Goal: Information Seeking & Learning: Compare options

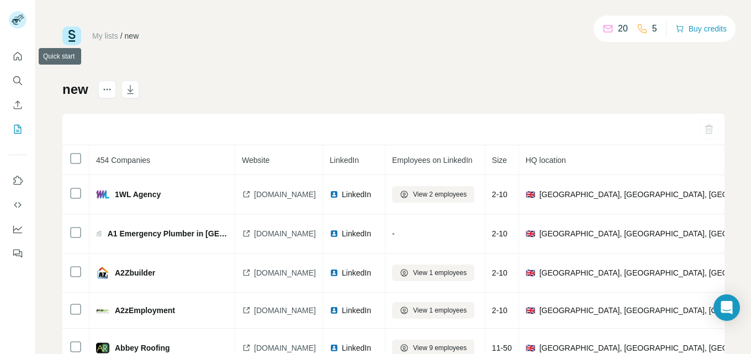
click at [13, 75] on button "Search" at bounding box center [18, 81] width 18 height 20
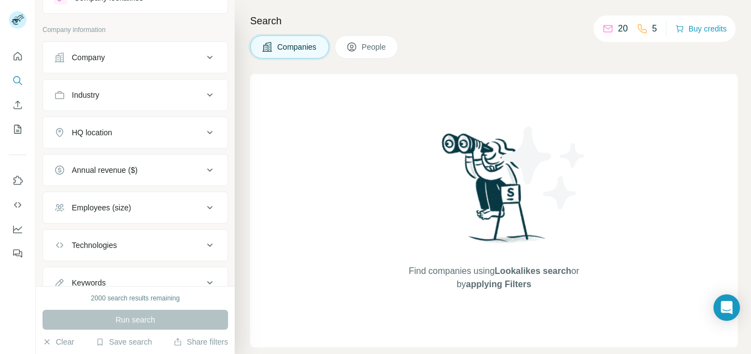
scroll to position [35, 0]
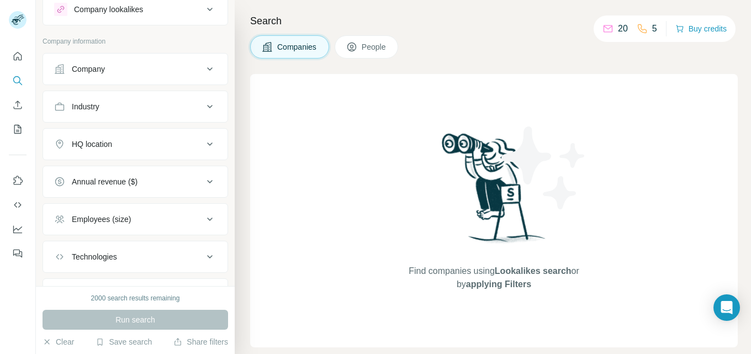
click at [203, 106] on icon at bounding box center [209, 106] width 13 height 13
click at [207, 106] on icon at bounding box center [210, 106] width 6 height 3
click at [203, 103] on icon at bounding box center [209, 106] width 13 height 13
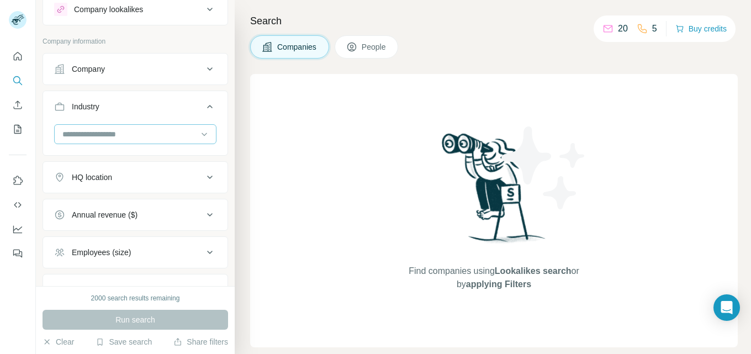
click at [135, 129] on input at bounding box center [129, 134] width 136 height 12
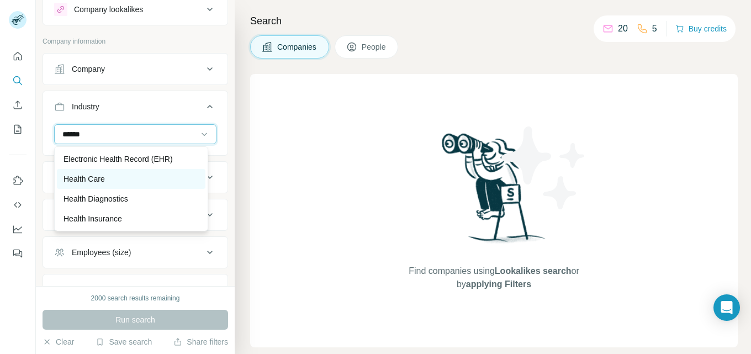
type input "******"
click at [113, 176] on div "Health Care" at bounding box center [130, 178] width 135 height 11
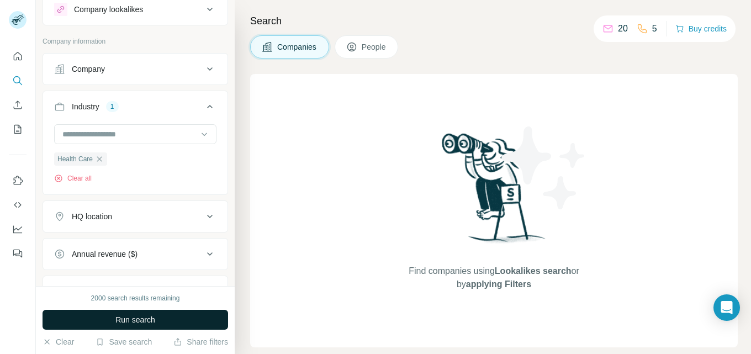
click at [147, 316] on span "Run search" at bounding box center [135, 319] width 40 height 11
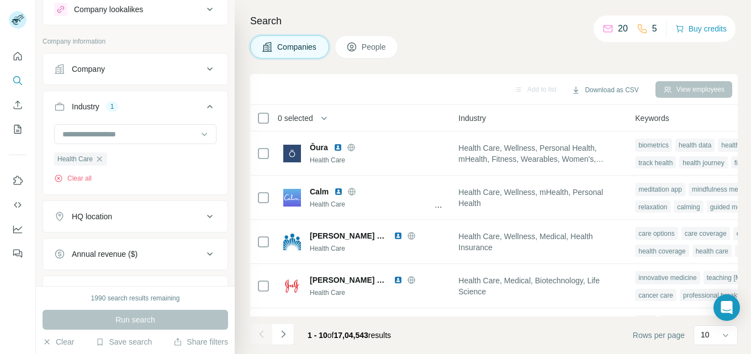
scroll to position [0, 828]
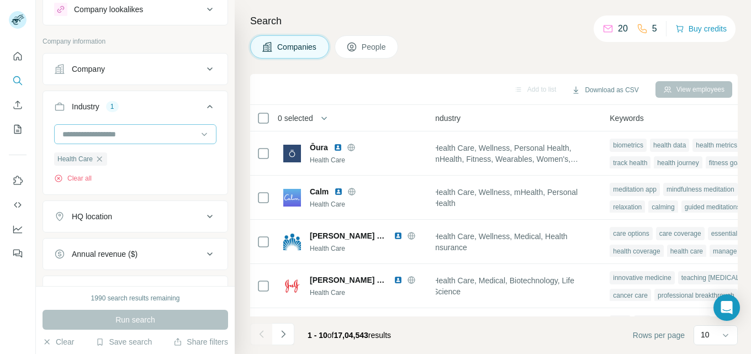
click at [151, 132] on input at bounding box center [129, 134] width 136 height 12
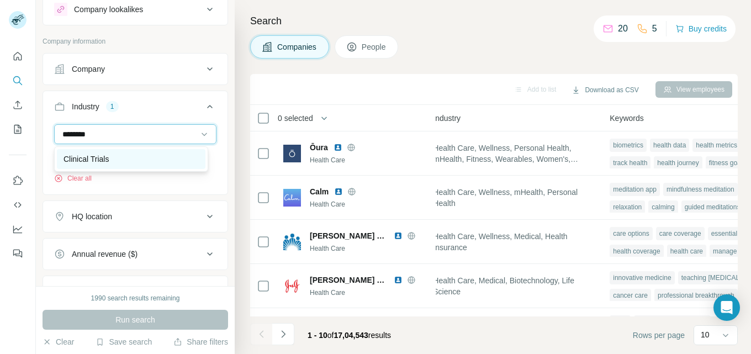
type input "********"
click at [134, 156] on div "Clinical Trials" at bounding box center [130, 158] width 135 height 11
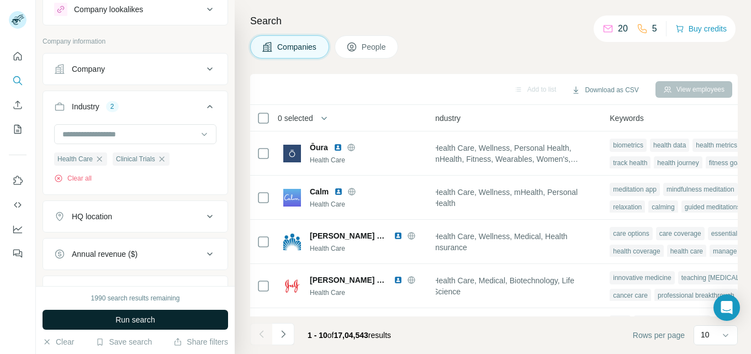
click at [167, 321] on button "Run search" at bounding box center [136, 320] width 186 height 20
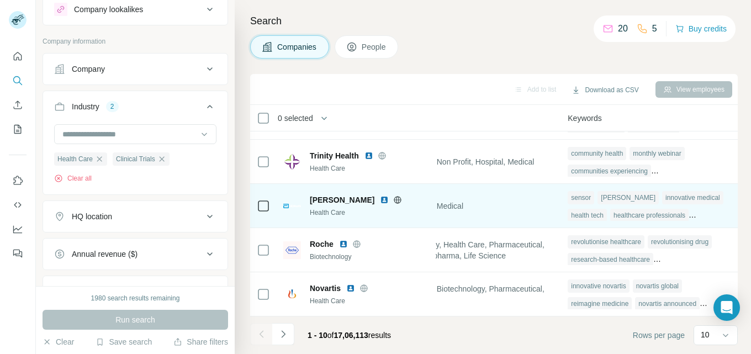
scroll to position [262, 880]
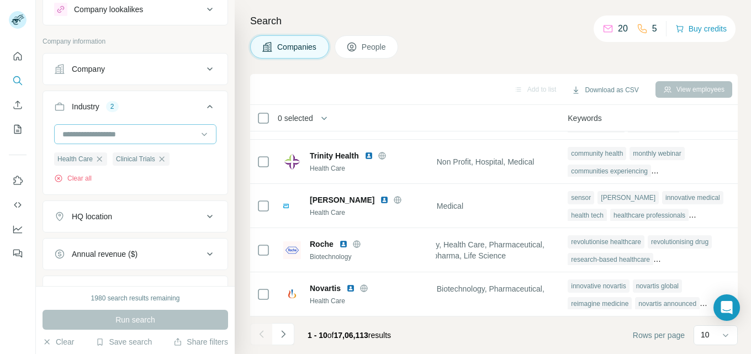
click at [147, 129] on input at bounding box center [129, 134] width 136 height 12
type input "*"
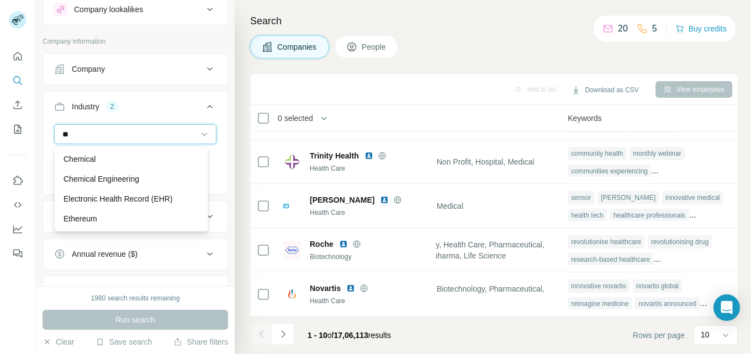
type input "*"
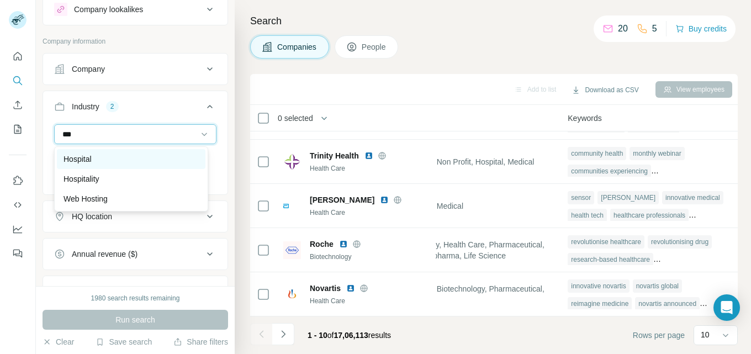
type input "***"
click at [92, 153] on p "Hospital" at bounding box center [77, 158] width 28 height 11
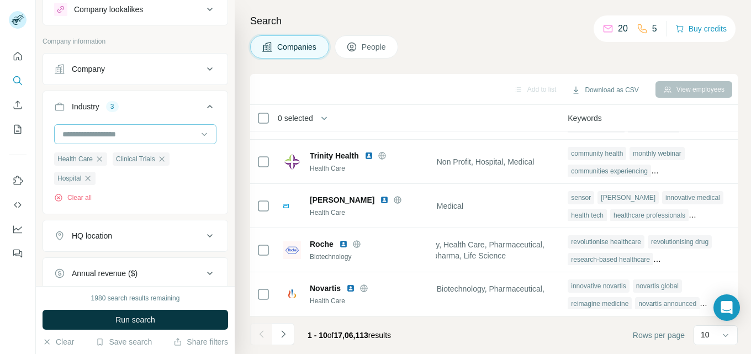
click at [141, 133] on input at bounding box center [129, 134] width 136 height 12
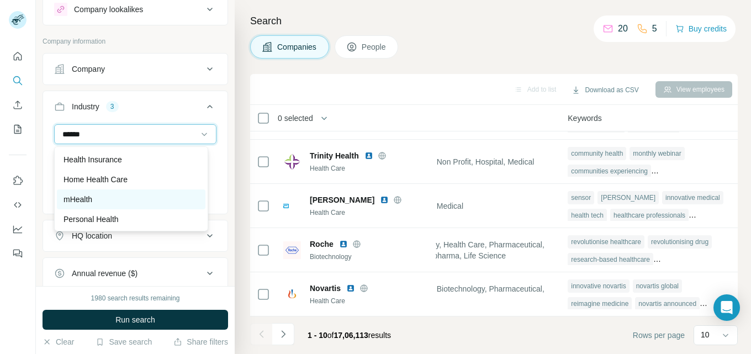
scroll to position [60, 0]
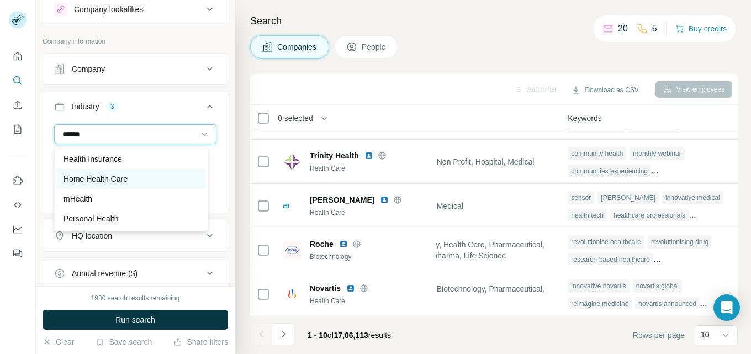
type input "******"
click at [127, 176] on p "Home Health Care" at bounding box center [95, 178] width 64 height 11
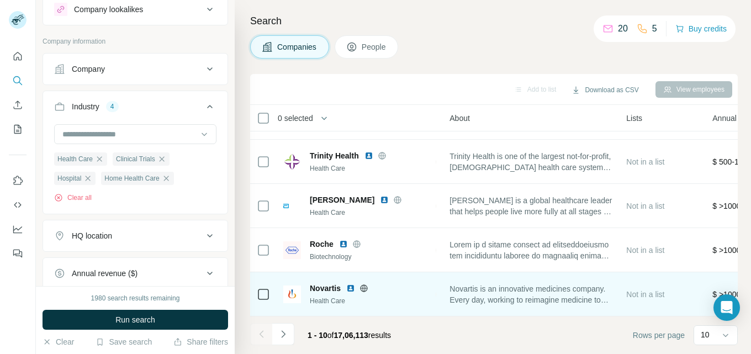
scroll to position [262, 67]
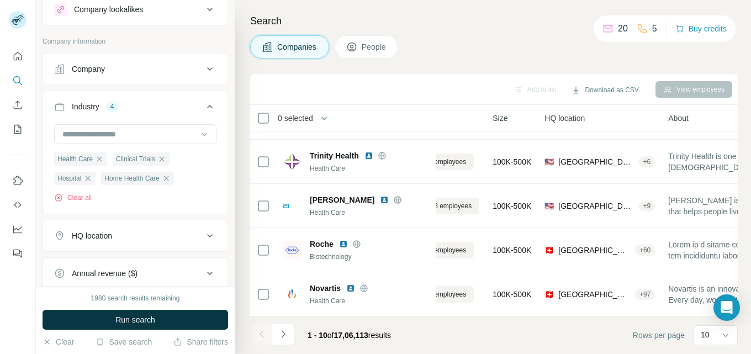
click at [230, 310] on div "New search Hide Company lookalikes Company information Company Industry 4 Healt…" at bounding box center [393, 177] width 715 height 354
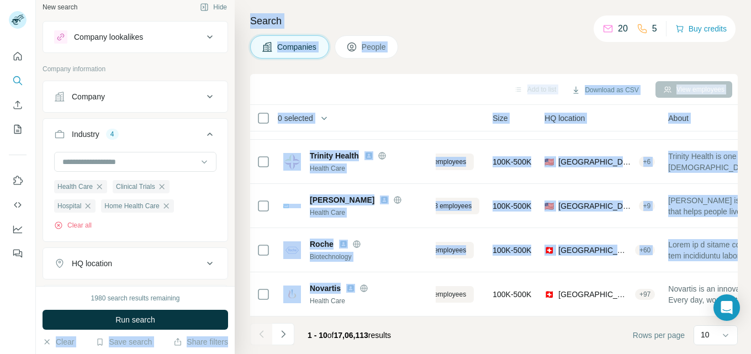
scroll to position [0, 0]
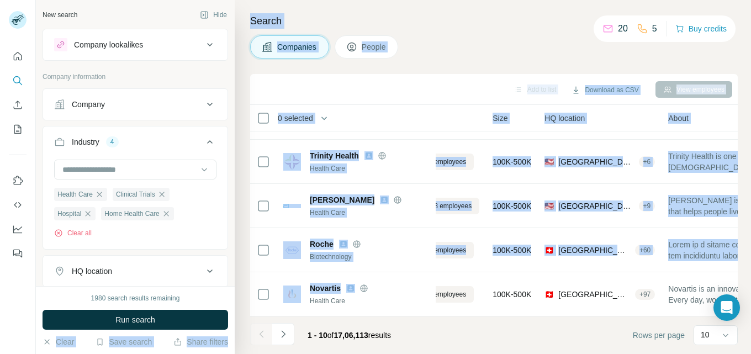
click at [203, 140] on icon at bounding box center [209, 141] width 13 height 13
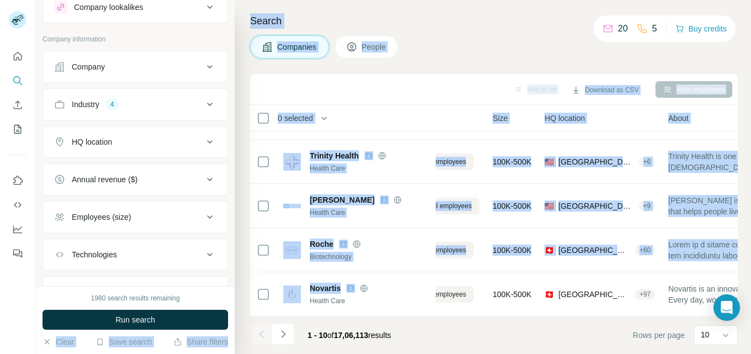
scroll to position [55, 0]
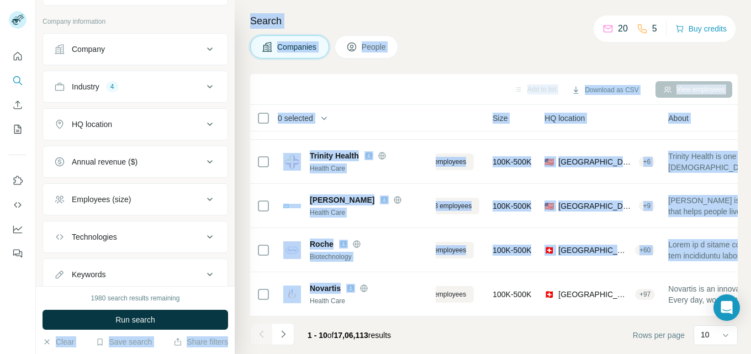
click at [203, 119] on icon at bounding box center [209, 124] width 13 height 13
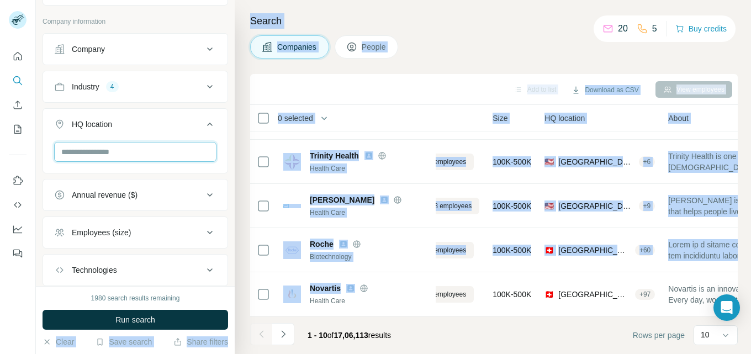
click at [108, 151] on input "text" at bounding box center [135, 152] width 162 height 20
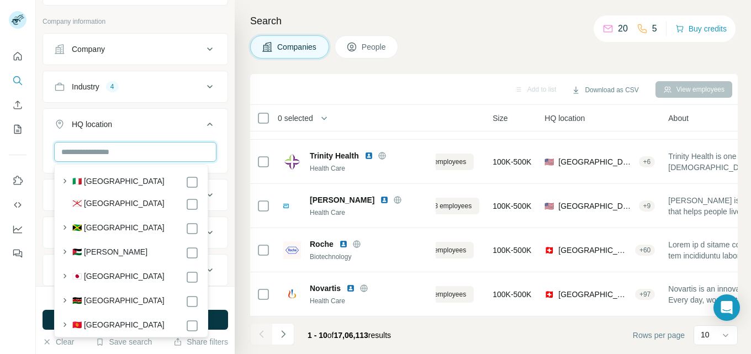
scroll to position [6032, 0]
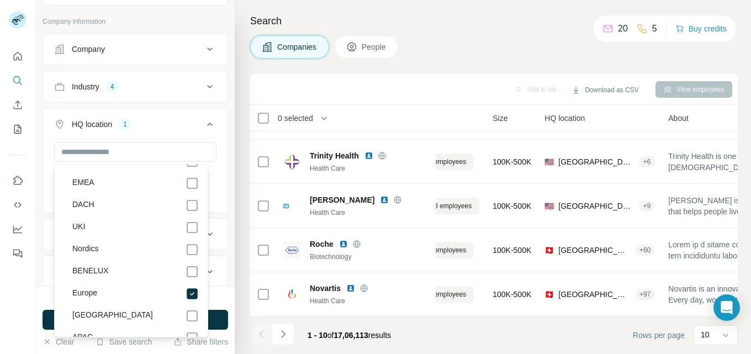
click at [204, 123] on icon at bounding box center [209, 124] width 13 height 13
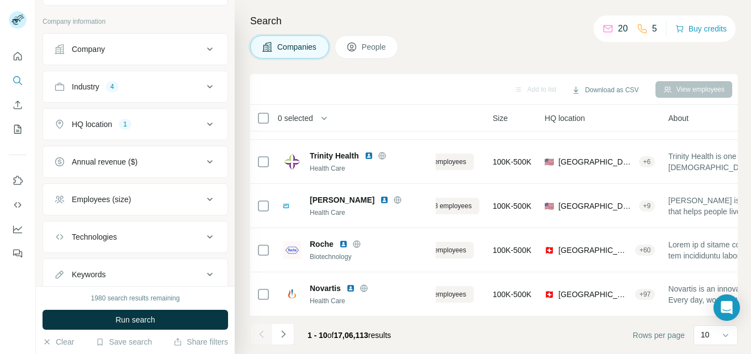
click at [205, 199] on icon at bounding box center [209, 199] width 13 height 13
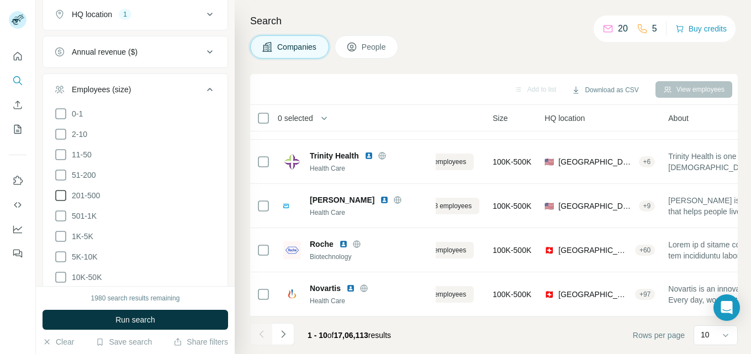
scroll to position [166, 0]
click at [62, 152] on icon at bounding box center [60, 153] width 13 height 13
click at [62, 174] on icon at bounding box center [60, 174] width 13 height 13
click at [62, 192] on icon at bounding box center [60, 194] width 13 height 13
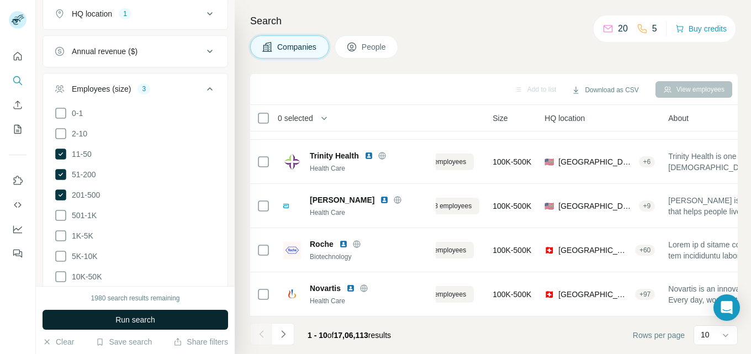
click at [147, 318] on span "Run search" at bounding box center [135, 319] width 40 height 11
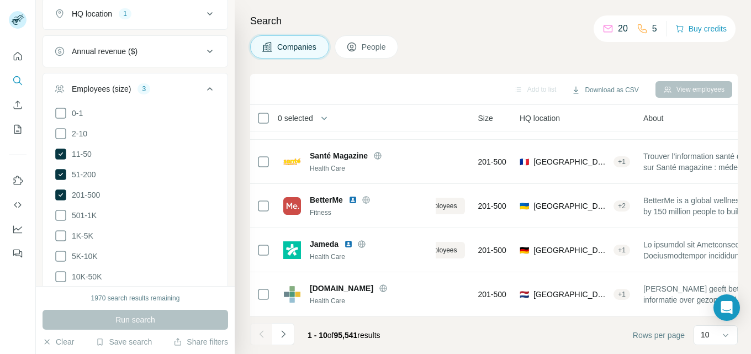
click at [204, 85] on icon at bounding box center [209, 88] width 13 height 13
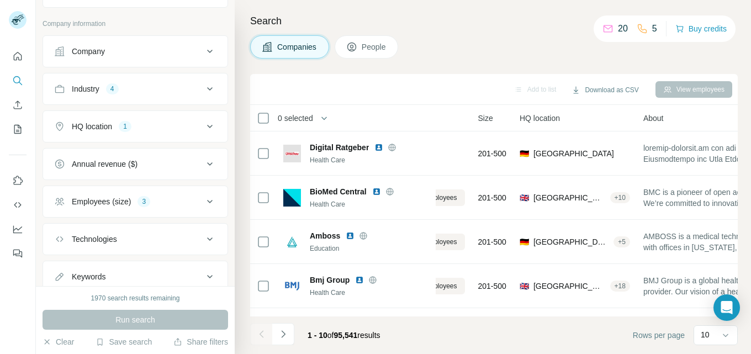
scroll to position [35, 0]
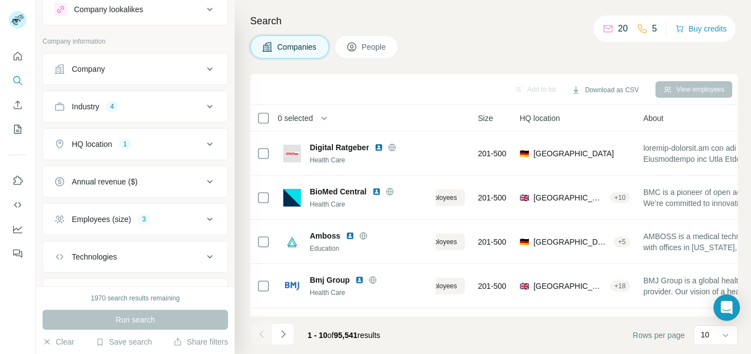
click at [203, 179] on icon at bounding box center [209, 181] width 13 height 13
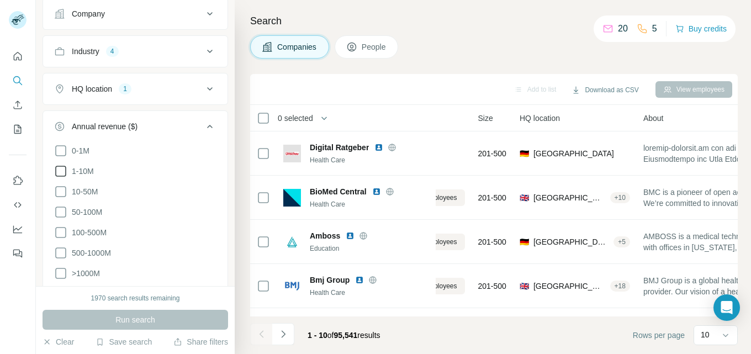
click at [60, 174] on icon at bounding box center [60, 171] width 13 height 13
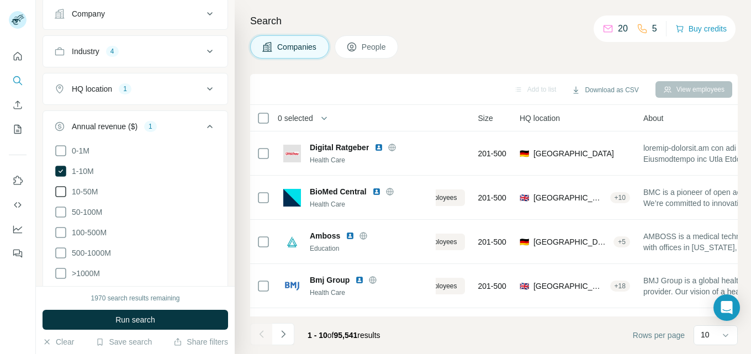
click at [62, 193] on icon at bounding box center [60, 191] width 13 height 13
click at [66, 210] on icon at bounding box center [60, 211] width 11 height 11
click at [67, 224] on ul "0-1M 1-10M 10-50M 50-100M 100-500M 500-1000M >1000M" at bounding box center [135, 212] width 162 height 136
click at [66, 232] on icon at bounding box center [60, 232] width 11 height 11
click at [63, 257] on ul "0-1M 1-10M 10-50M 50-100M 100-500M 500-1000M >1000M" at bounding box center [135, 212] width 162 height 136
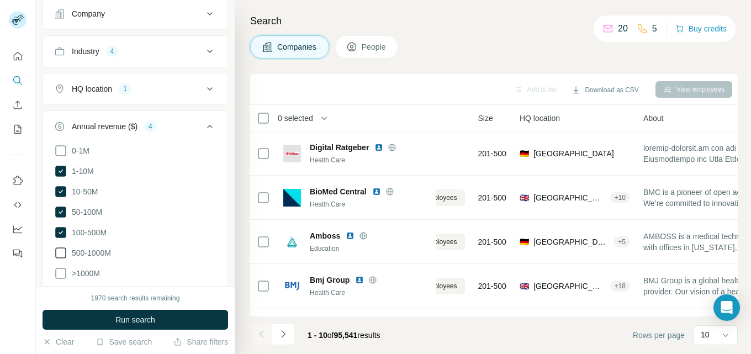
click at [62, 253] on icon at bounding box center [60, 252] width 13 height 13
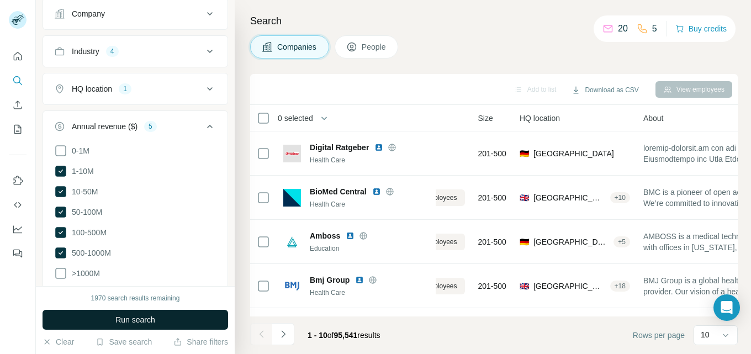
click at [142, 320] on span "Run search" at bounding box center [135, 319] width 40 height 11
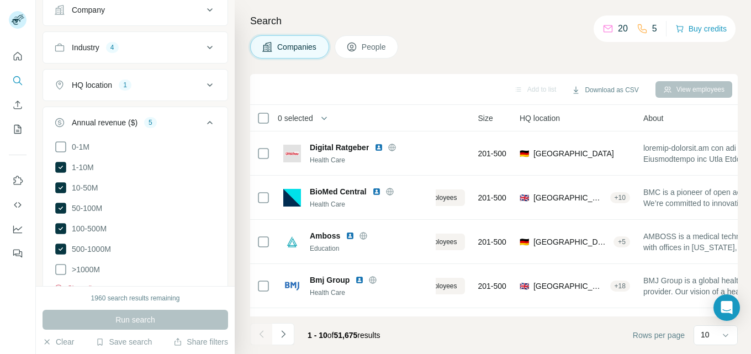
scroll to position [146, 0]
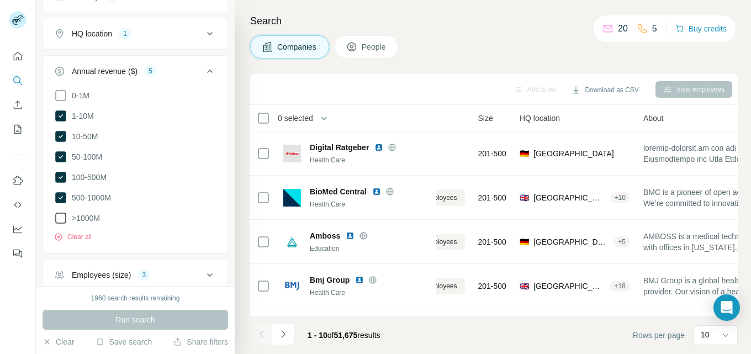
click at [63, 214] on icon at bounding box center [60, 217] width 13 height 13
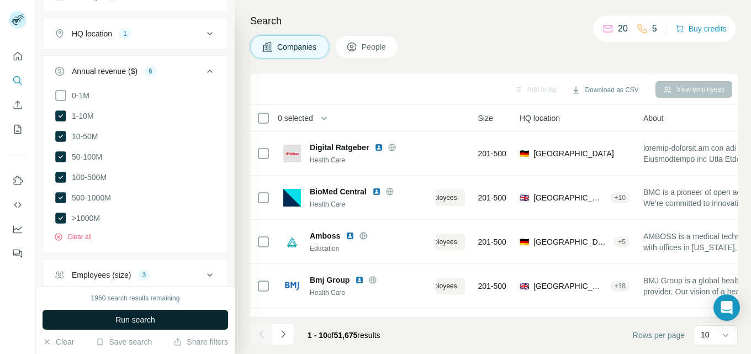
click at [145, 322] on span "Run search" at bounding box center [135, 319] width 40 height 11
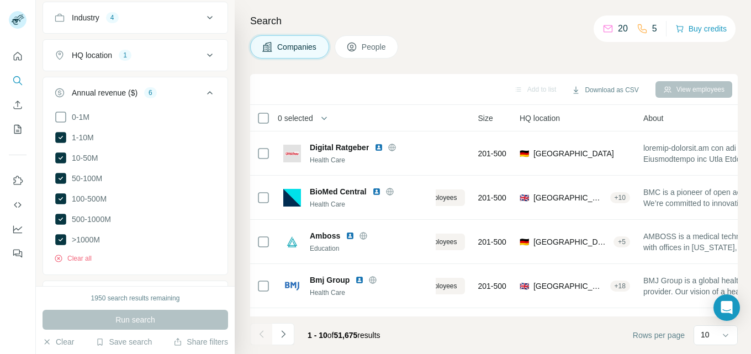
scroll to position [91, 0]
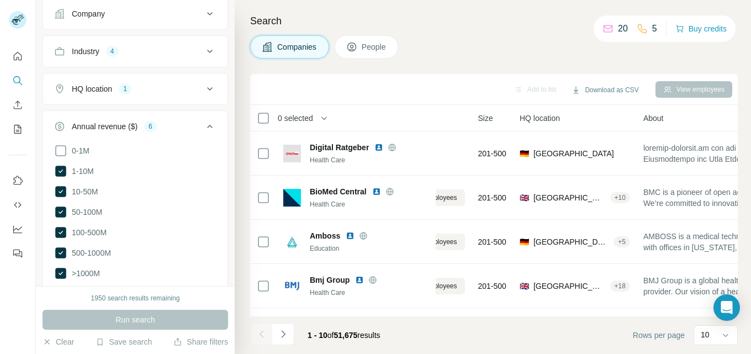
click at [203, 125] on icon at bounding box center [209, 126] width 13 height 13
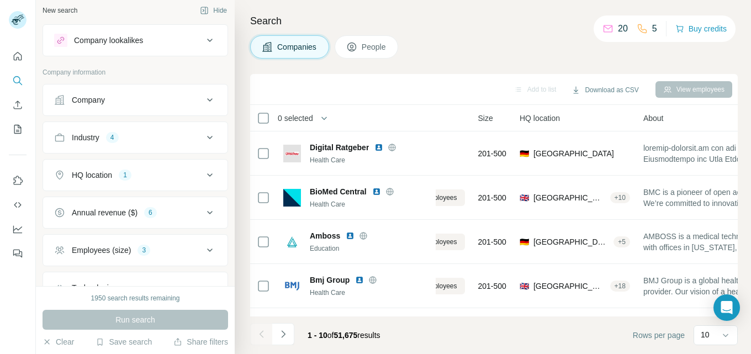
scroll to position [0, 0]
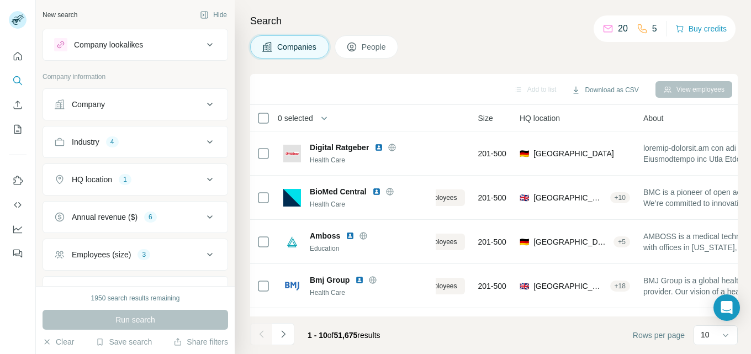
click at [206, 139] on icon at bounding box center [209, 141] width 13 height 13
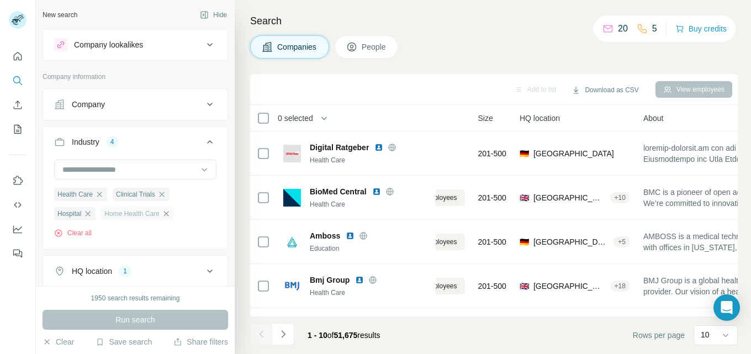
click at [168, 213] on icon "button" at bounding box center [165, 213] width 5 height 5
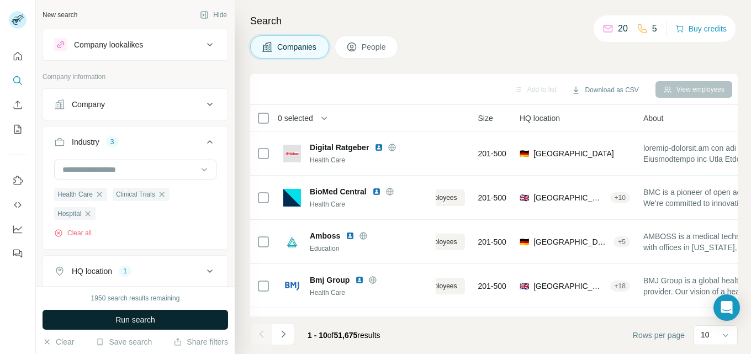
click at [159, 318] on button "Run search" at bounding box center [136, 320] width 186 height 20
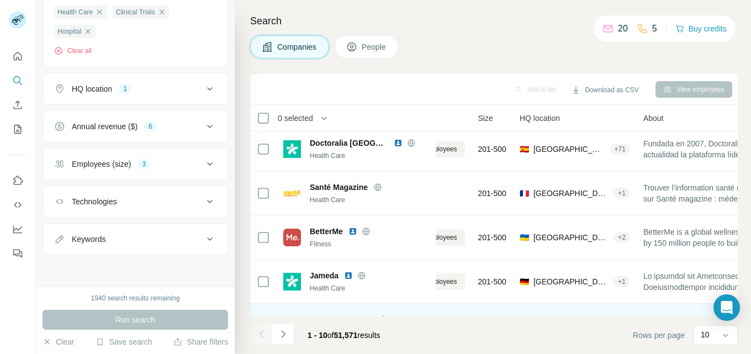
scroll to position [262, 67]
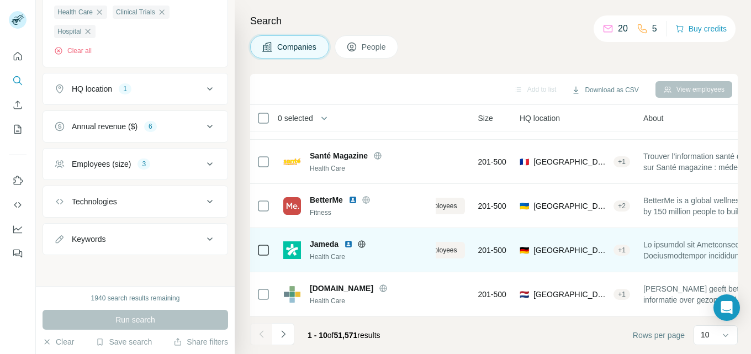
click at [363, 240] on icon at bounding box center [361, 244] width 9 height 9
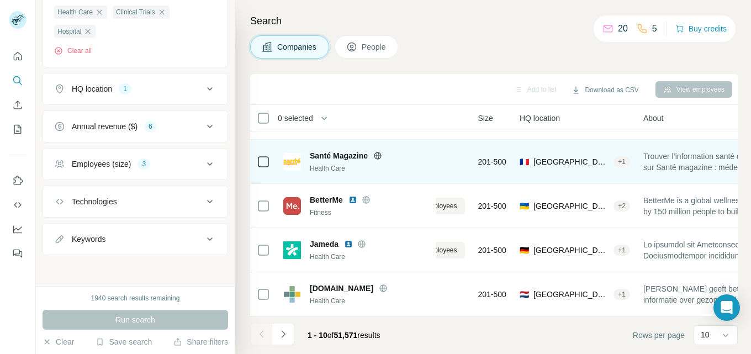
click at [380, 155] on icon at bounding box center [377, 155] width 7 height 1
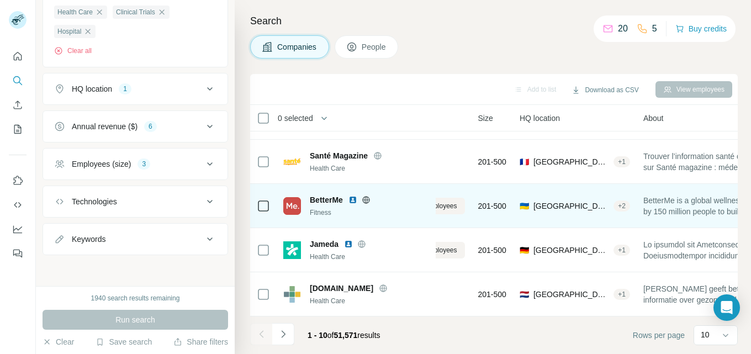
click at [317, 194] on span "BetterMe" at bounding box center [326, 199] width 33 height 11
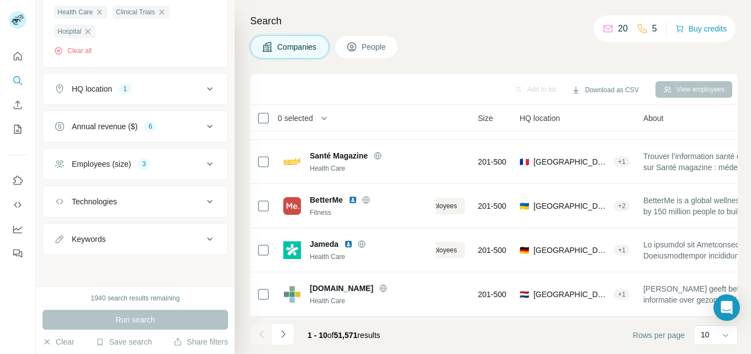
drag, startPoint x: 289, startPoint y: 195, endPoint x: 484, endPoint y: 73, distance: 229.5
click at [503, 55] on div "Companies People" at bounding box center [494, 46] width 488 height 23
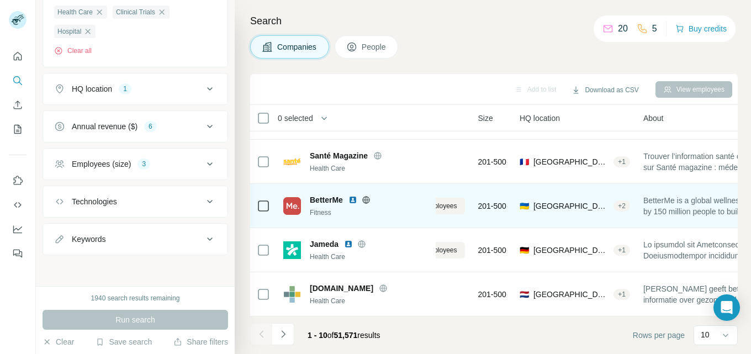
click at [308, 194] on div "BetterMe Fitness" at bounding box center [356, 205] width 146 height 23
drag, startPoint x: 308, startPoint y: 192, endPoint x: 320, endPoint y: 192, distance: 12.1
click at [317, 194] on div "BetterMe Fitness" at bounding box center [356, 205] width 146 height 23
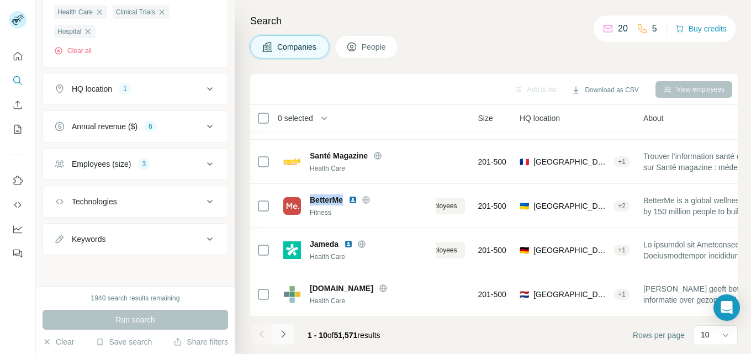
click at [285, 332] on icon "Navigate to next page" at bounding box center [283, 334] width 11 height 11
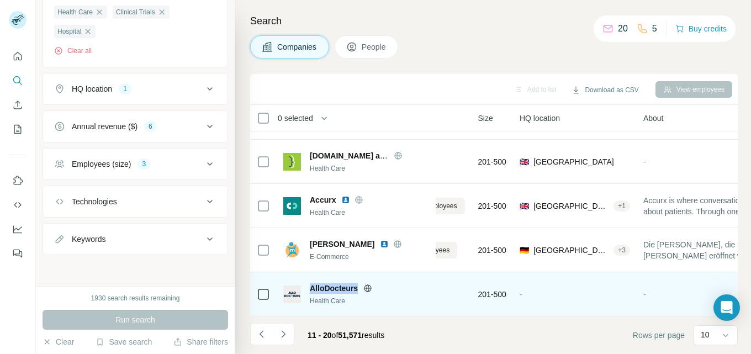
copy span "AlloDocteurs"
drag, startPoint x: 329, startPoint y: 282, endPoint x: 361, endPoint y: 282, distance: 31.5
click at [361, 283] on div "AlloDocteurs Health Care" at bounding box center [356, 294] width 146 height 23
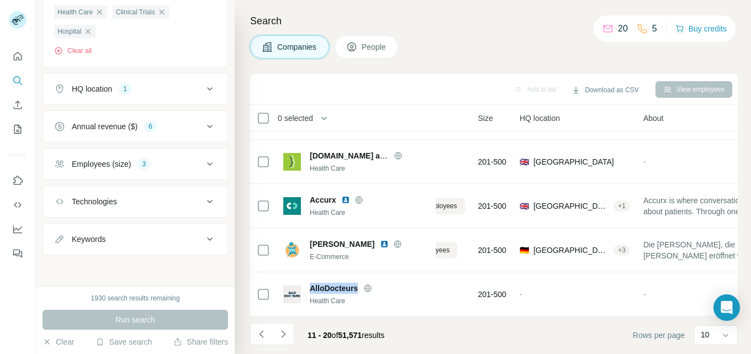
click at [203, 236] on icon at bounding box center [209, 238] width 13 height 13
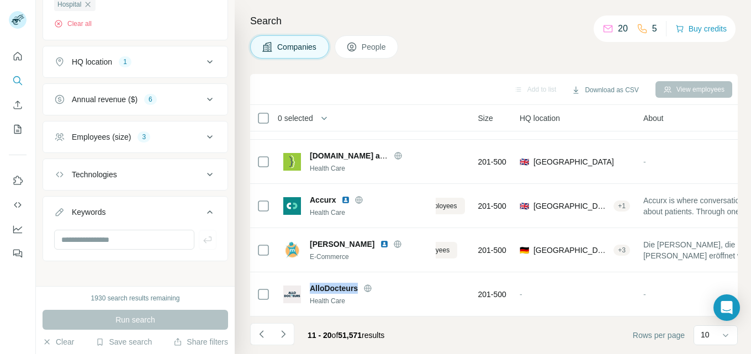
scroll to position [216, 0]
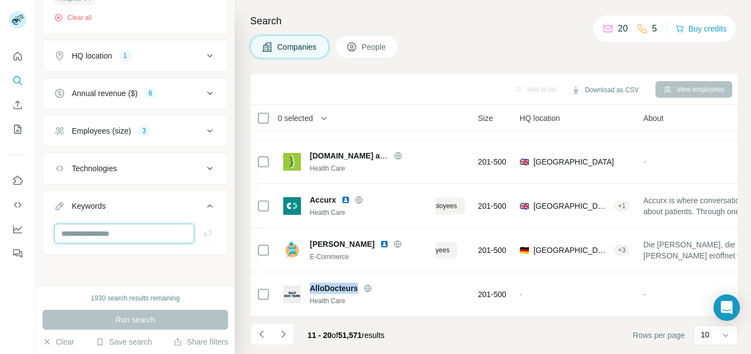
click at [126, 235] on input "text" at bounding box center [124, 234] width 140 height 20
paste input "******"
type input "******"
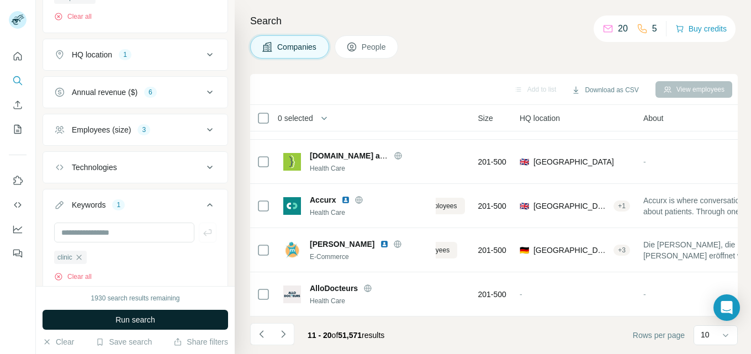
click at [165, 315] on button "Run search" at bounding box center [136, 320] width 186 height 20
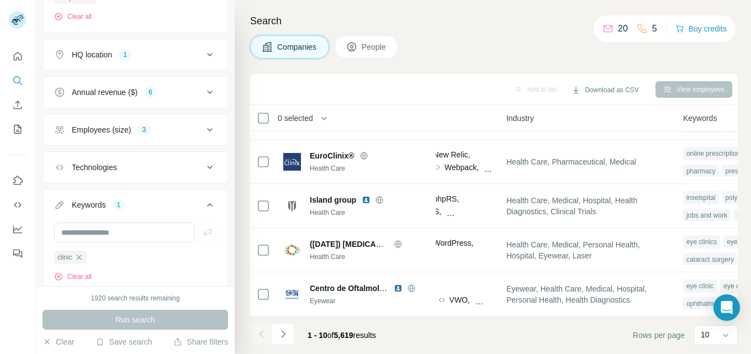
scroll to position [262, 770]
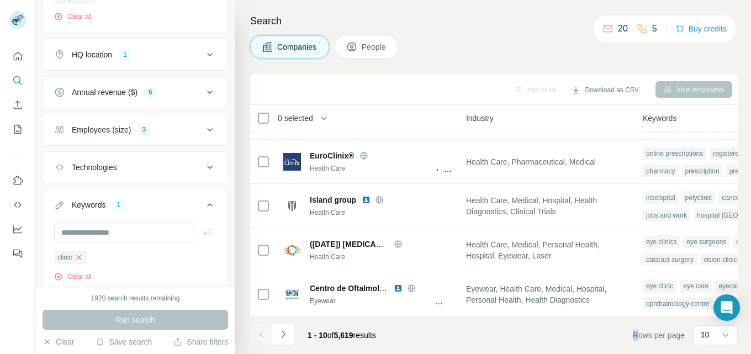
drag, startPoint x: 601, startPoint y: 317, endPoint x: 634, endPoint y: 317, distance: 33.1
click at [634, 317] on footer "1 - 10 of 5,619 results Rows per page 10" at bounding box center [494, 335] width 488 height 38
click at [130, 232] on input "text" at bounding box center [124, 233] width 140 height 20
paste input "**********"
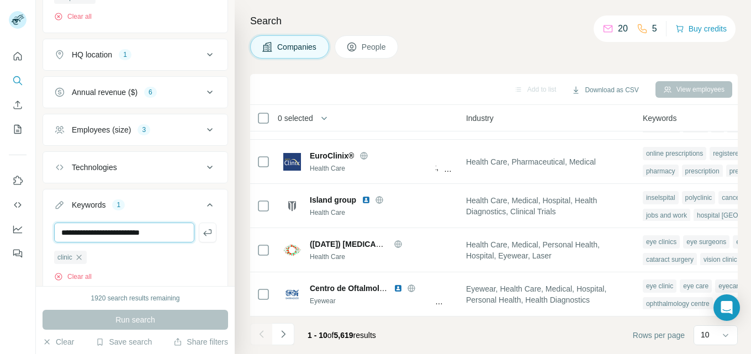
type input "**********"
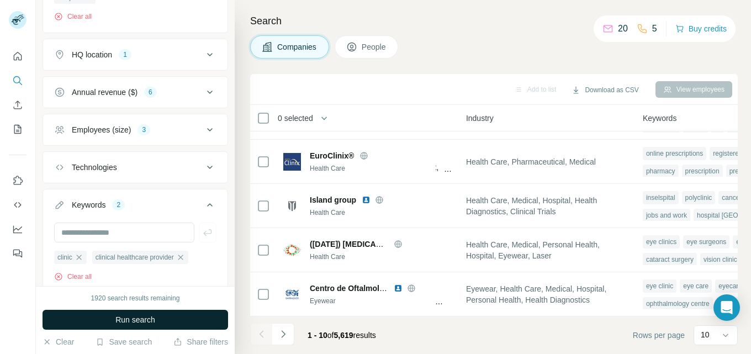
click at [158, 319] on button "Run search" at bounding box center [136, 320] width 186 height 20
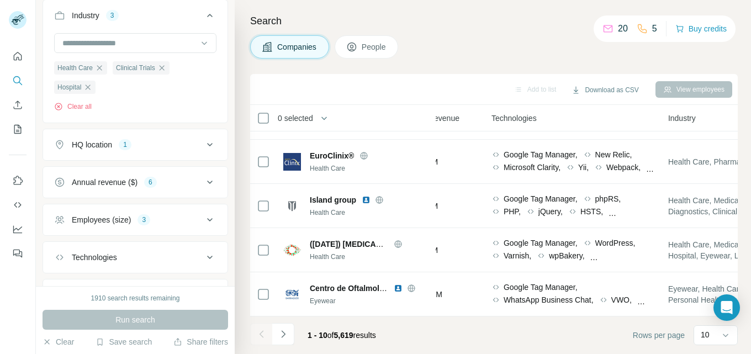
scroll to position [146, 0]
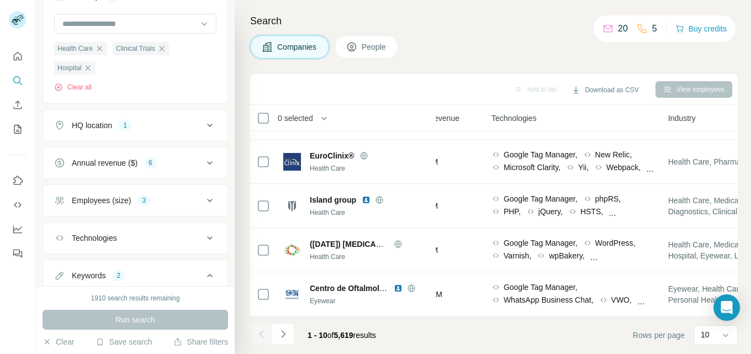
click at [203, 161] on icon at bounding box center [209, 162] width 13 height 13
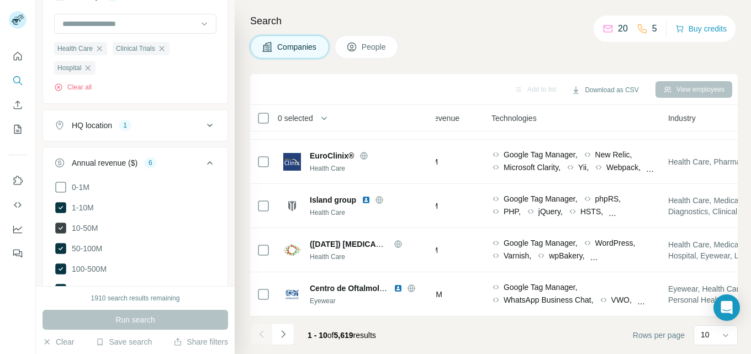
click at [63, 208] on icon at bounding box center [60, 207] width 11 height 11
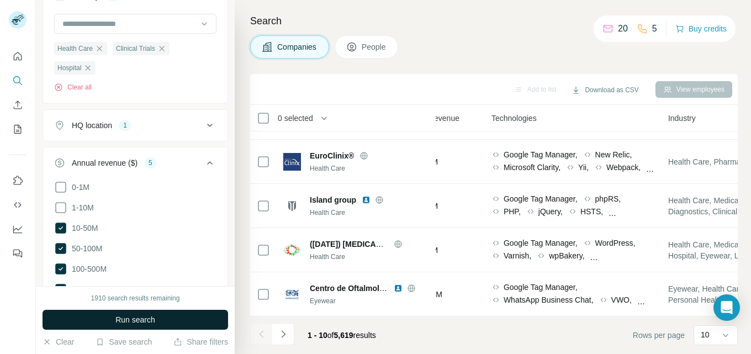
click at [143, 317] on span "Run search" at bounding box center [135, 319] width 40 height 11
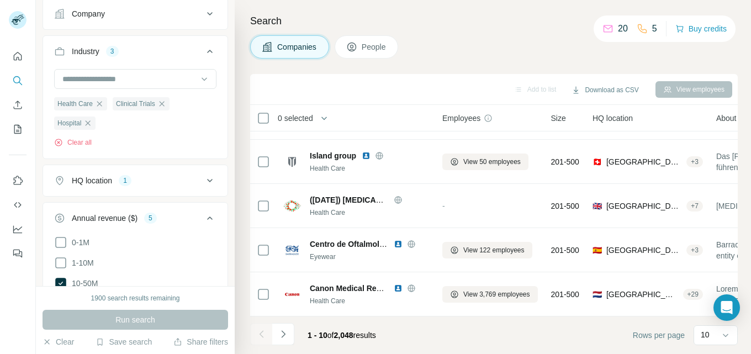
scroll to position [146, 0]
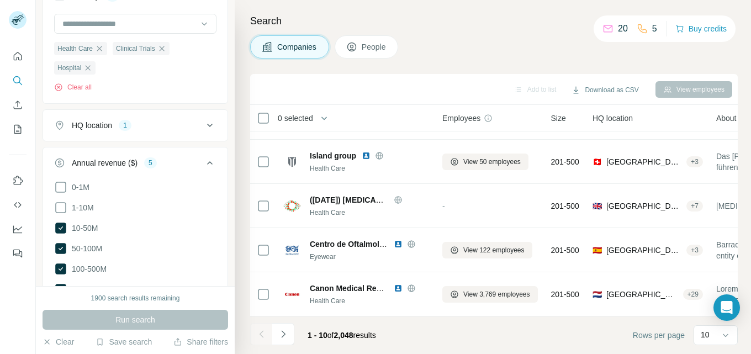
click at [203, 160] on icon at bounding box center [209, 162] width 13 height 13
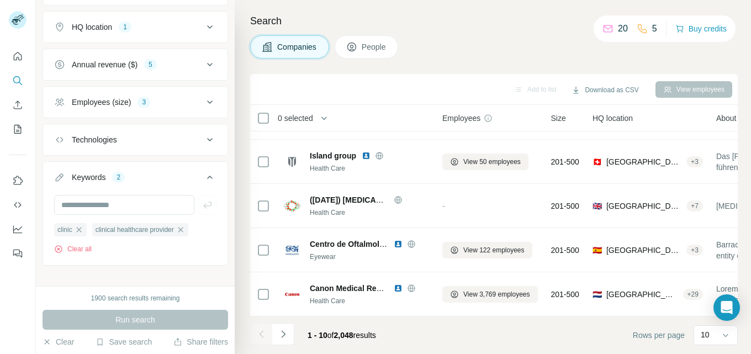
scroll to position [256, 0]
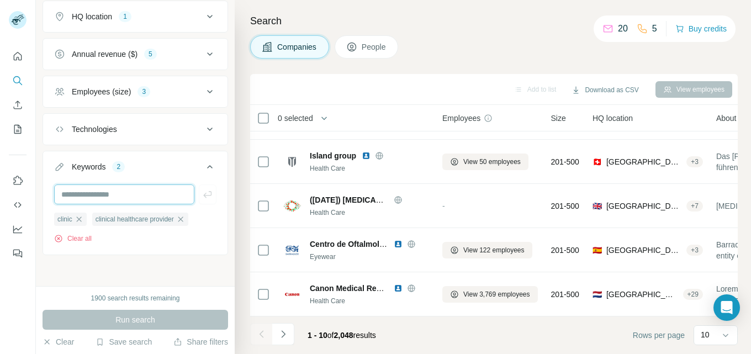
click at [140, 193] on input "text" at bounding box center [124, 194] width 140 height 20
paste input "**********"
type input "**********"
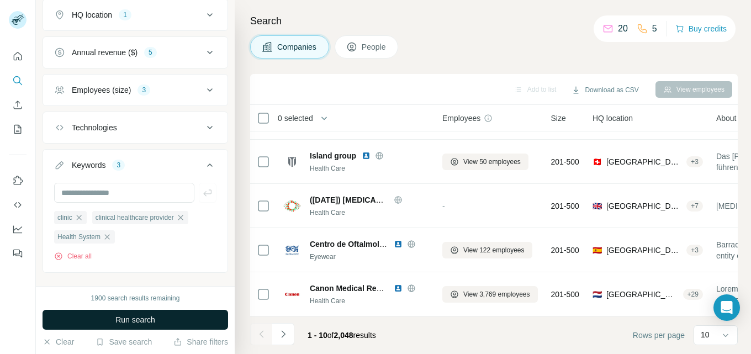
click at [173, 320] on button "Run search" at bounding box center [136, 320] width 186 height 20
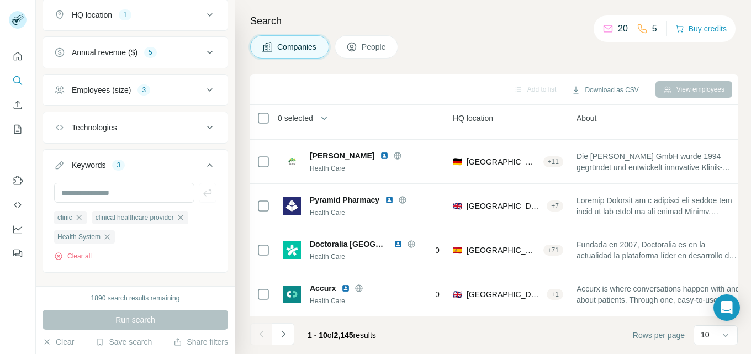
scroll to position [262, 88]
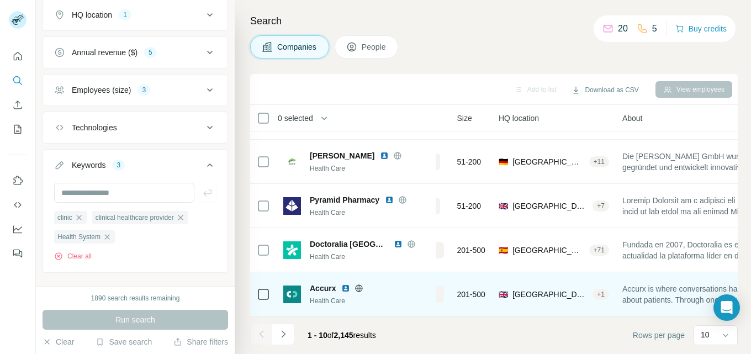
drag, startPoint x: 413, startPoint y: 317, endPoint x: 300, endPoint y: 304, distance: 114.0
click at [401, 316] on footer "1 - 10 of 2,145 results Rows per page 10" at bounding box center [494, 335] width 488 height 38
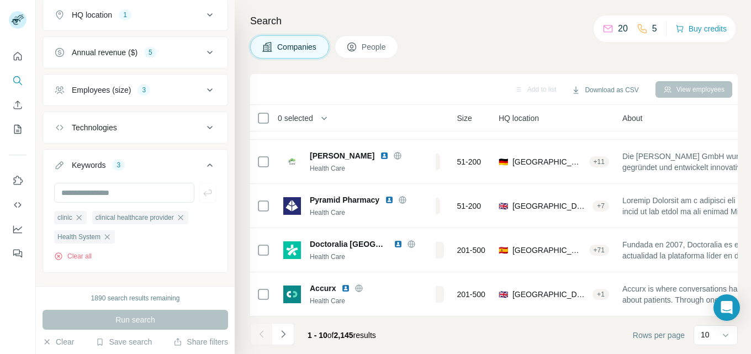
click at [207, 165] on icon at bounding box center [210, 164] width 6 height 3
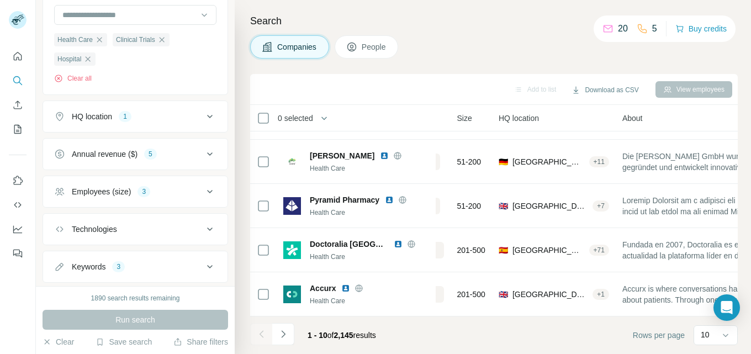
scroll to position [128, 0]
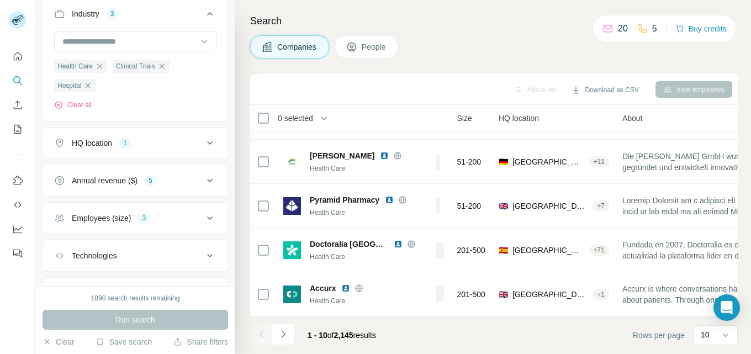
click at [203, 178] on icon at bounding box center [209, 180] width 13 height 13
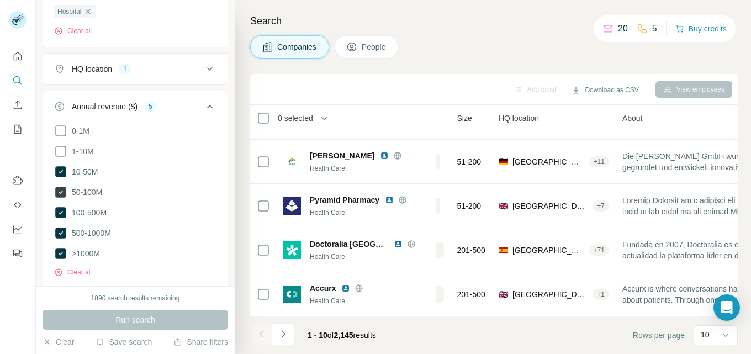
scroll to position [239, 0]
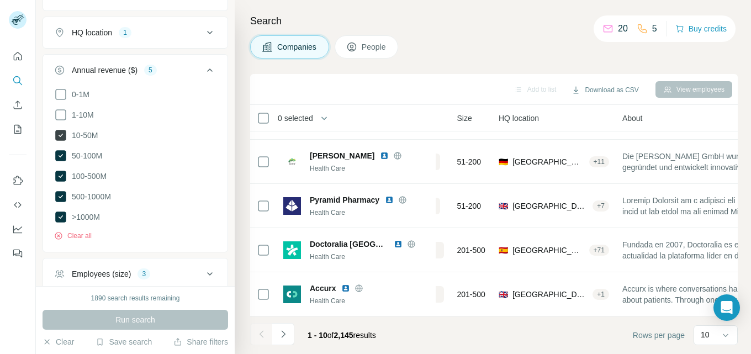
click at [62, 133] on icon at bounding box center [60, 135] width 11 height 11
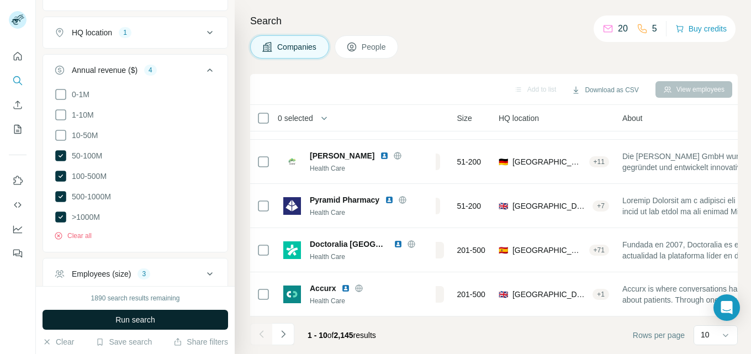
click at [145, 319] on span "Run search" at bounding box center [135, 319] width 40 height 11
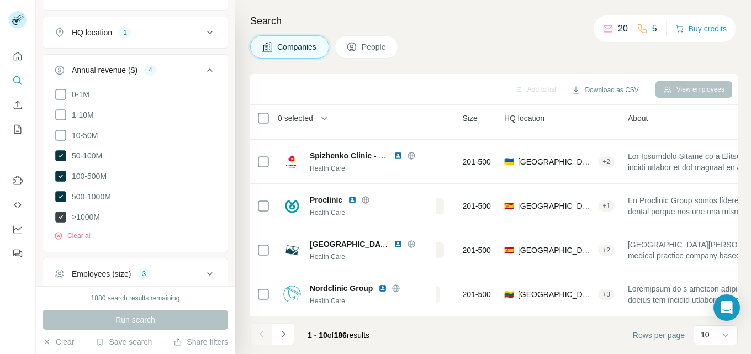
click at [64, 215] on icon at bounding box center [60, 216] width 11 height 11
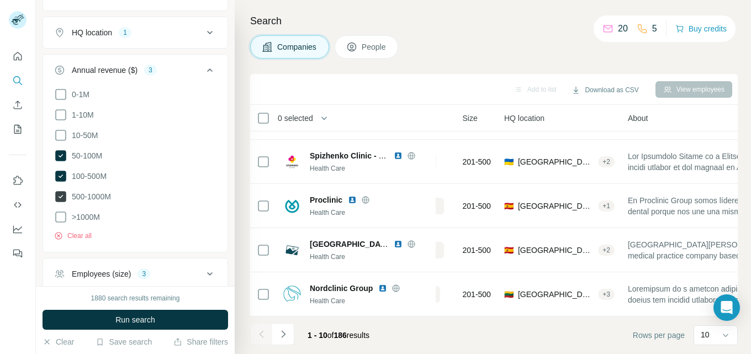
click at [63, 193] on icon at bounding box center [60, 196] width 11 height 11
click at [62, 136] on icon at bounding box center [60, 135] width 13 height 13
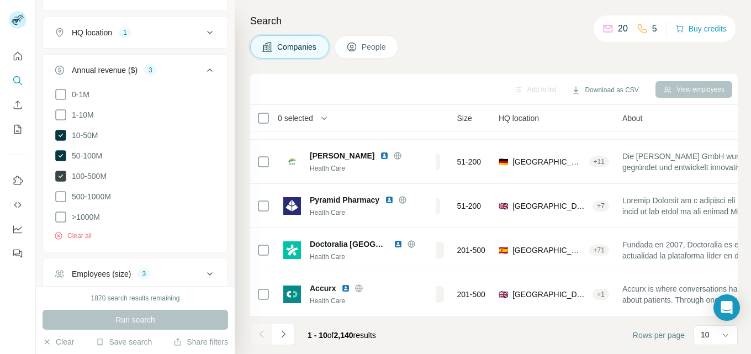
click at [58, 172] on icon at bounding box center [60, 176] width 11 height 11
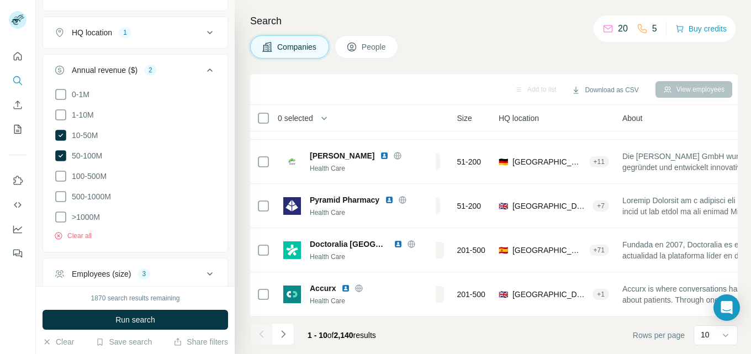
click at [62, 152] on icon at bounding box center [60, 155] width 11 height 11
click at [62, 152] on icon at bounding box center [60, 155] width 13 height 13
click at [148, 316] on span "Run search" at bounding box center [135, 319] width 40 height 11
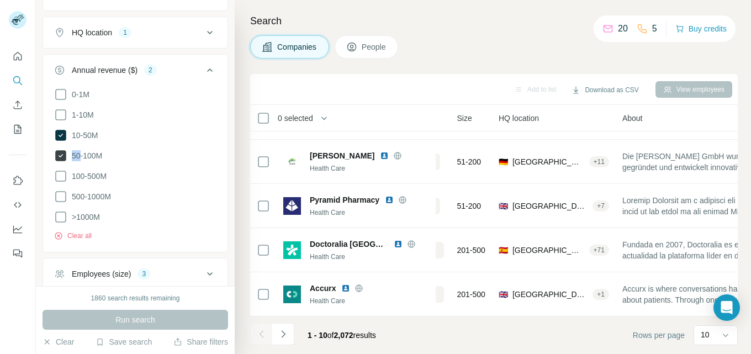
click at [64, 152] on icon at bounding box center [60, 155] width 11 height 11
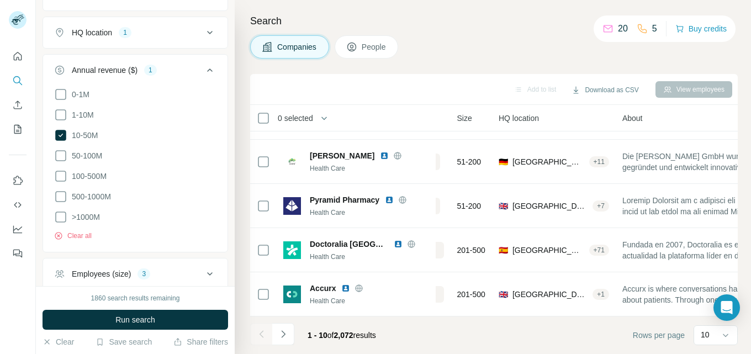
click at [63, 129] on icon at bounding box center [60, 135] width 13 height 13
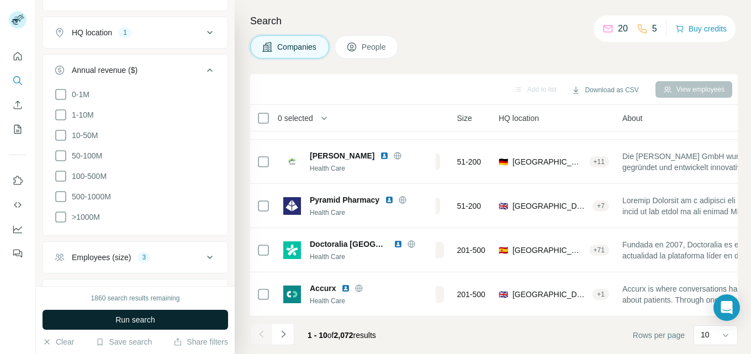
click at [159, 317] on button "Run search" at bounding box center [136, 320] width 186 height 20
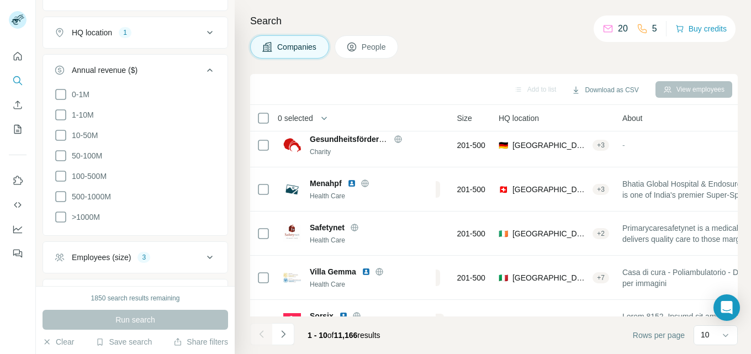
scroll to position [0, 88]
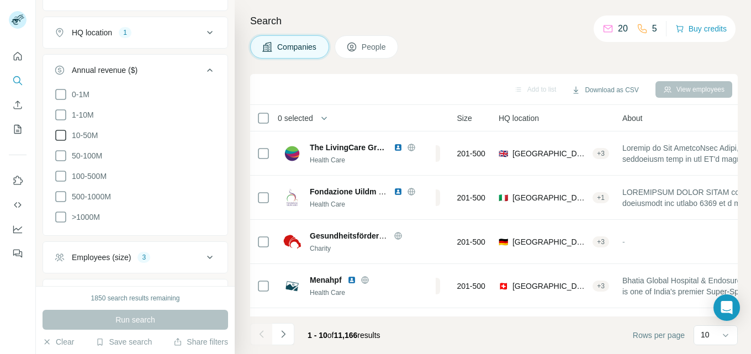
click at [60, 137] on icon at bounding box center [60, 135] width 13 height 13
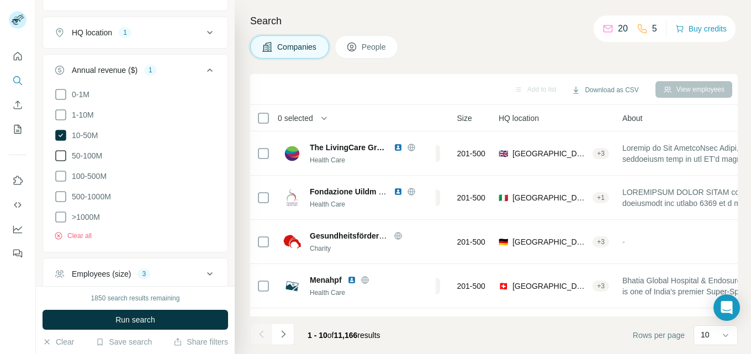
click at [60, 155] on icon at bounding box center [60, 155] width 13 height 13
click at [64, 178] on icon at bounding box center [60, 176] width 13 height 13
click at [65, 193] on icon at bounding box center [60, 196] width 13 height 13
click at [65, 193] on icon at bounding box center [60, 196] width 11 height 11
click at [65, 215] on icon at bounding box center [60, 216] width 13 height 13
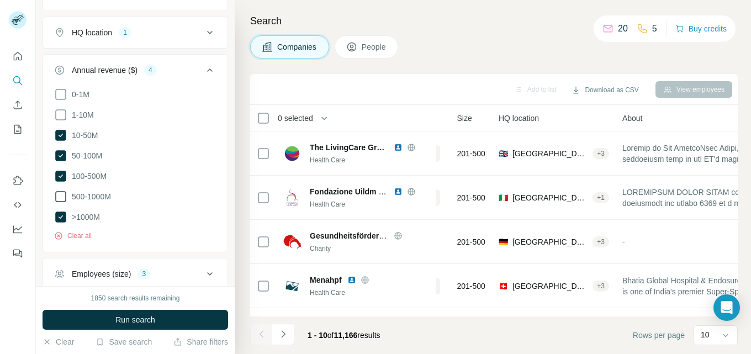
click at [63, 195] on icon at bounding box center [60, 196] width 13 height 13
click at [63, 195] on icon at bounding box center [60, 196] width 11 height 11
click at [62, 193] on icon at bounding box center [60, 196] width 13 height 13
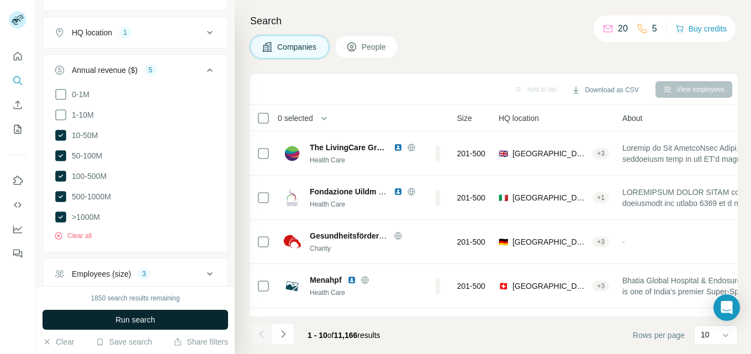
click at [127, 316] on span "Run search" at bounding box center [135, 319] width 40 height 11
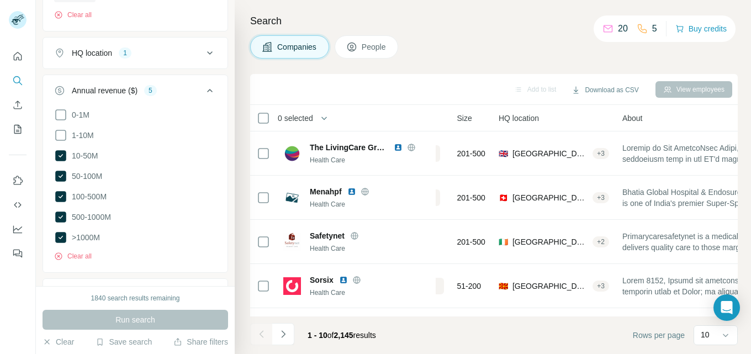
scroll to position [183, 0]
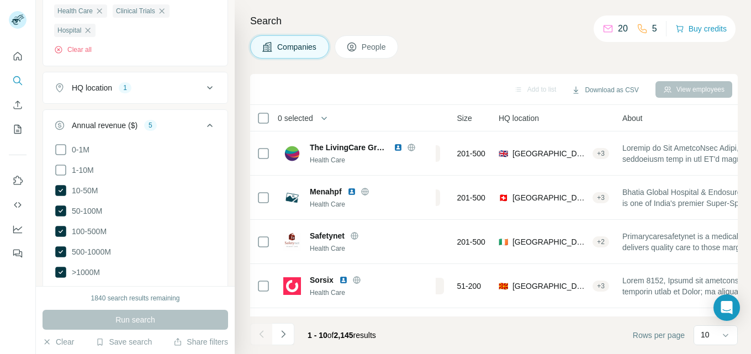
click at [203, 124] on icon at bounding box center [209, 125] width 13 height 13
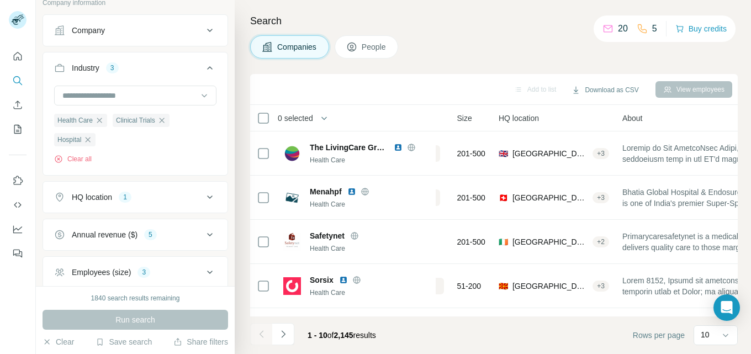
scroll to position [73, 0]
click at [203, 195] on icon at bounding box center [209, 198] width 13 height 13
click at [203, 197] on icon at bounding box center [209, 198] width 13 height 13
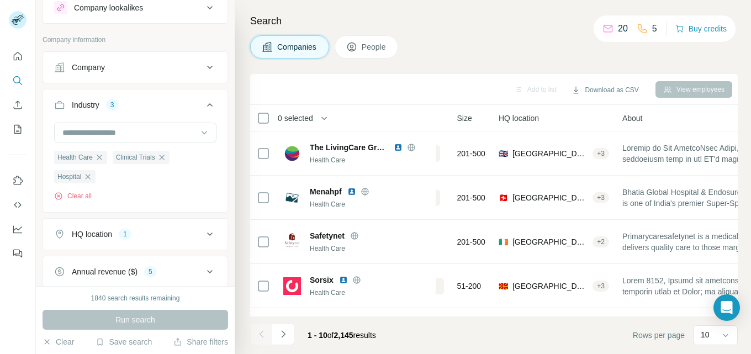
scroll to position [18, 0]
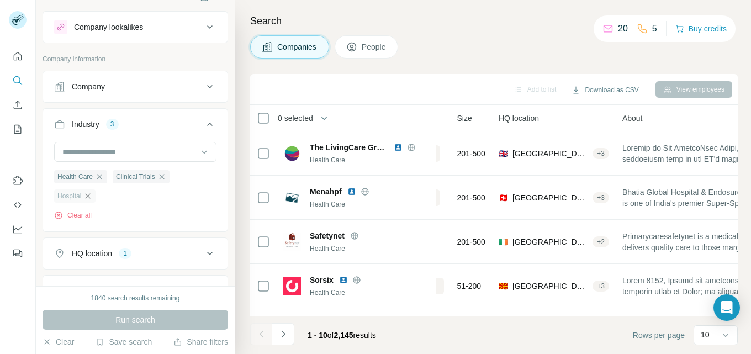
click at [86, 195] on icon "button" at bounding box center [87, 196] width 9 height 9
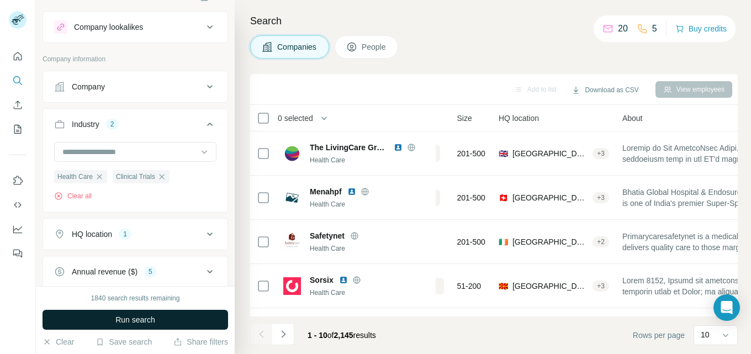
click at [142, 315] on span "Run search" at bounding box center [135, 319] width 40 height 11
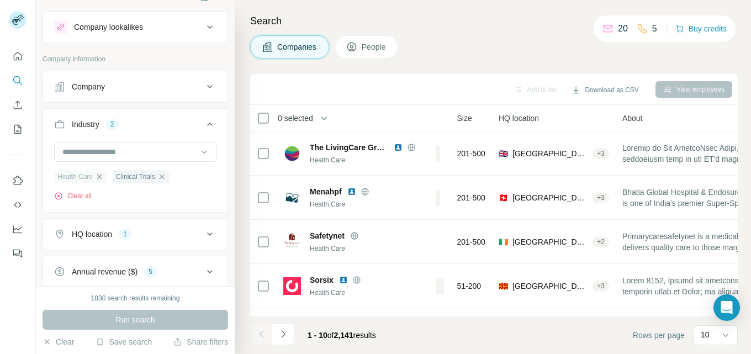
click at [99, 177] on icon "button" at bounding box center [99, 176] width 9 height 9
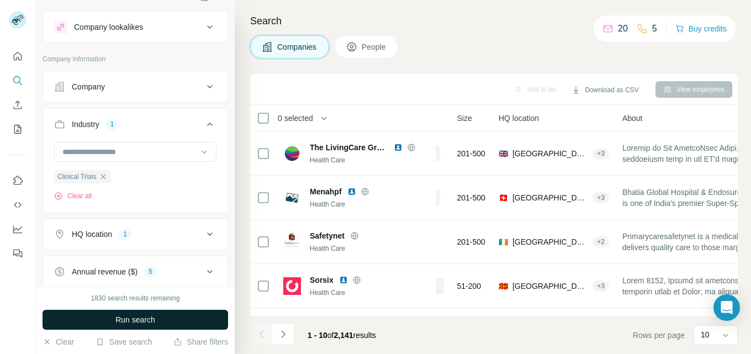
click at [140, 319] on span "Run search" at bounding box center [135, 319] width 40 height 11
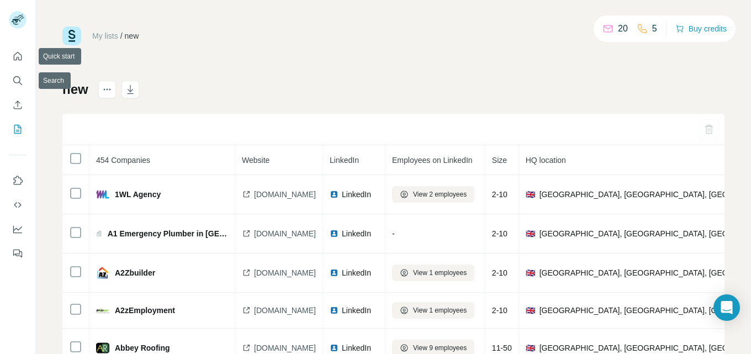
click at [20, 91] on nav at bounding box center [18, 92] width 18 height 93
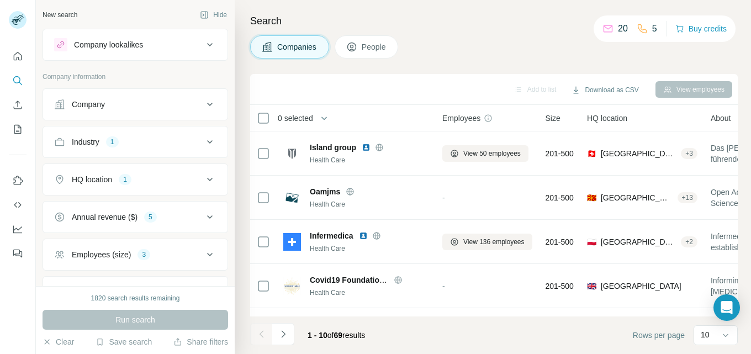
click at [203, 141] on icon at bounding box center [209, 141] width 13 height 13
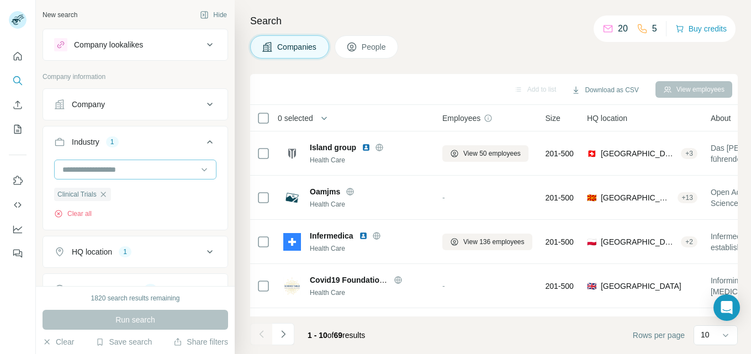
click at [134, 167] on input at bounding box center [129, 169] width 136 height 12
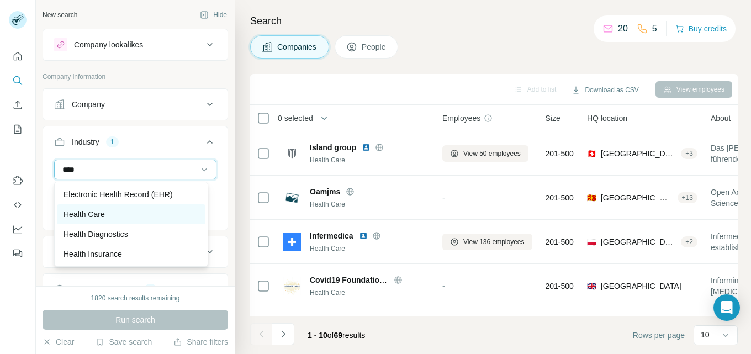
type input "****"
click at [117, 211] on div "Health Care" at bounding box center [130, 214] width 135 height 11
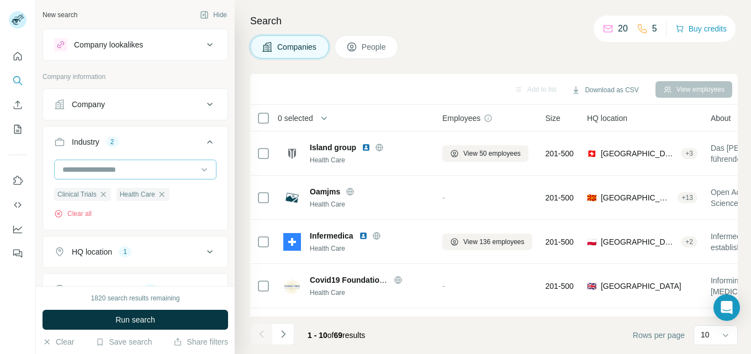
click at [130, 168] on input at bounding box center [129, 169] width 136 height 12
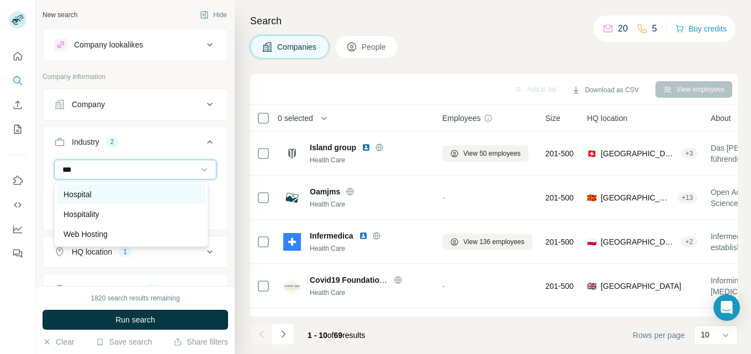
type input "***"
click at [104, 193] on div "Hospital" at bounding box center [130, 194] width 135 height 11
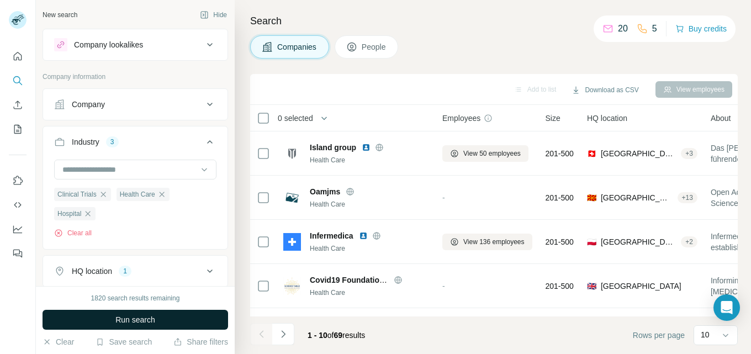
click at [155, 316] on span "Run search" at bounding box center [135, 319] width 40 height 11
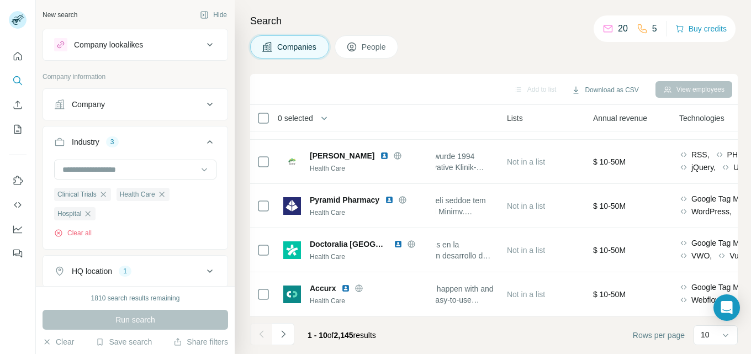
scroll to position [262, 444]
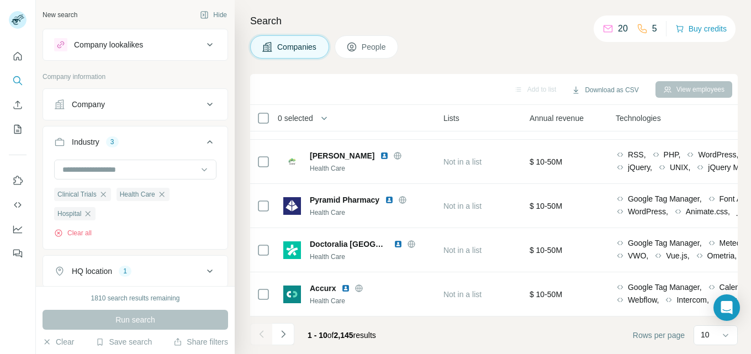
drag, startPoint x: 514, startPoint y: 316, endPoint x: 594, endPoint y: 320, distance: 79.6
click at [593, 320] on footer "1 - 10 of 2,145 results Rows per page 10" at bounding box center [494, 335] width 488 height 38
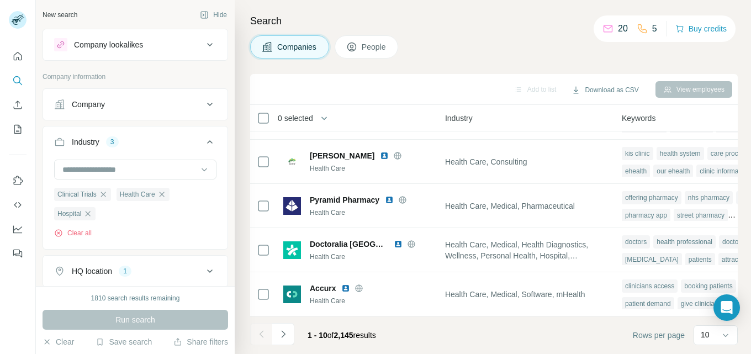
scroll to position [262, 857]
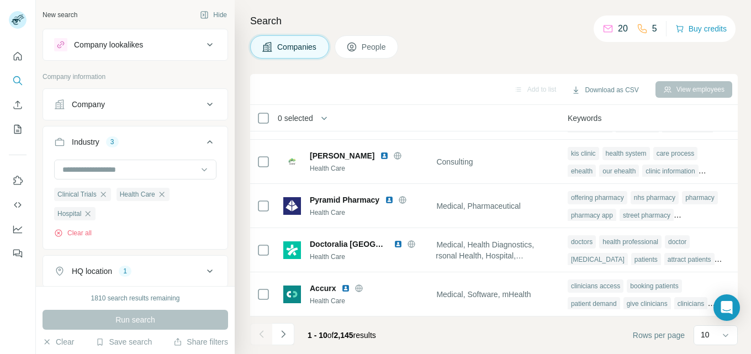
drag, startPoint x: 712, startPoint y: 316, endPoint x: 699, endPoint y: 316, distance: 12.7
click at [699, 316] on body "New search Hide Company lookalikes Company information Company Industry 3 Clini…" at bounding box center [375, 177] width 751 height 354
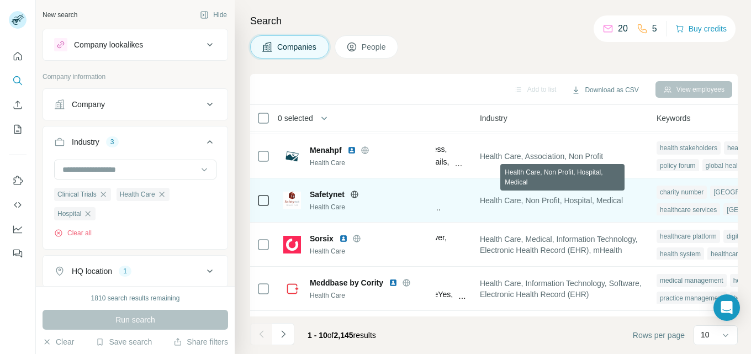
scroll to position [0, 756]
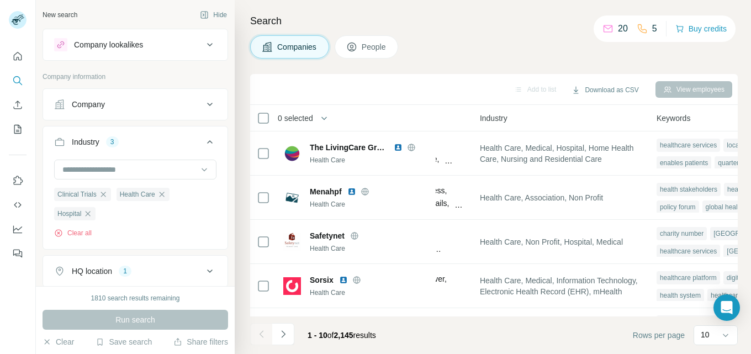
click at [203, 142] on icon at bounding box center [209, 141] width 13 height 13
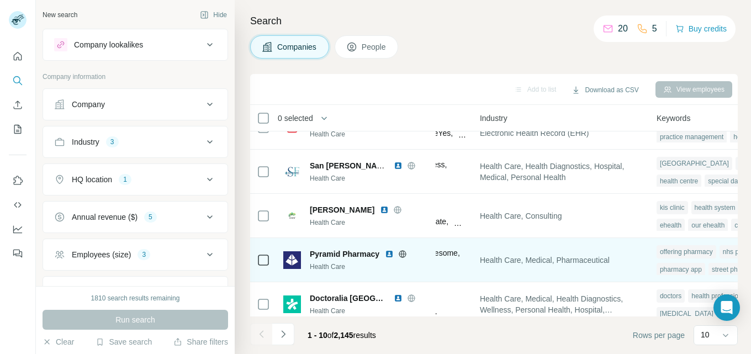
scroll to position [262, 756]
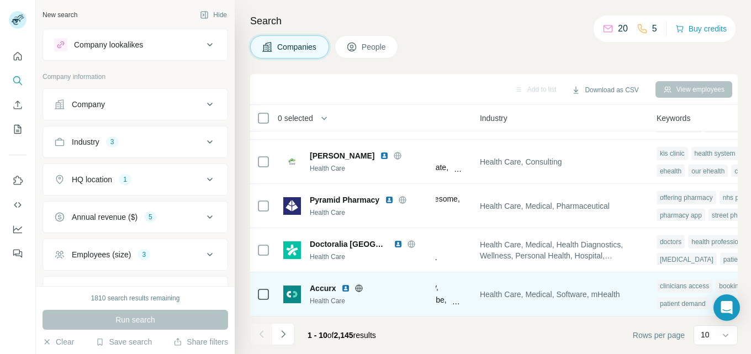
click at [541, 309] on td "Health Care, Medical, Software, mHealth" at bounding box center [561, 294] width 177 height 44
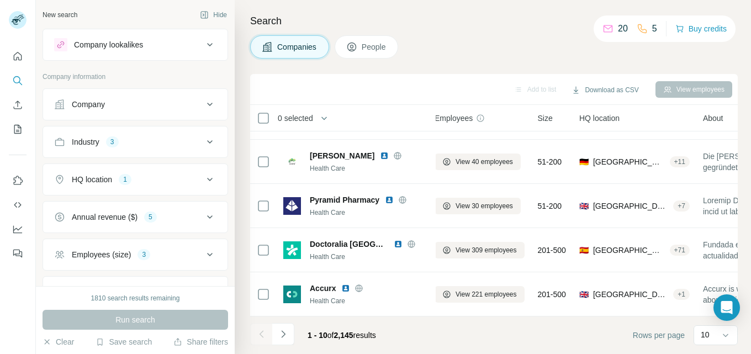
scroll to position [262, 0]
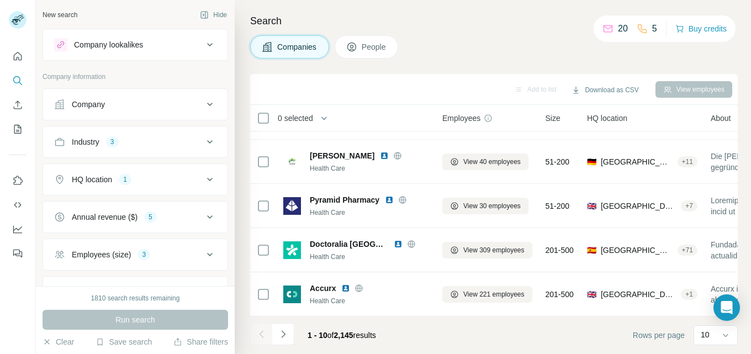
drag, startPoint x: 408, startPoint y: 313, endPoint x: 335, endPoint y: 112, distance: 213.8
click at [225, 300] on div "New search Hide Company lookalikes Company information Company Industry 3 HQ lo…" at bounding box center [393, 177] width 715 height 354
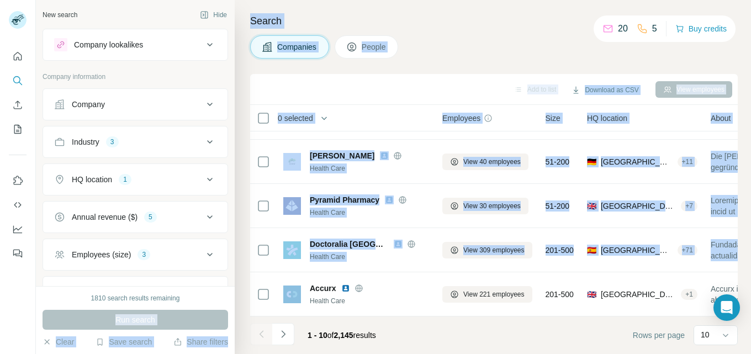
click at [507, 51] on div "Companies People" at bounding box center [494, 46] width 488 height 23
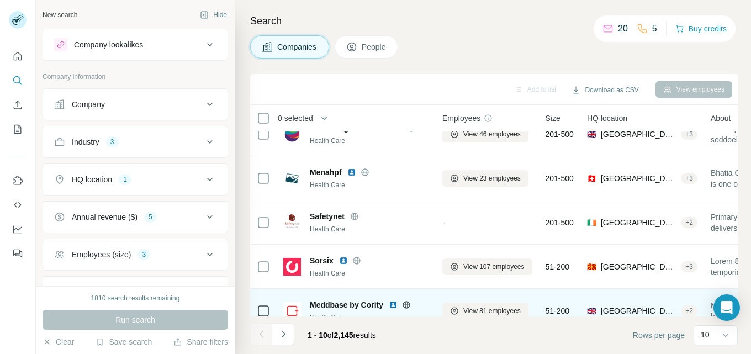
scroll to position [0, 0]
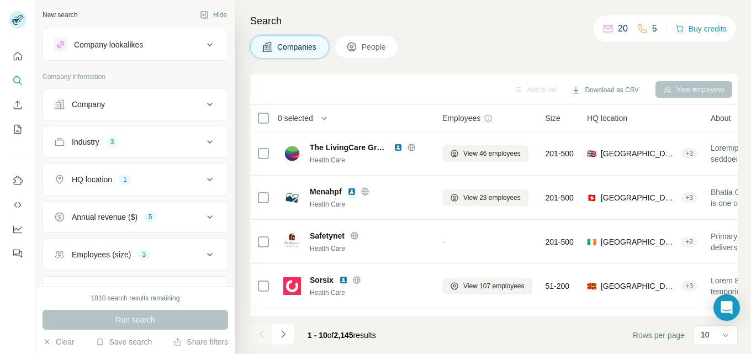
click at [203, 176] on icon at bounding box center [209, 179] width 13 height 13
click at [203, 177] on icon at bounding box center [209, 179] width 13 height 13
click at [191, 218] on div "Annual revenue ($) 5" at bounding box center [128, 216] width 149 height 11
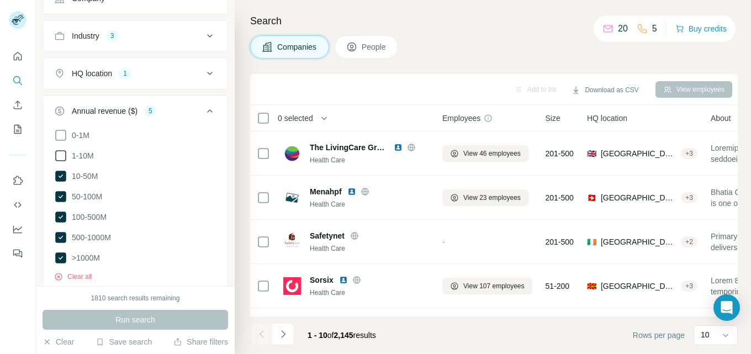
scroll to position [110, 0]
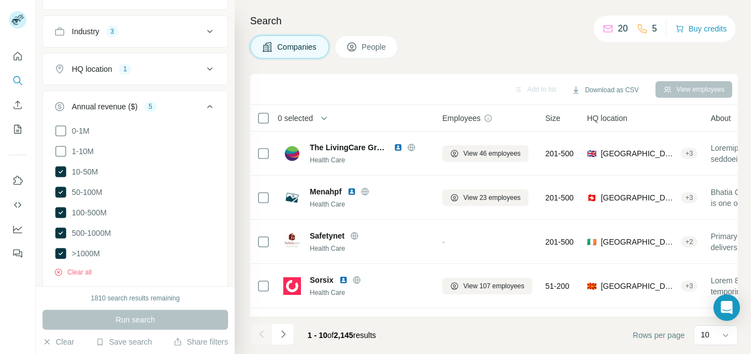
click at [203, 103] on icon at bounding box center [209, 106] width 13 height 13
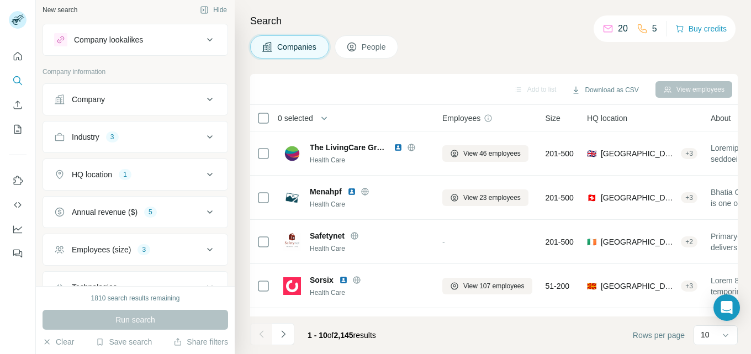
scroll to position [0, 0]
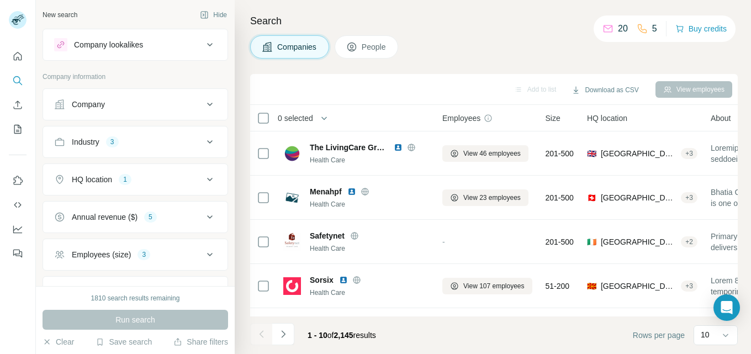
click at [387, 46] on span "People" at bounding box center [374, 46] width 25 height 11
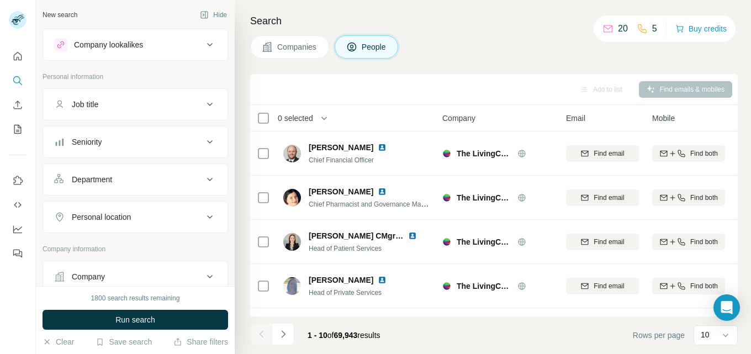
click at [203, 99] on icon at bounding box center [209, 104] width 13 height 13
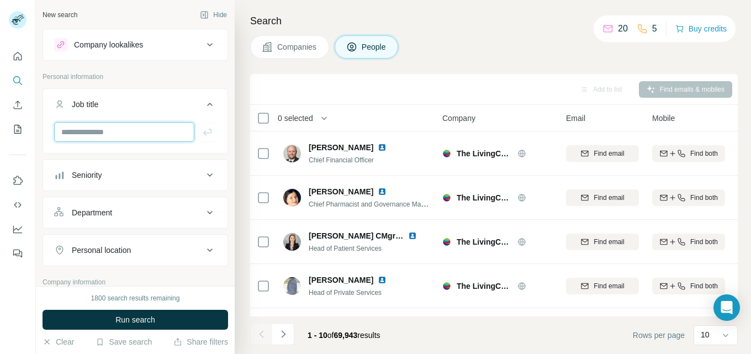
click at [117, 131] on input "text" at bounding box center [124, 132] width 140 height 20
type input "**********"
click at [109, 135] on input "text" at bounding box center [124, 132] width 140 height 20
type input "***"
click at [126, 131] on input "text" at bounding box center [124, 132] width 140 height 20
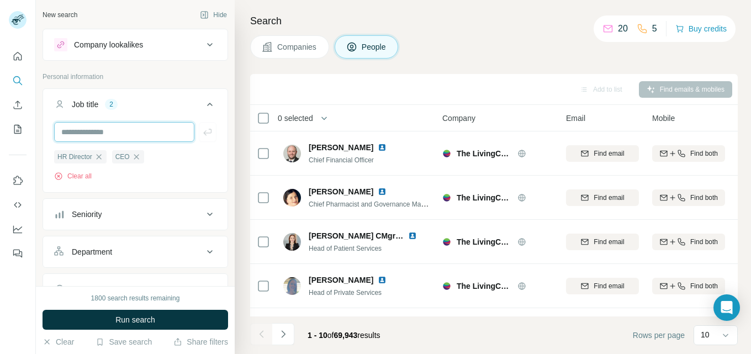
type input "**********"
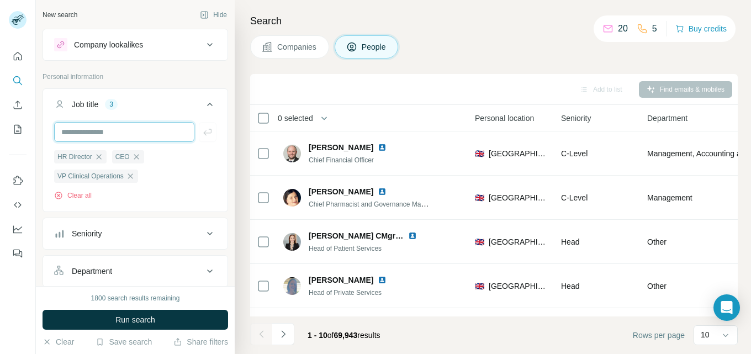
scroll to position [0, 468]
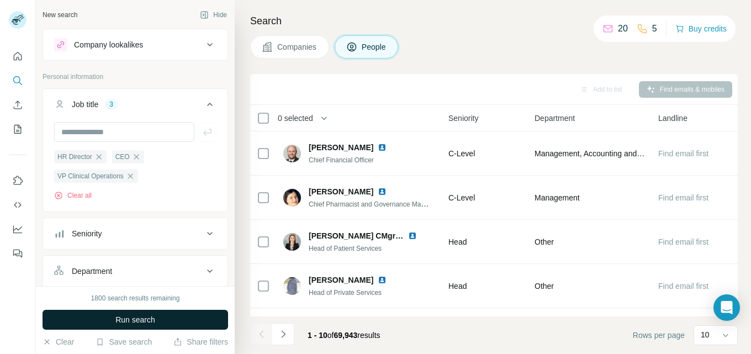
click at [172, 317] on button "Run search" at bounding box center [136, 320] width 186 height 20
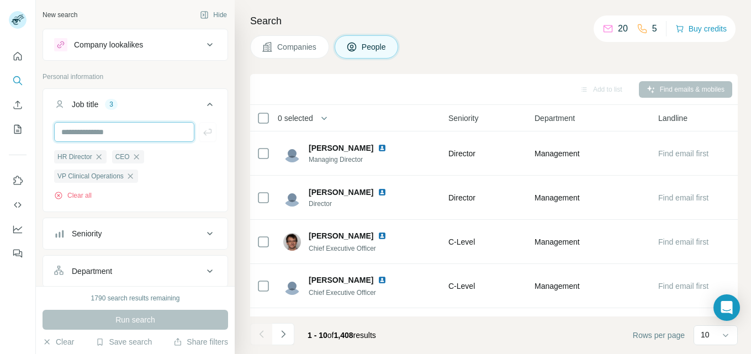
click at [149, 133] on input "text" at bounding box center [124, 132] width 140 height 20
type input "**********"
drag, startPoint x: 131, startPoint y: 131, endPoint x: 149, endPoint y: 130, distance: 17.7
click at [149, 130] on input "**********" at bounding box center [124, 132] width 140 height 20
paste input "*******"
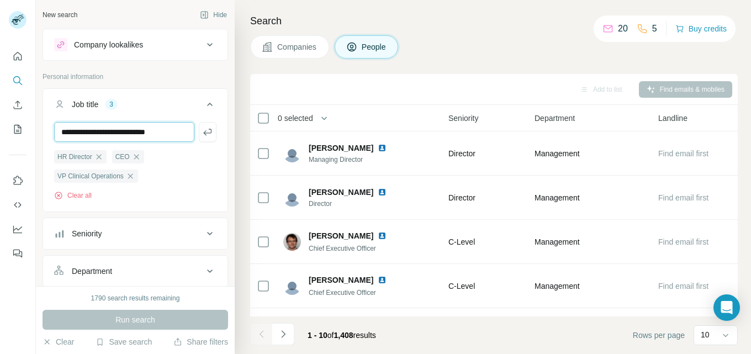
type input "**********"
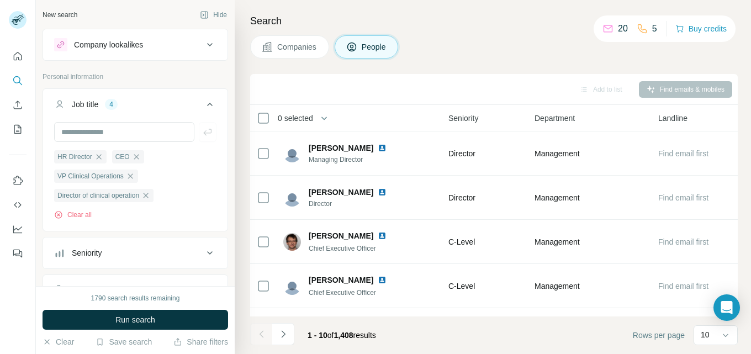
click at [189, 319] on button "Run search" at bounding box center [136, 320] width 186 height 20
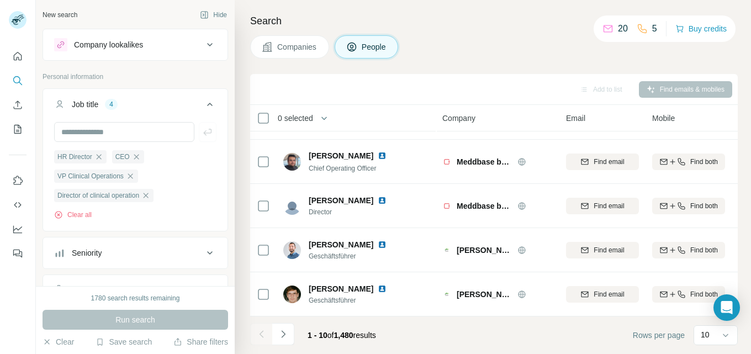
scroll to position [262, 422]
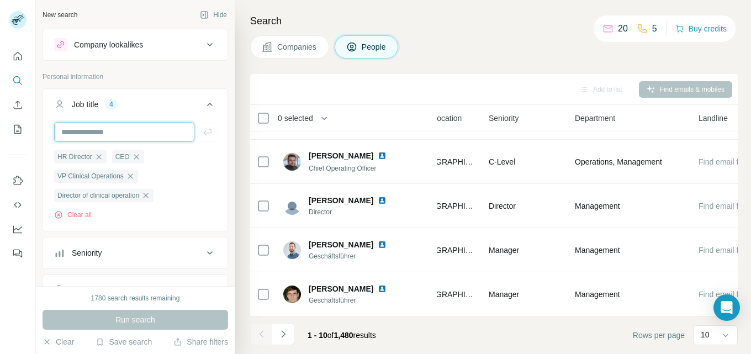
click at [125, 135] on input "text" at bounding box center [124, 132] width 140 height 20
type input "*******"
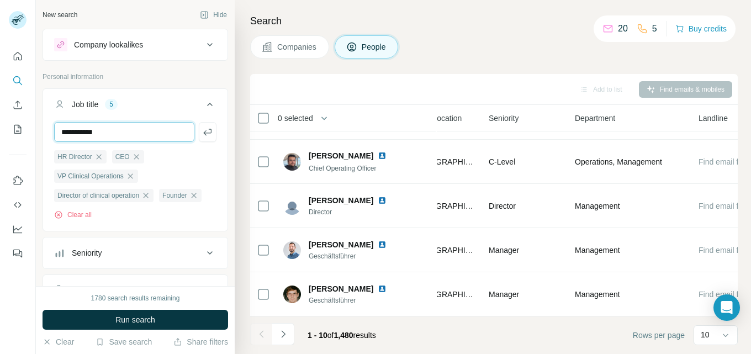
type input "**********"
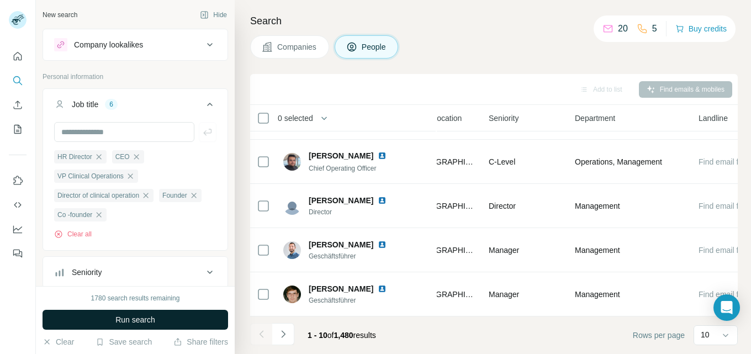
click at [160, 318] on button "Run search" at bounding box center [136, 320] width 186 height 20
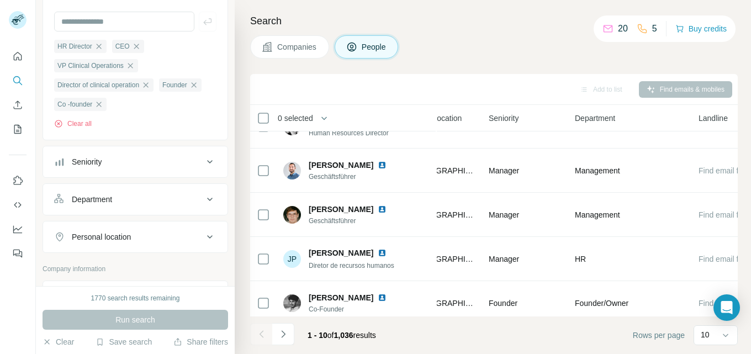
scroll to position [262, 422]
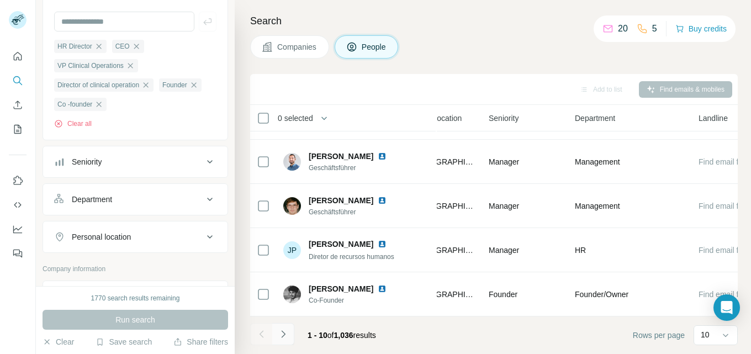
click at [282, 331] on icon "Navigate to next page" at bounding box center [283, 334] width 11 height 11
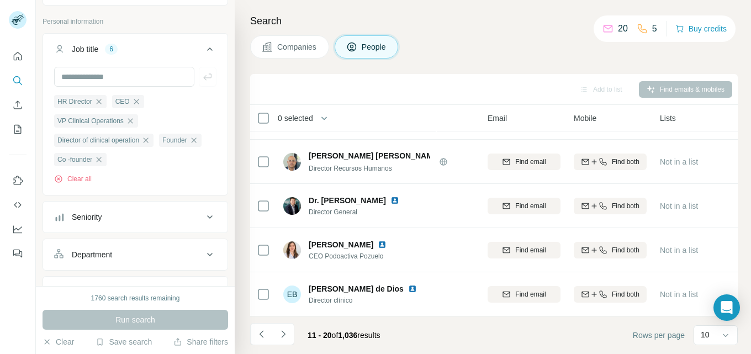
scroll to position [0, 0]
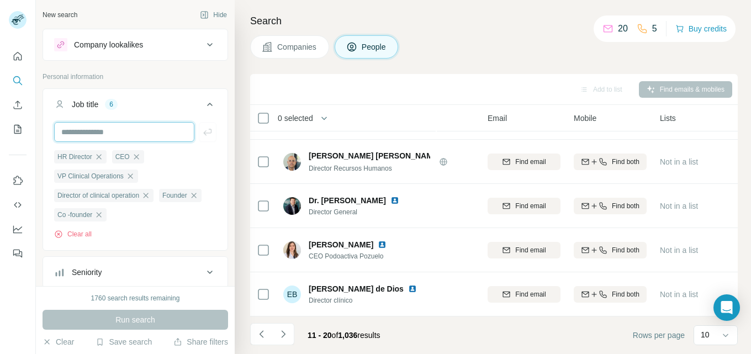
click at [123, 130] on input "text" at bounding box center [124, 132] width 140 height 20
type input "*"
type input "**********"
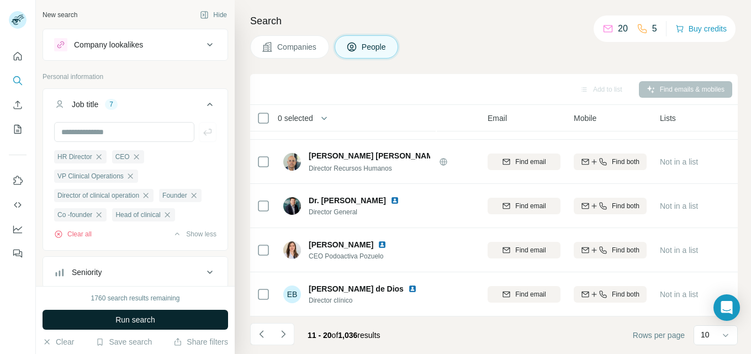
click at [129, 317] on span "Run search" at bounding box center [135, 319] width 40 height 11
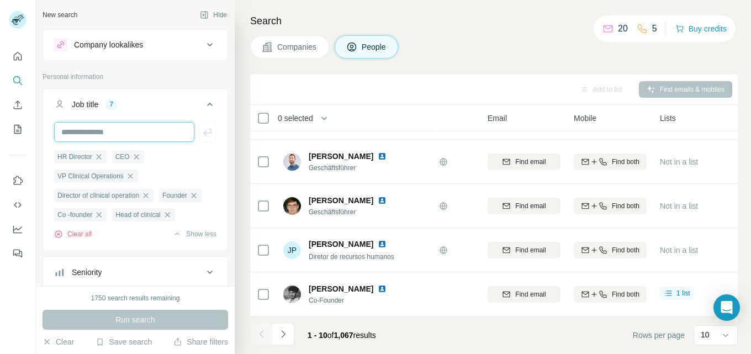
click at [122, 129] on input "text" at bounding box center [124, 132] width 140 height 20
type input "**********"
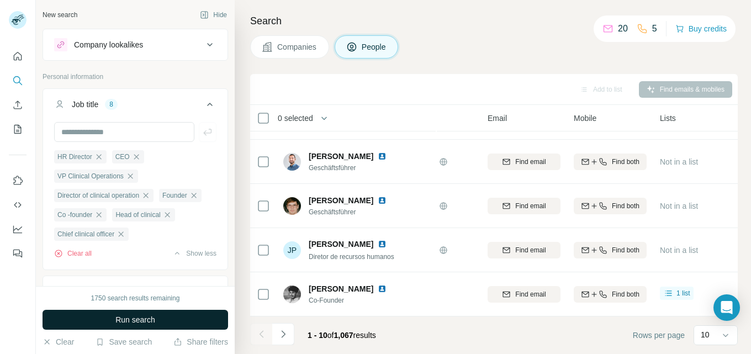
click at [174, 313] on button "Run search" at bounding box center [136, 320] width 186 height 20
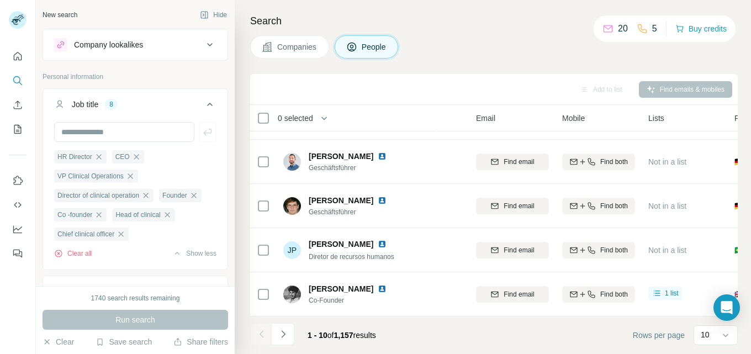
scroll to position [262, 0]
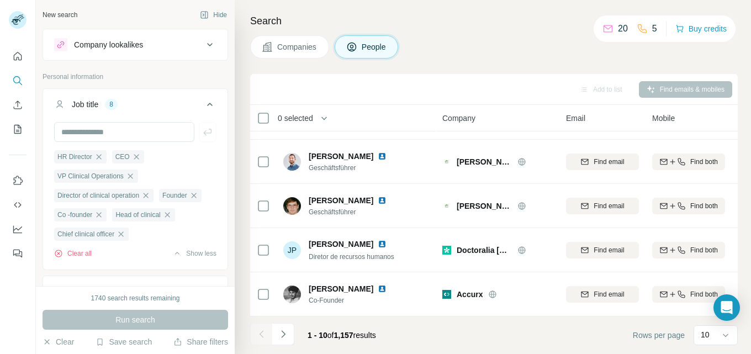
click at [205, 103] on icon at bounding box center [209, 104] width 13 height 13
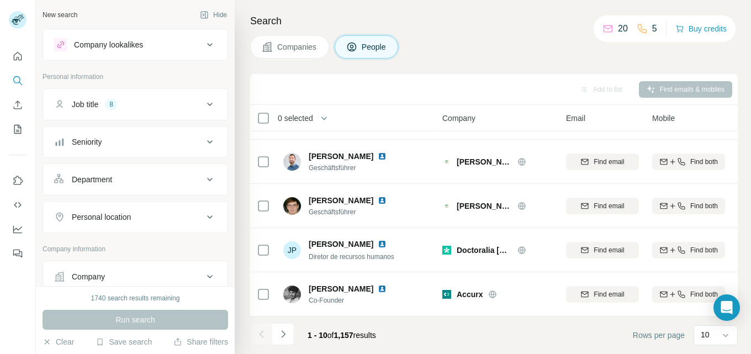
click at [203, 141] on icon at bounding box center [209, 141] width 13 height 13
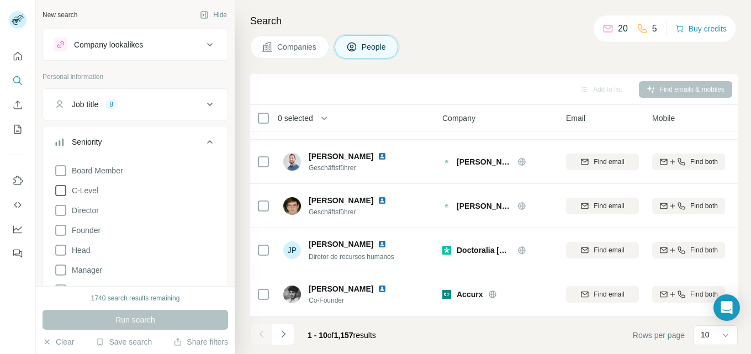
click at [63, 189] on icon at bounding box center [60, 190] width 13 height 13
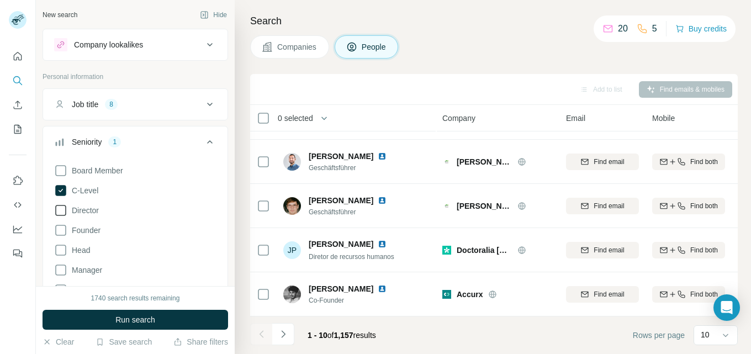
click at [63, 213] on icon at bounding box center [60, 210] width 13 height 13
click at [66, 233] on icon at bounding box center [60, 230] width 11 height 11
click at [62, 250] on icon at bounding box center [60, 249] width 13 height 13
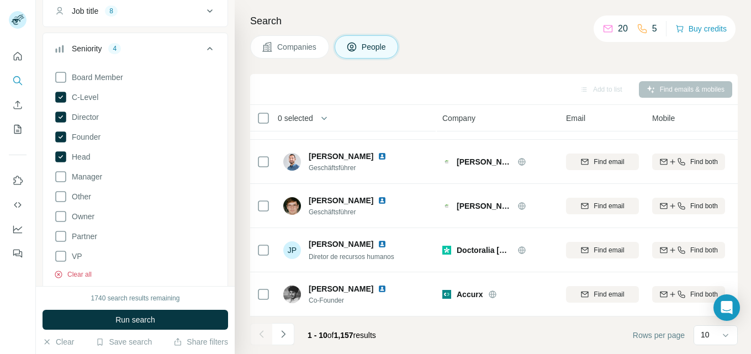
scroll to position [110, 0]
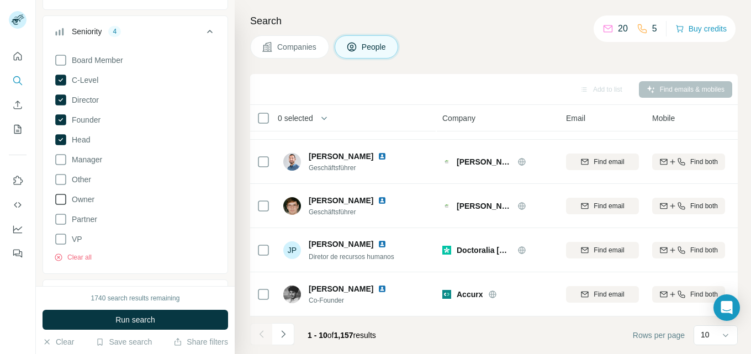
drag, startPoint x: 59, startPoint y: 199, endPoint x: 66, endPoint y: 203, distance: 7.7
click at [60, 199] on icon at bounding box center [60, 199] width 13 height 13
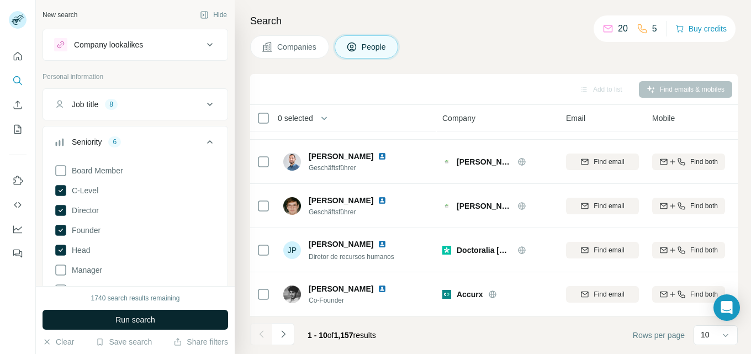
click at [141, 317] on span "Run search" at bounding box center [135, 319] width 40 height 11
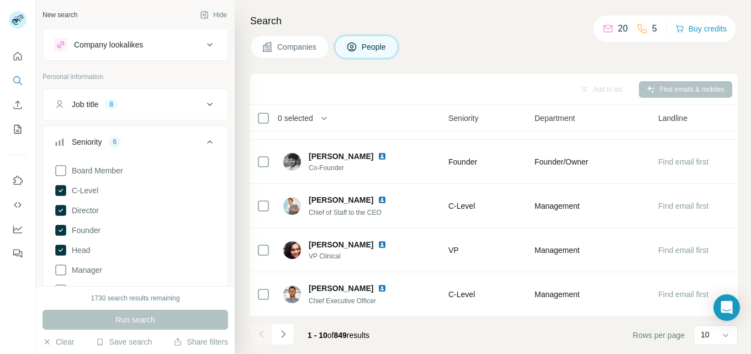
scroll to position [262, 468]
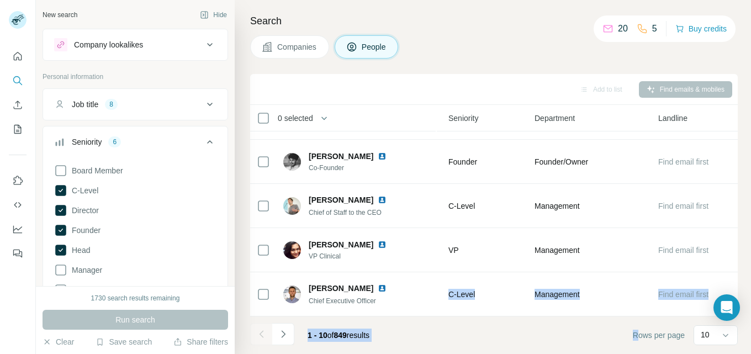
drag, startPoint x: 633, startPoint y: 317, endPoint x: 368, endPoint y: 313, distance: 264.5
click at [368, 313] on div "Add to list Find emails & mobiles 0 selected People Company Email Mobile Lists …" at bounding box center [494, 214] width 488 height 280
click at [304, 316] on footer "1 - 10 of 849 results Rows per page 10" at bounding box center [494, 335] width 488 height 38
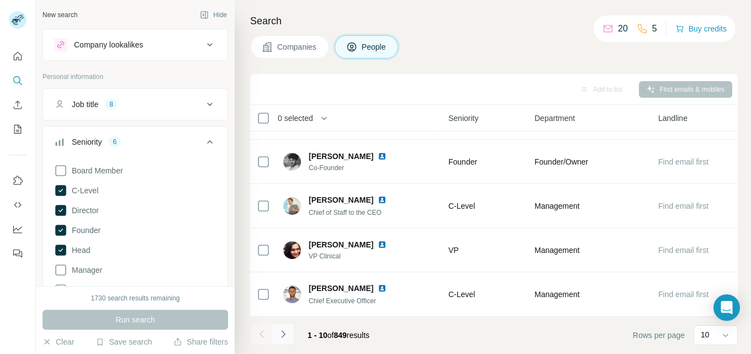
click at [281, 329] on icon "Navigate to next page" at bounding box center [283, 334] width 11 height 11
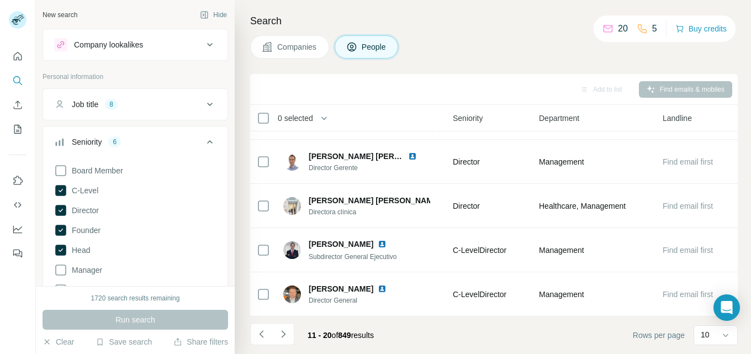
scroll to position [262, 459]
click at [60, 209] on icon at bounding box center [60, 210] width 11 height 11
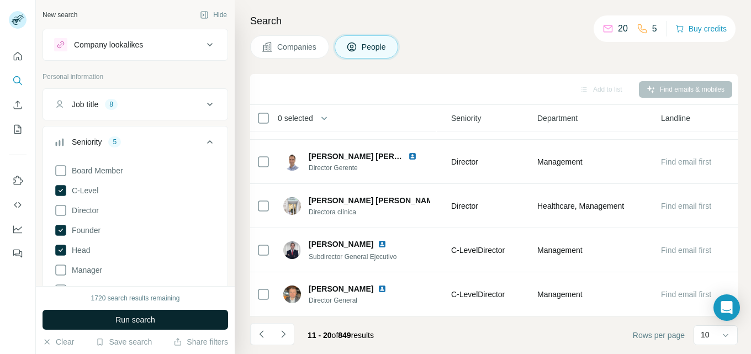
click at [144, 319] on span "Run search" at bounding box center [135, 319] width 40 height 11
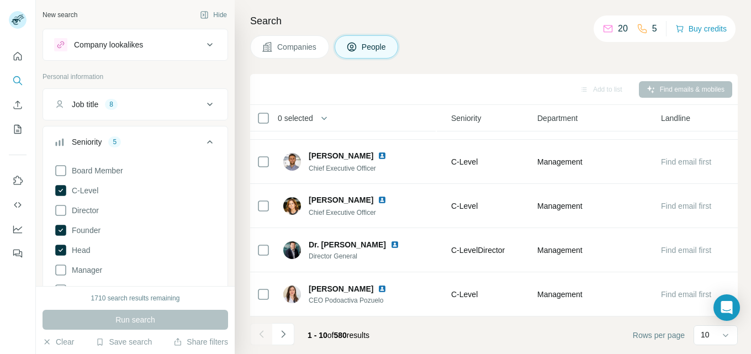
click at [203, 143] on icon at bounding box center [209, 141] width 13 height 13
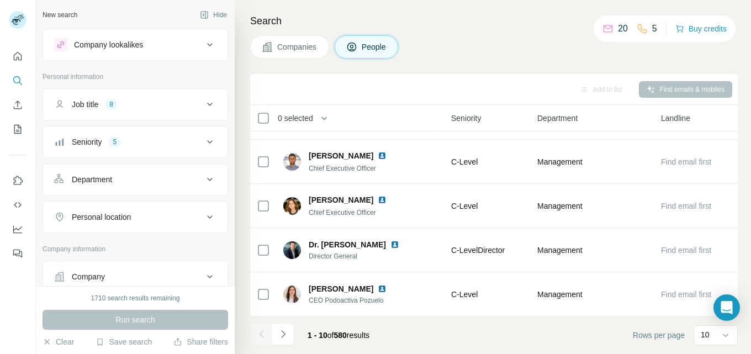
click at [203, 101] on icon at bounding box center [209, 104] width 13 height 13
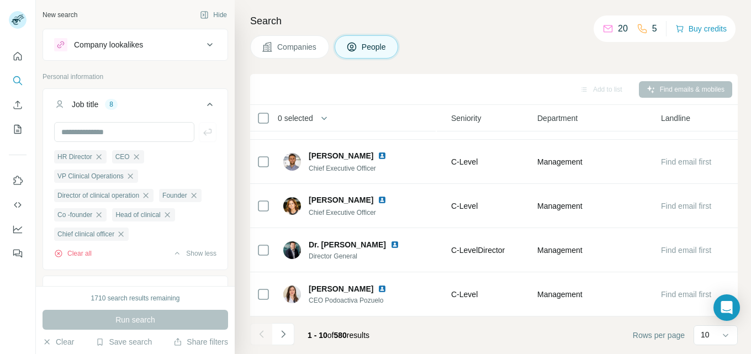
click at [203, 100] on icon at bounding box center [209, 104] width 13 height 13
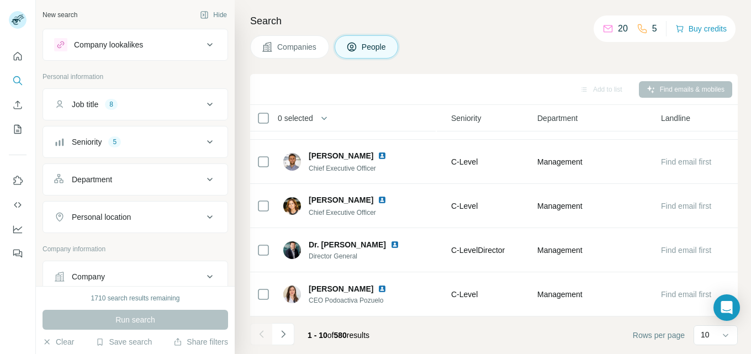
click at [203, 144] on icon at bounding box center [209, 141] width 13 height 13
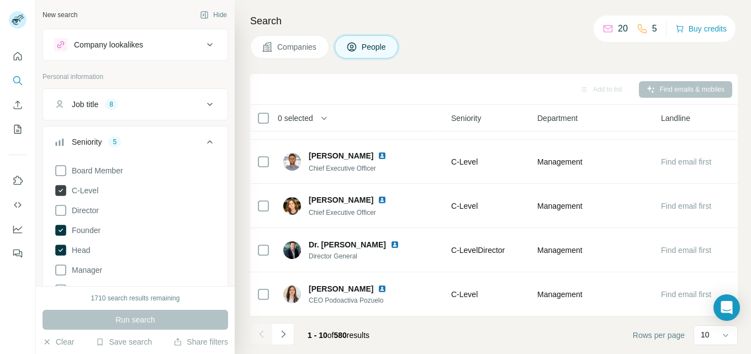
click at [62, 189] on icon at bounding box center [61, 190] width 4 height 3
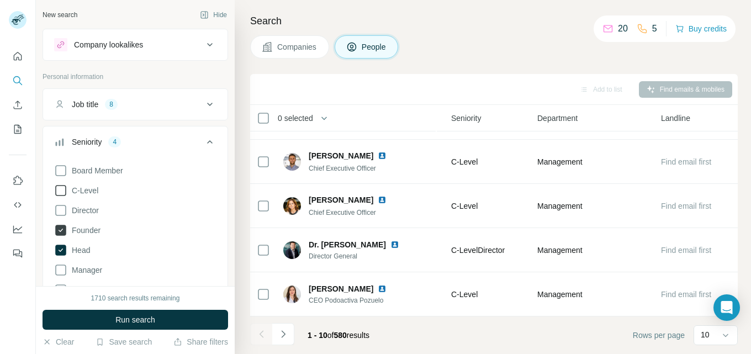
click at [60, 227] on icon at bounding box center [60, 230] width 11 height 11
click at [60, 253] on icon at bounding box center [60, 250] width 11 height 11
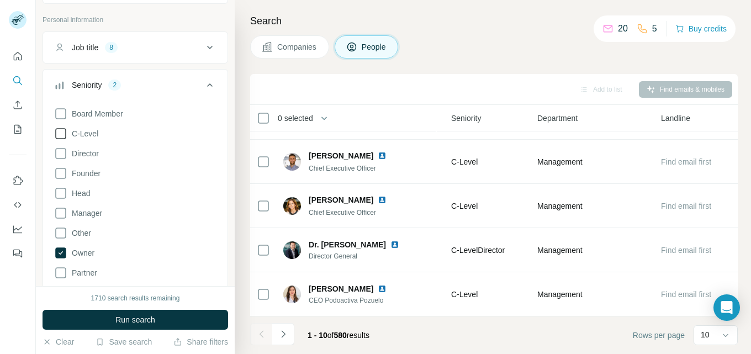
scroll to position [110, 0]
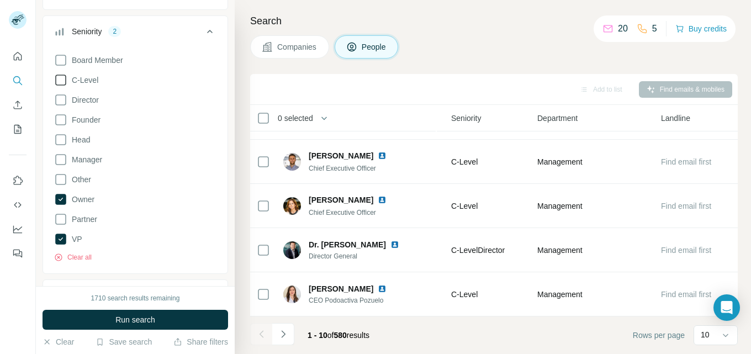
drag, startPoint x: 59, startPoint y: 198, endPoint x: 63, endPoint y: 210, distance: 13.4
click at [59, 199] on icon at bounding box center [60, 199] width 13 height 13
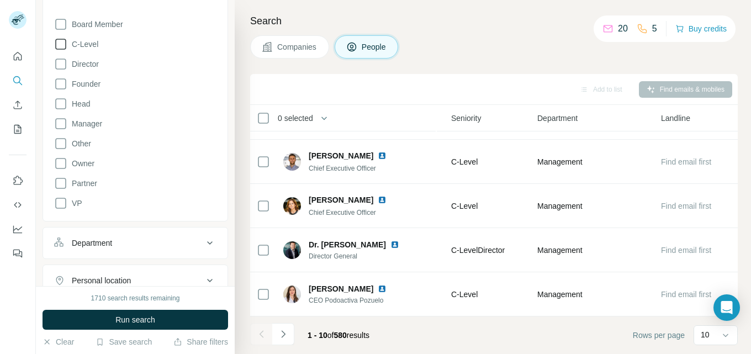
scroll to position [166, 0]
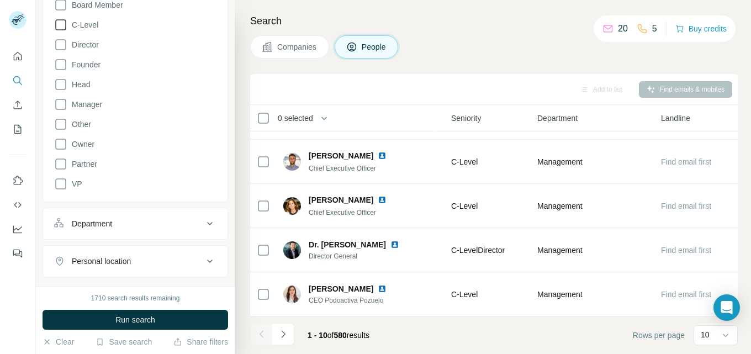
click at [203, 220] on icon at bounding box center [209, 223] width 13 height 13
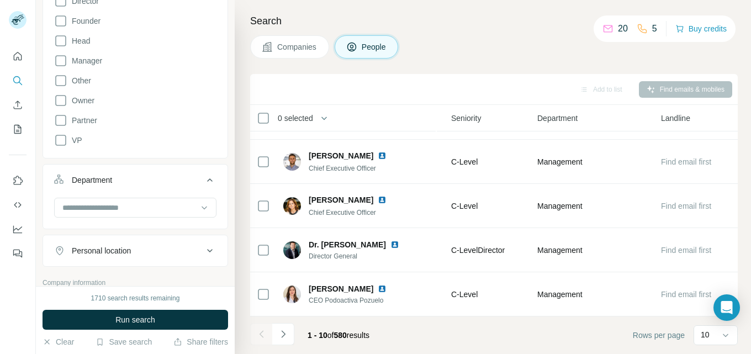
scroll to position [221, 0]
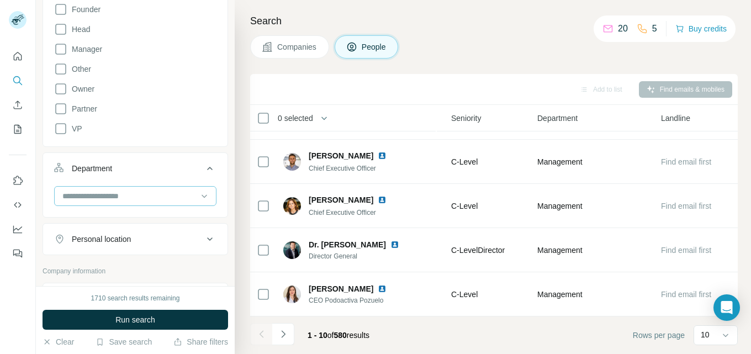
click at [176, 196] on input at bounding box center [129, 196] width 136 height 12
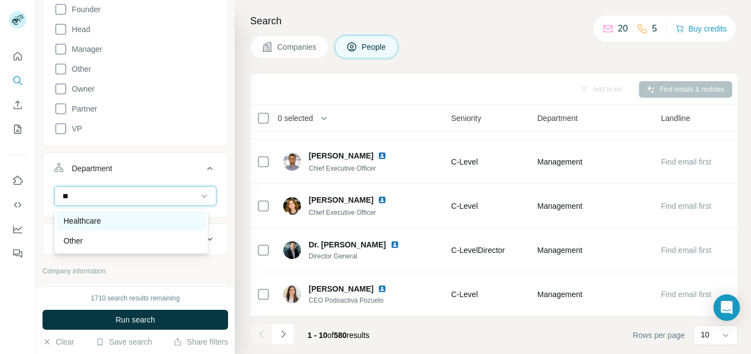
type input "**"
click at [96, 218] on p "Healthcare" at bounding box center [82, 220] width 38 height 11
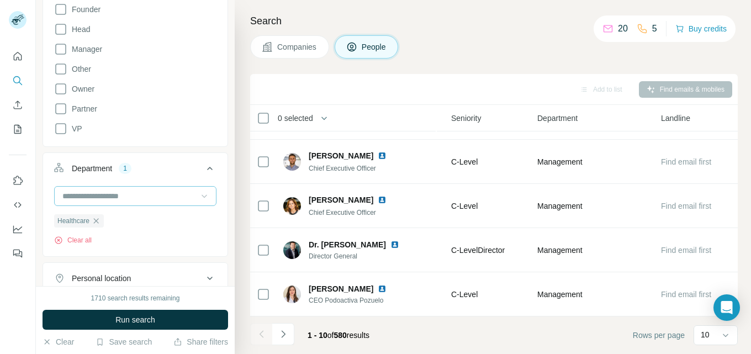
click at [199, 193] on icon at bounding box center [204, 195] width 11 height 11
type input "*"
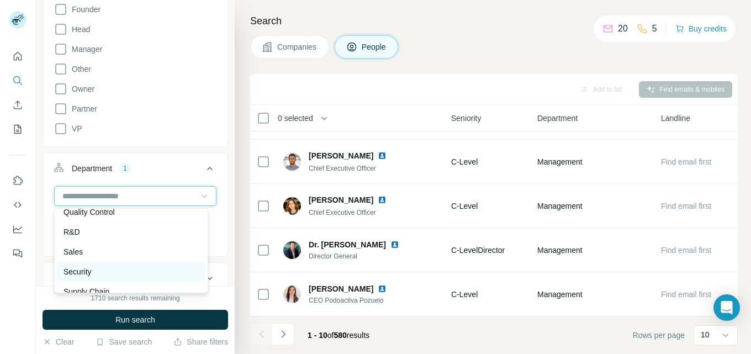
scroll to position [398, 0]
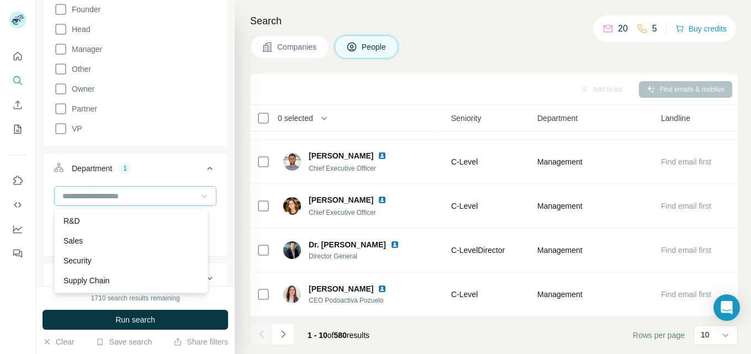
click at [207, 168] on icon at bounding box center [210, 168] width 6 height 3
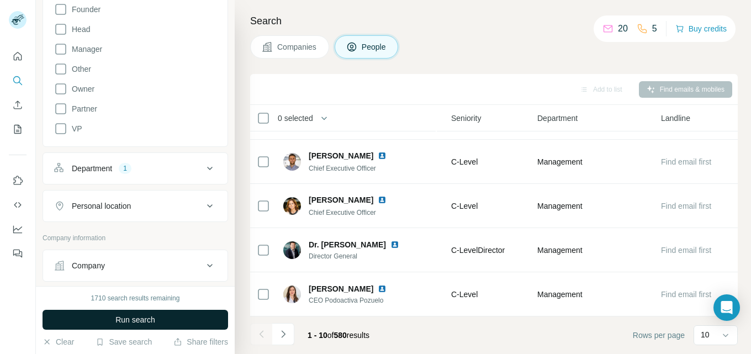
click at [147, 320] on span "Run search" at bounding box center [135, 319] width 40 height 11
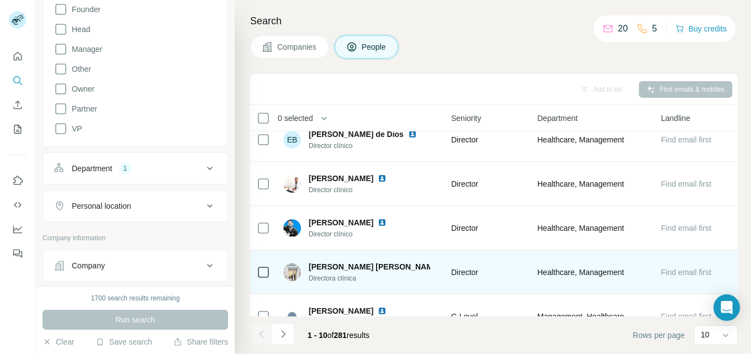
scroll to position [0, 459]
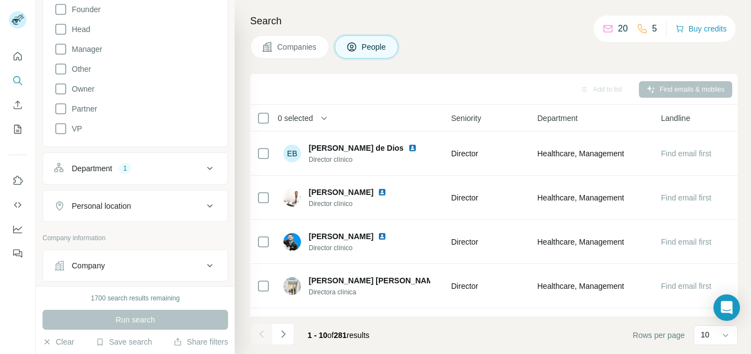
click at [203, 165] on icon at bounding box center [209, 168] width 13 height 13
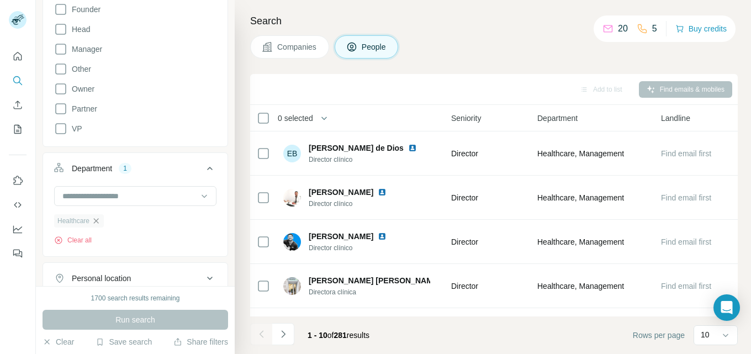
click at [98, 218] on icon "button" at bounding box center [96, 220] width 9 height 9
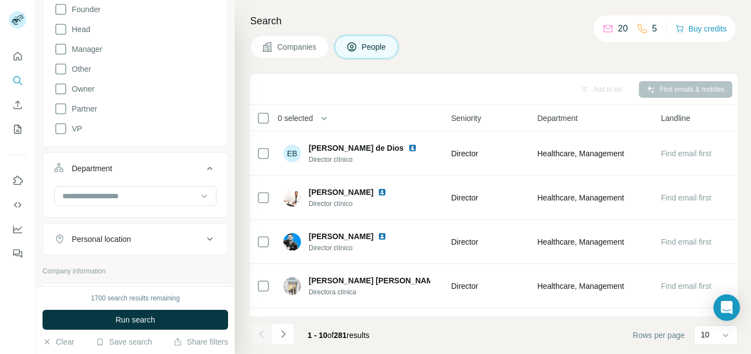
click at [203, 168] on icon at bounding box center [209, 168] width 13 height 13
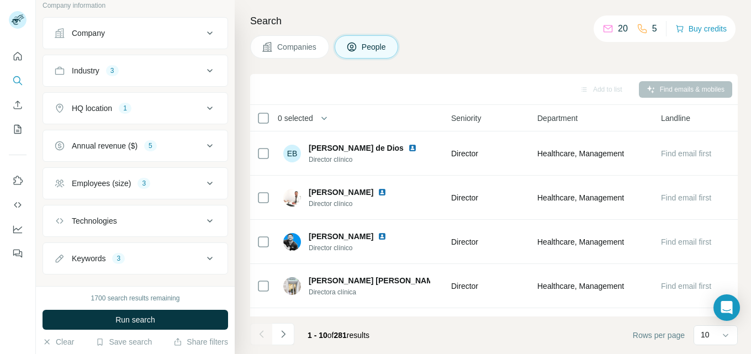
scroll to position [473, 0]
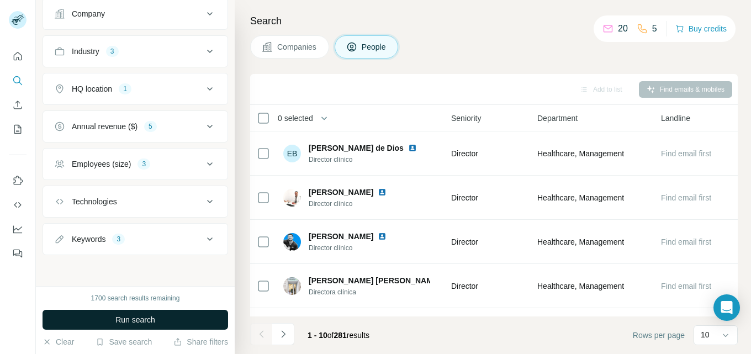
click at [172, 322] on button "Run search" at bounding box center [136, 320] width 186 height 20
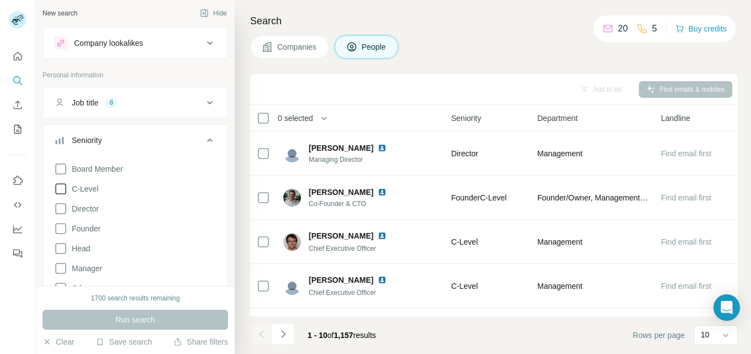
scroll to position [0, 0]
click at [203, 142] on icon at bounding box center [209, 141] width 13 height 13
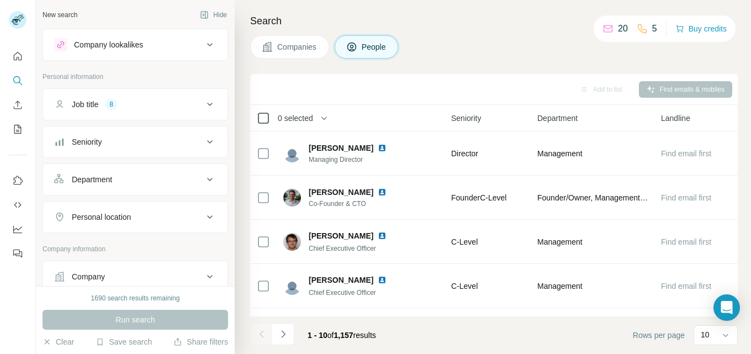
click at [269, 115] on icon at bounding box center [263, 118] width 13 height 13
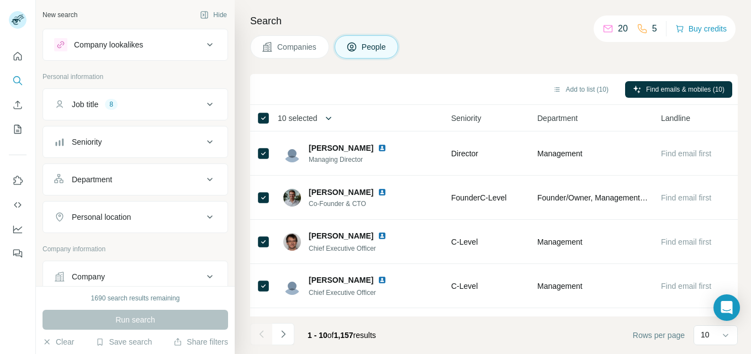
click at [330, 114] on icon "button" at bounding box center [328, 118] width 11 height 11
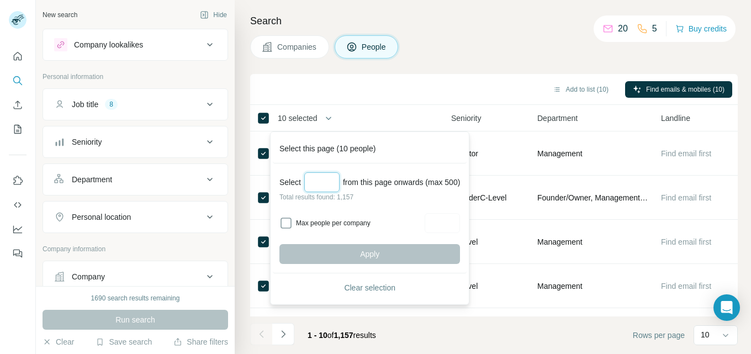
click at [325, 179] on input "Select a number (up to 500)" at bounding box center [321, 182] width 35 height 20
click at [402, 251] on div "Apply" at bounding box center [369, 254] width 181 height 20
click at [334, 183] on input "****" at bounding box center [321, 182] width 35 height 20
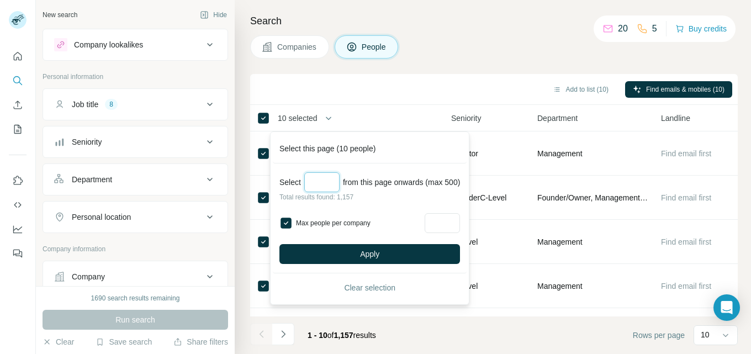
type input "*"
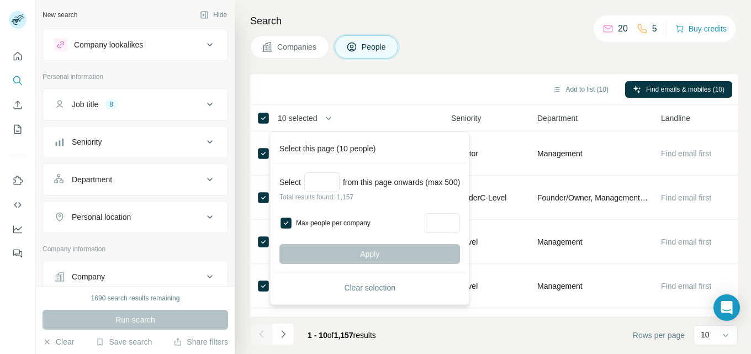
click at [476, 79] on div "Add to list (10) Find emails & mobiles (10)" at bounding box center [494, 89] width 488 height 31
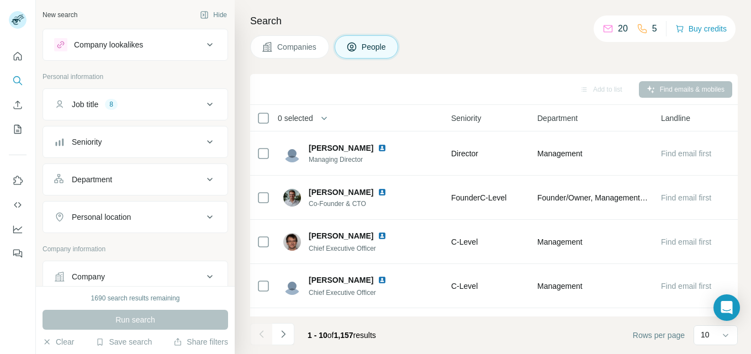
click at [305, 43] on span "Companies" at bounding box center [297, 46] width 40 height 11
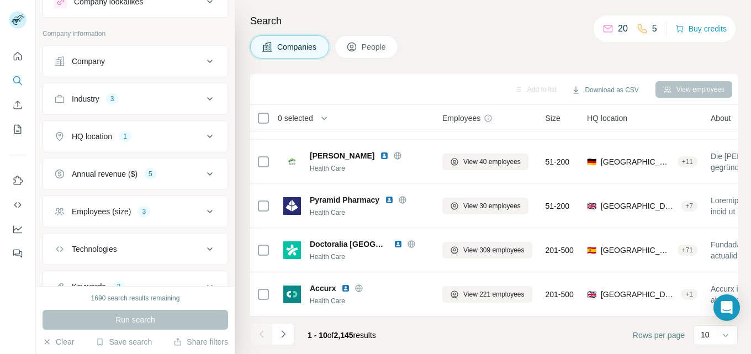
scroll to position [55, 0]
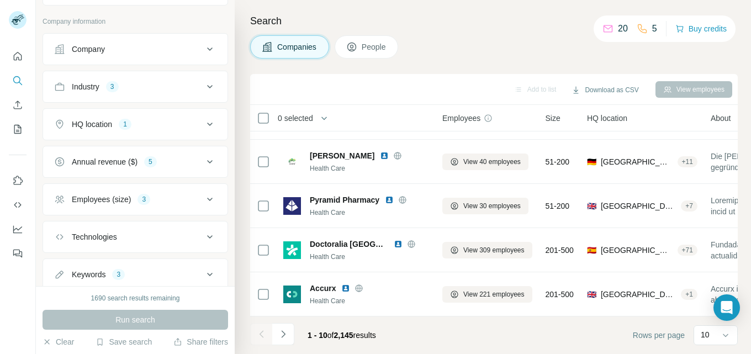
click at [203, 198] on icon at bounding box center [209, 199] width 13 height 13
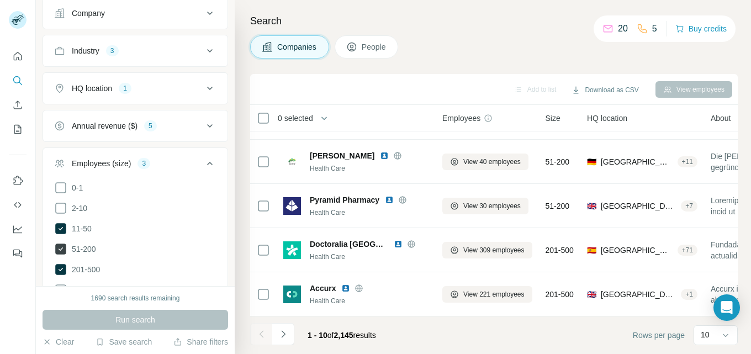
scroll to position [110, 0]
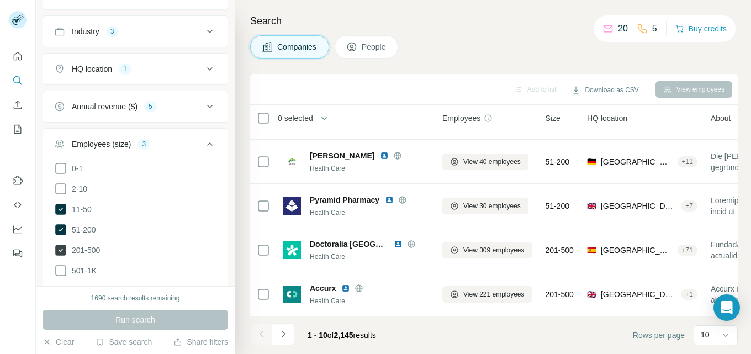
click at [63, 246] on icon at bounding box center [60, 250] width 11 height 11
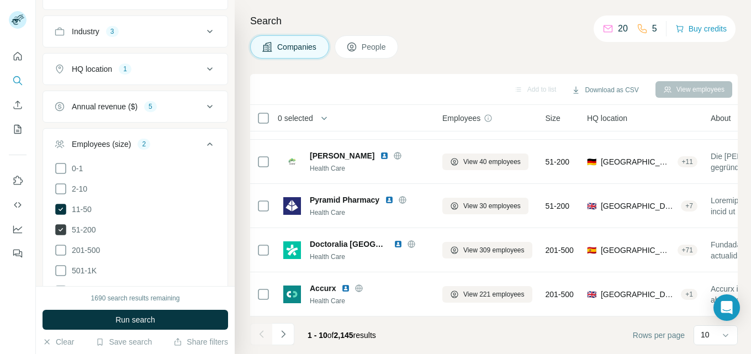
click at [63, 225] on icon at bounding box center [60, 229] width 11 height 11
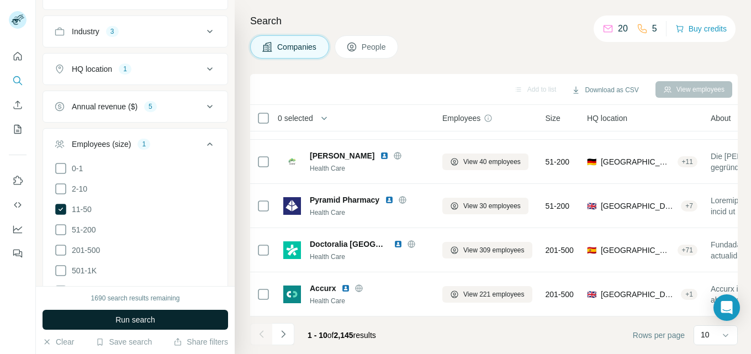
click at [172, 318] on button "Run search" at bounding box center [136, 320] width 186 height 20
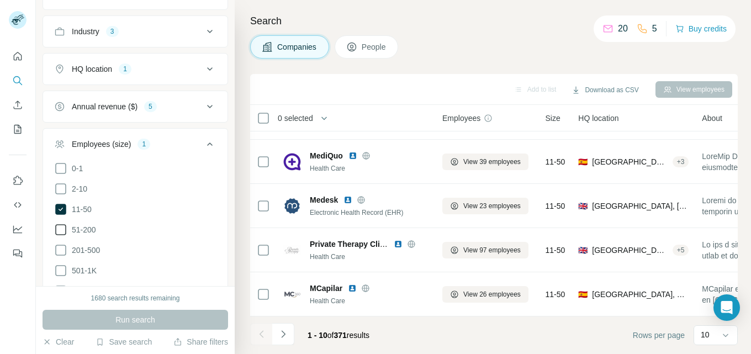
click at [62, 226] on icon at bounding box center [60, 229] width 13 height 13
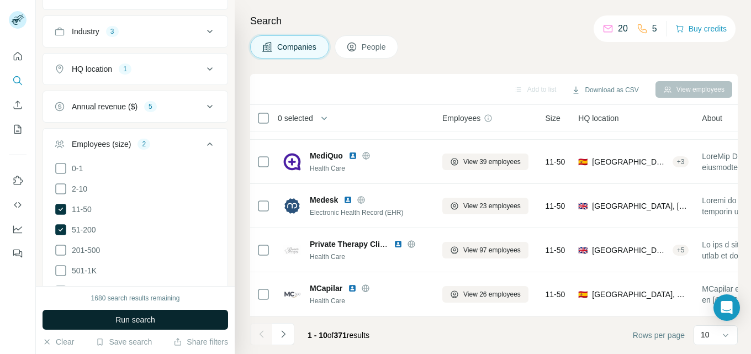
click at [126, 318] on span "Run search" at bounding box center [135, 319] width 40 height 11
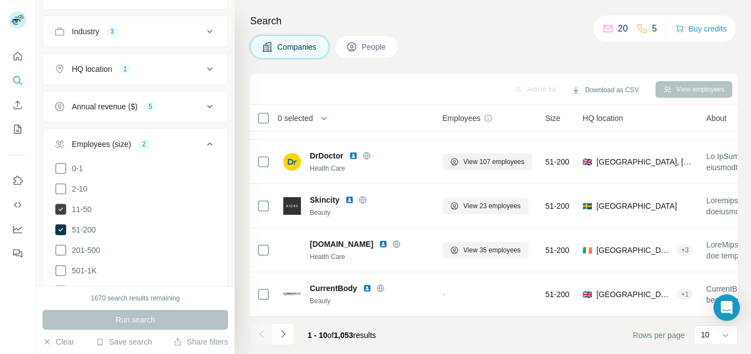
click at [61, 205] on icon at bounding box center [60, 209] width 11 height 11
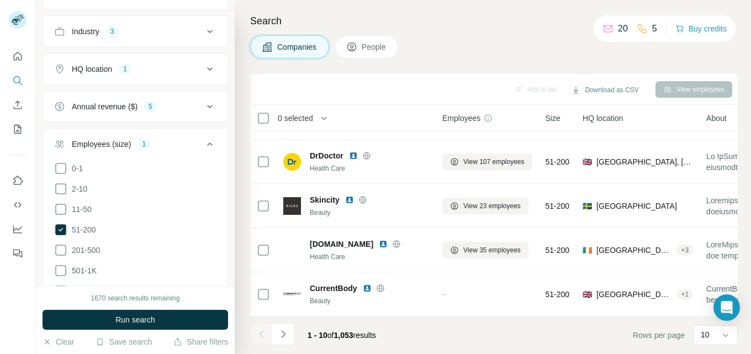
click at [158, 314] on button "Run search" at bounding box center [136, 320] width 186 height 20
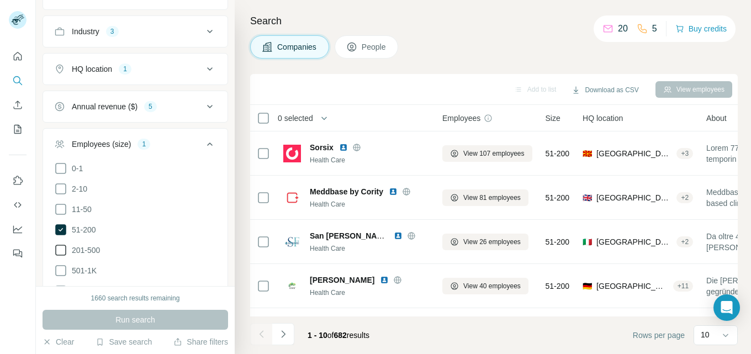
click at [61, 248] on icon at bounding box center [60, 249] width 13 height 13
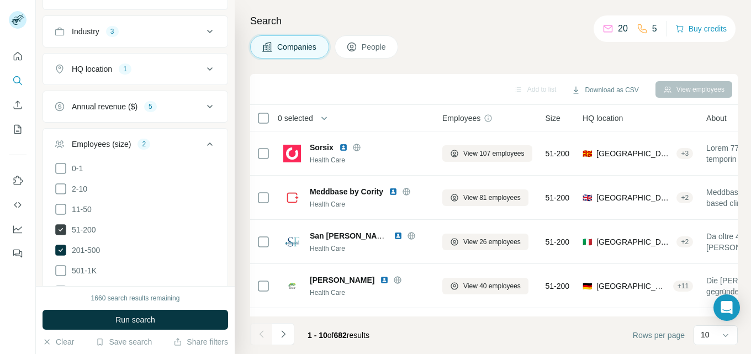
click at [65, 225] on icon at bounding box center [60, 229] width 11 height 11
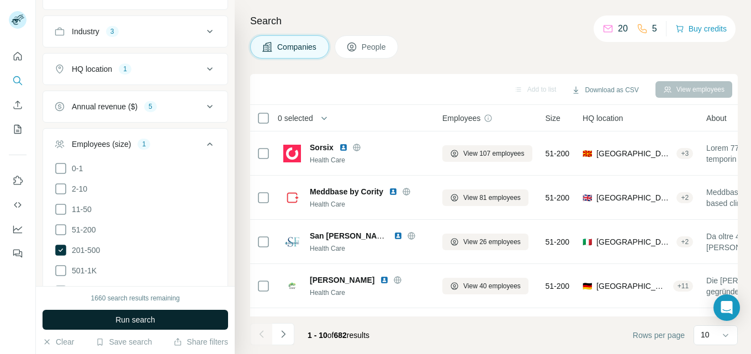
click at [155, 318] on span "Run search" at bounding box center [135, 319] width 40 height 11
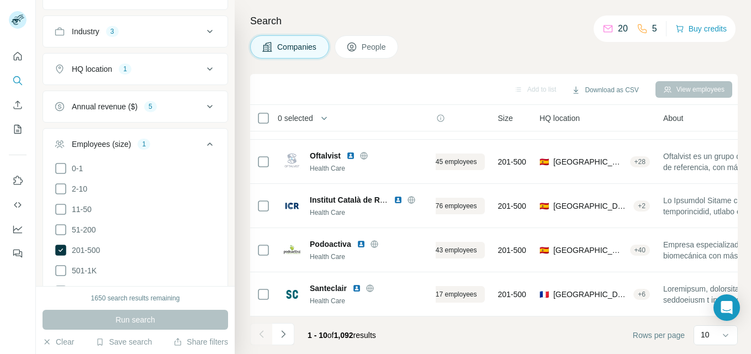
scroll to position [262, 0]
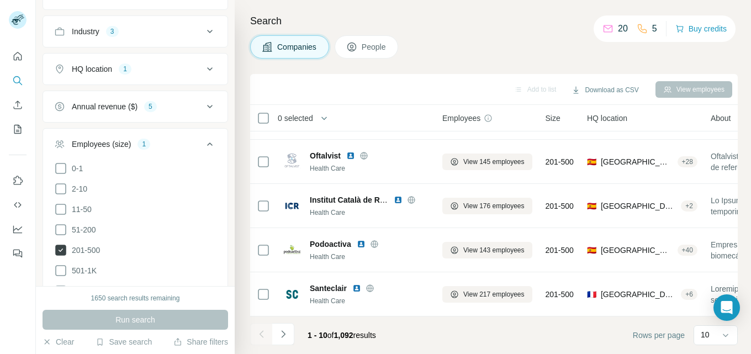
click at [62, 248] on icon at bounding box center [61, 249] width 4 height 3
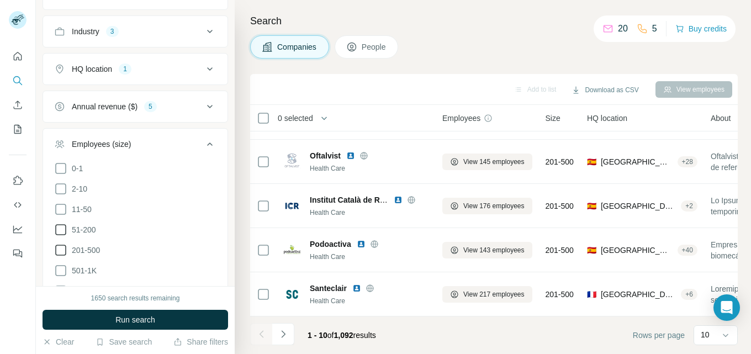
click at [63, 230] on icon at bounding box center [60, 229] width 13 height 13
click at [203, 140] on icon at bounding box center [209, 143] width 13 height 13
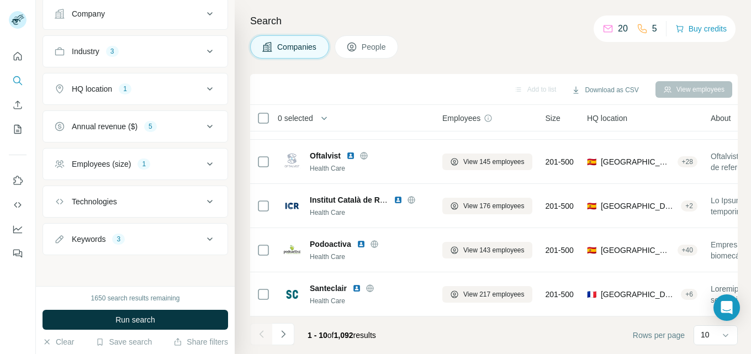
click at [207, 239] on icon at bounding box center [210, 238] width 6 height 3
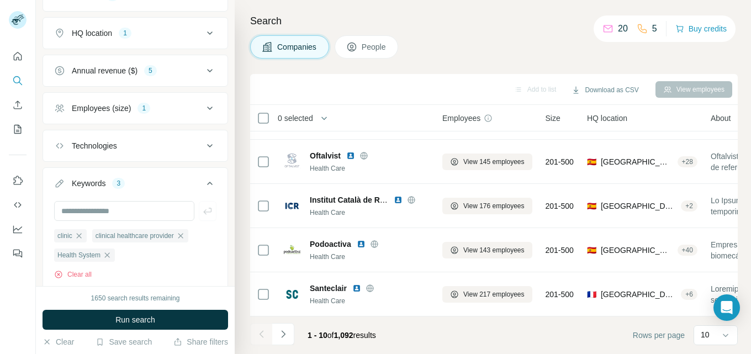
scroll to position [183, 0]
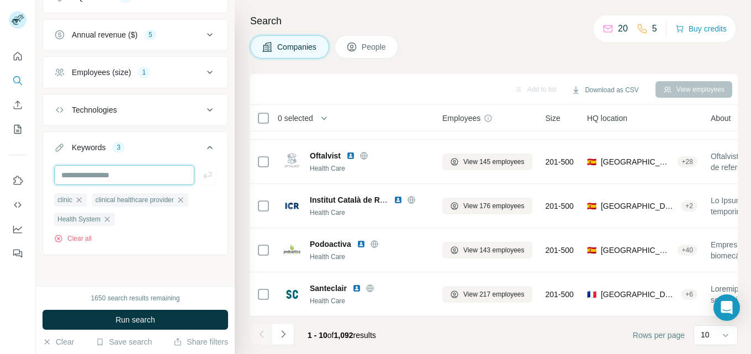
click at [103, 171] on input "text" at bounding box center [124, 175] width 140 height 20
type input "********"
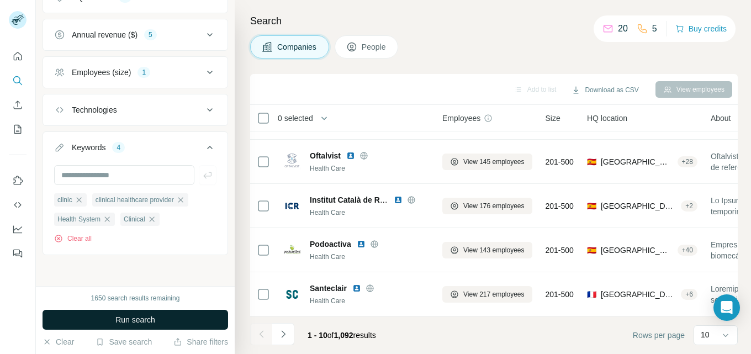
click at [155, 323] on span "Run search" at bounding box center [135, 319] width 40 height 11
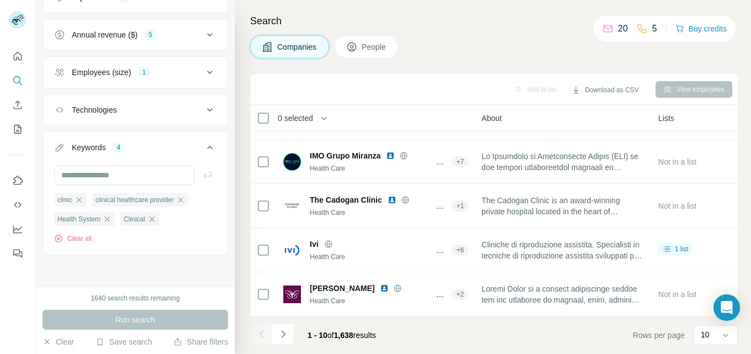
scroll to position [262, 227]
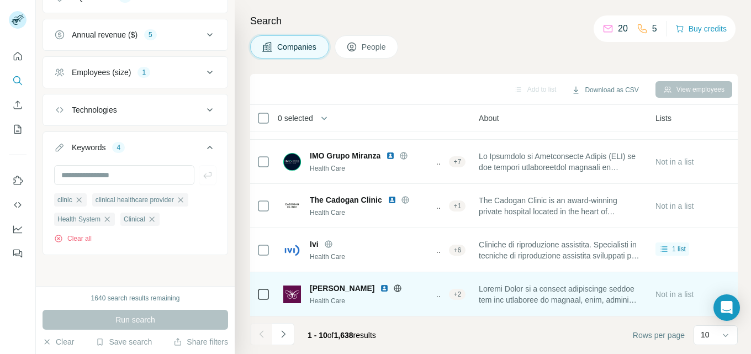
click at [503, 287] on span at bounding box center [560, 294] width 163 height 22
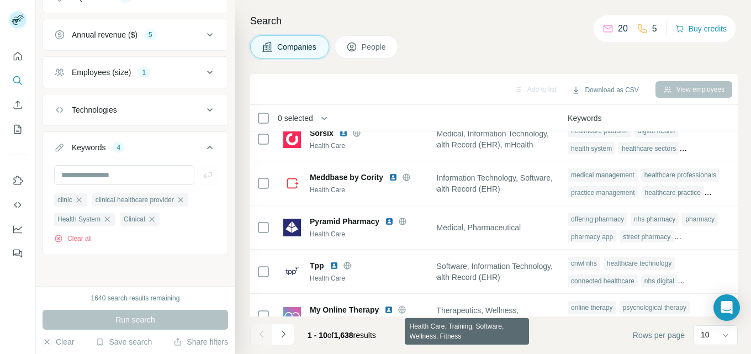
scroll to position [0, 851]
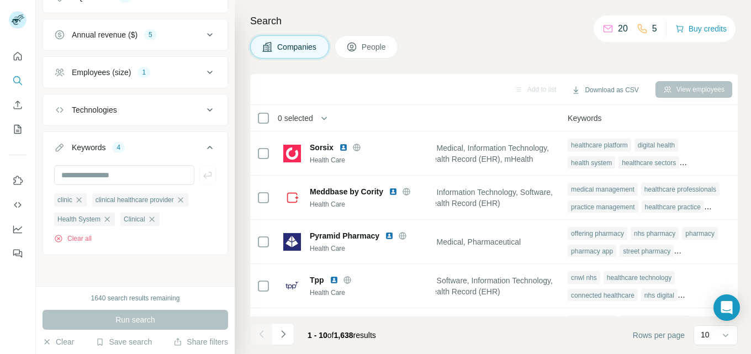
click at [203, 144] on icon at bounding box center [209, 147] width 13 height 13
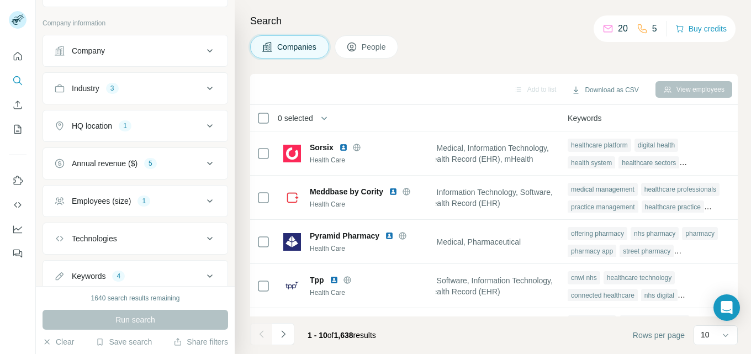
scroll to position [35, 0]
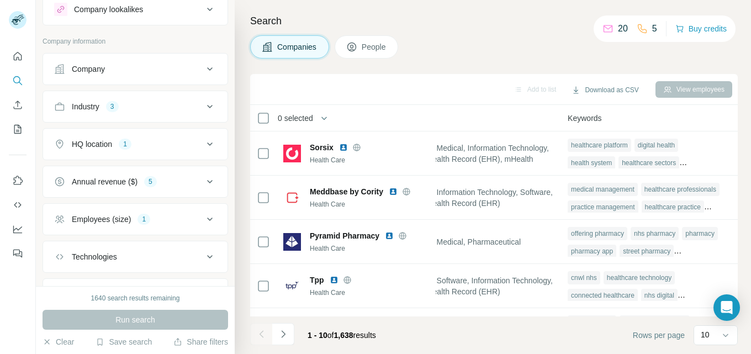
click at [203, 217] on icon at bounding box center [209, 219] width 13 height 13
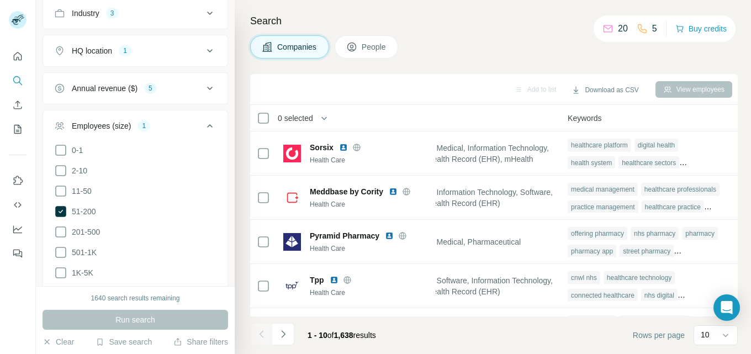
scroll to position [146, 0]
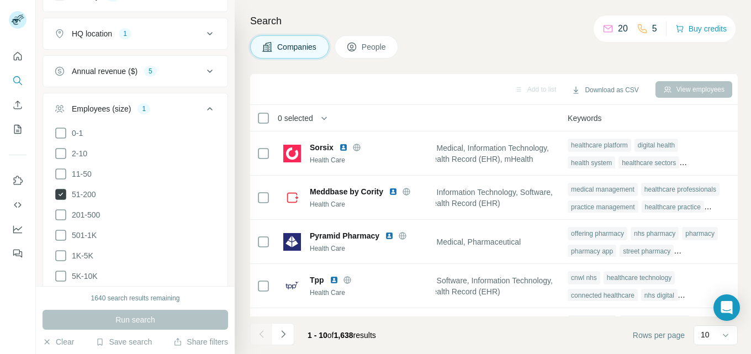
click at [62, 190] on icon at bounding box center [60, 194] width 11 height 11
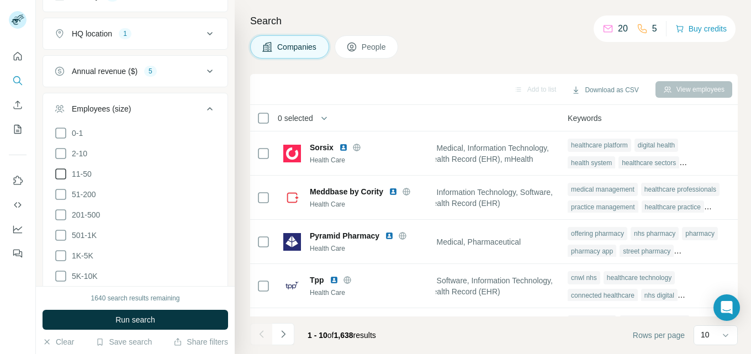
click at [59, 174] on icon at bounding box center [60, 173] width 13 height 13
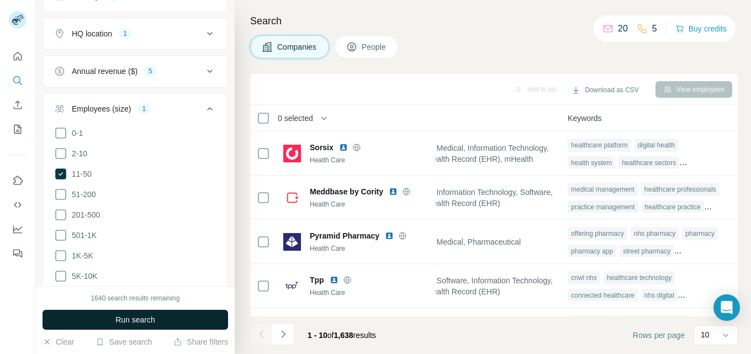
click at [146, 318] on span "Run search" at bounding box center [135, 319] width 40 height 11
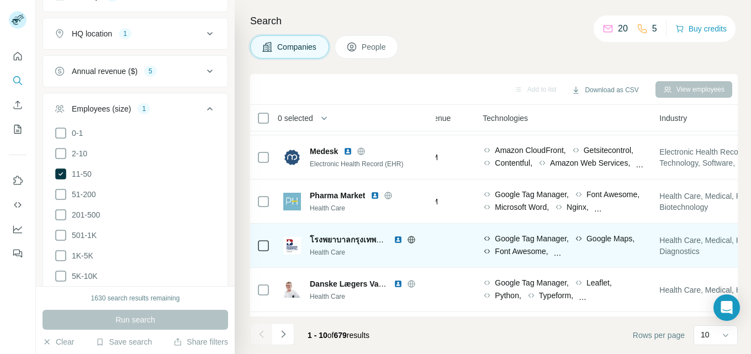
scroll to position [110, 568]
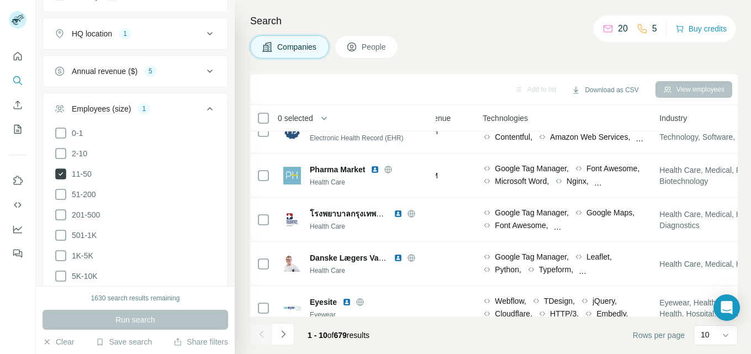
click at [59, 172] on icon at bounding box center [60, 173] width 11 height 11
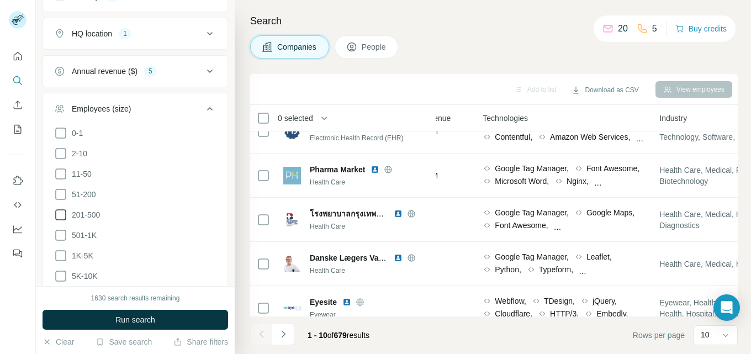
click at [61, 211] on icon at bounding box center [60, 214] width 13 height 13
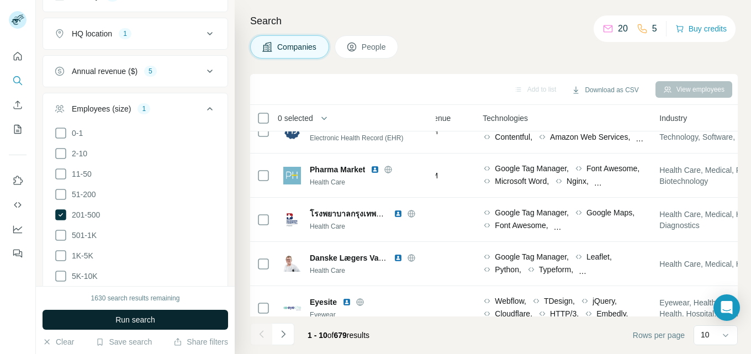
click at [166, 322] on button "Run search" at bounding box center [136, 320] width 186 height 20
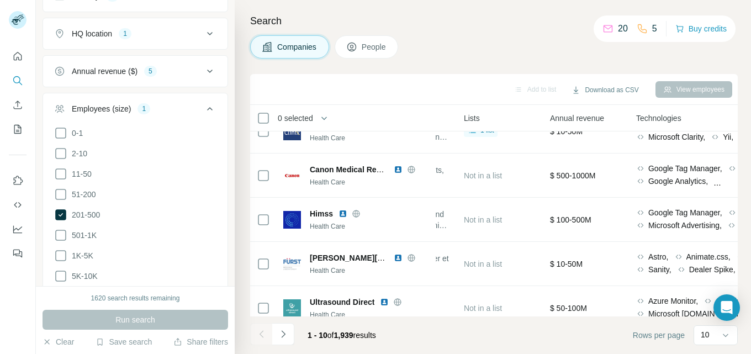
scroll to position [110, 366]
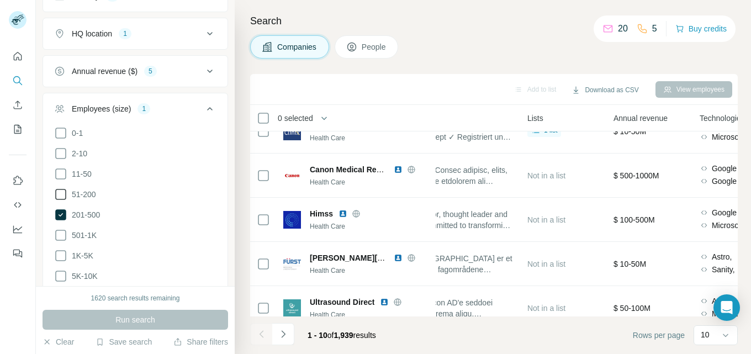
click at [61, 192] on icon at bounding box center [60, 194] width 13 height 13
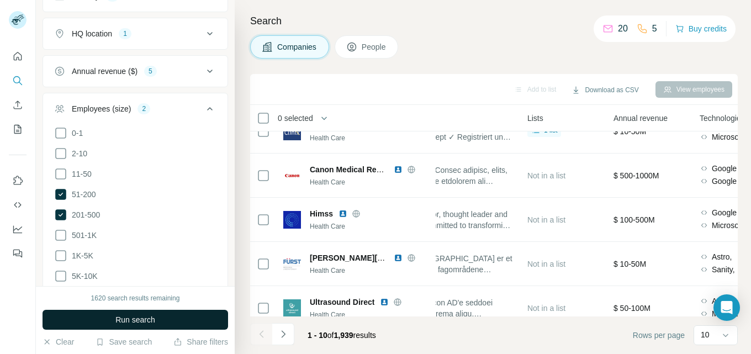
click at [183, 316] on button "Run search" at bounding box center [136, 320] width 186 height 20
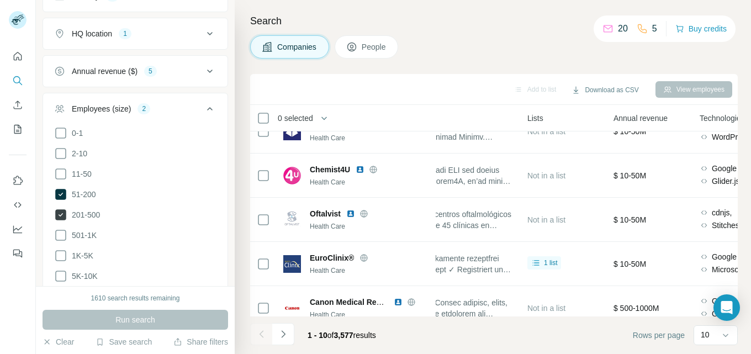
click at [67, 210] on icon at bounding box center [60, 214] width 13 height 13
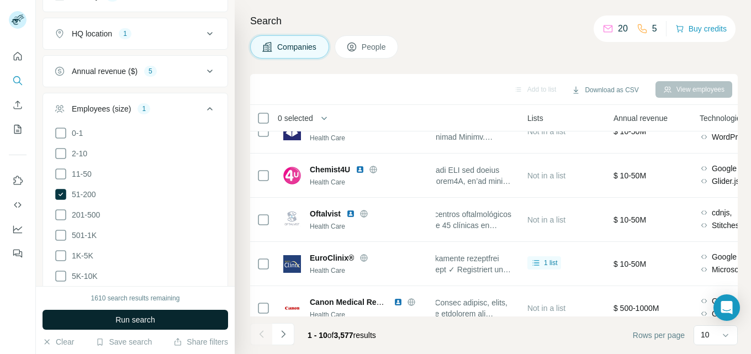
click at [165, 319] on button "Run search" at bounding box center [136, 320] width 186 height 20
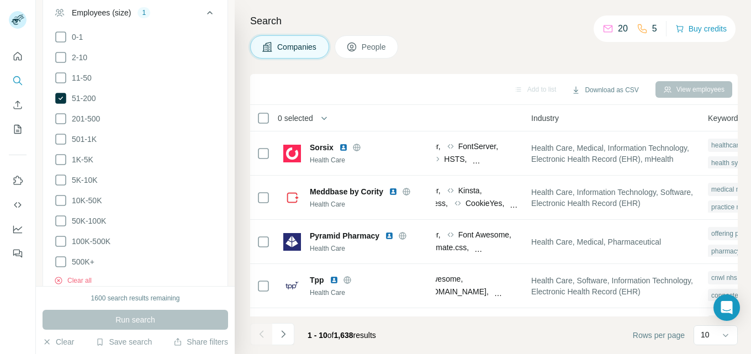
scroll to position [187, 0]
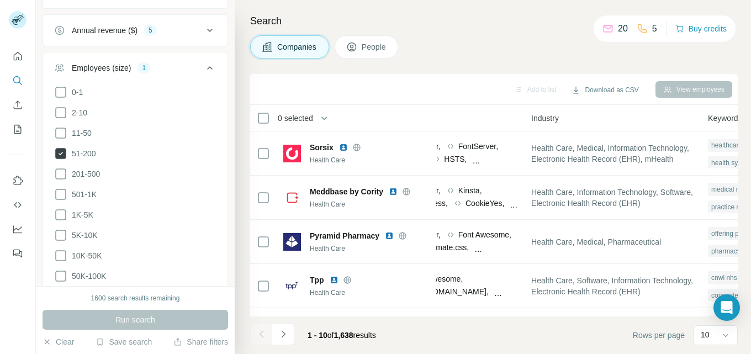
click at [61, 151] on icon at bounding box center [60, 153] width 11 height 11
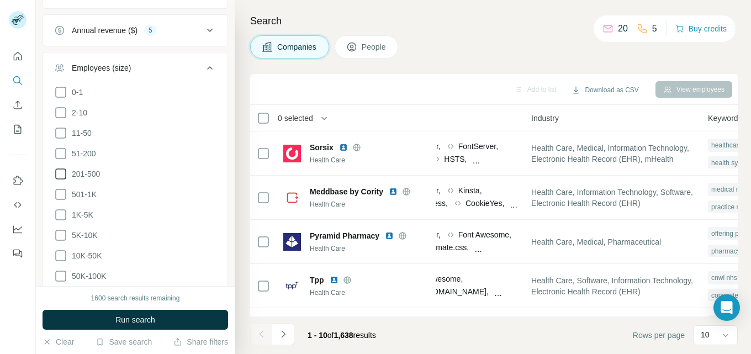
click at [65, 170] on icon at bounding box center [60, 173] width 13 height 13
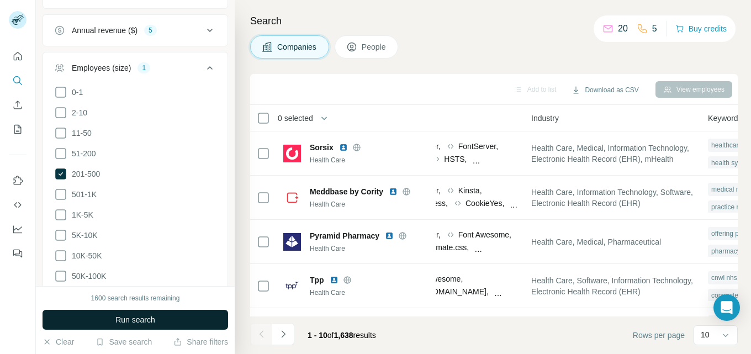
click at [167, 321] on button "Run search" at bounding box center [136, 320] width 186 height 20
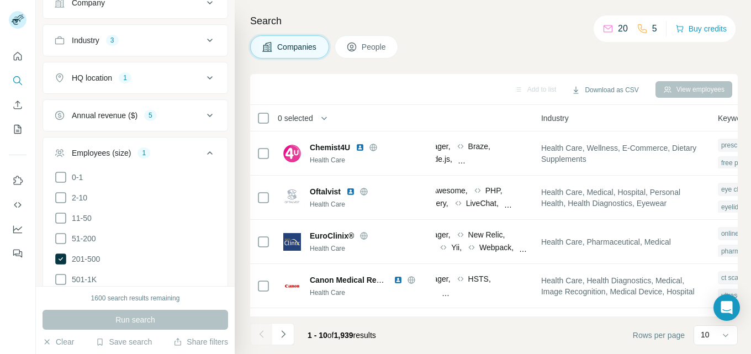
scroll to position [76, 0]
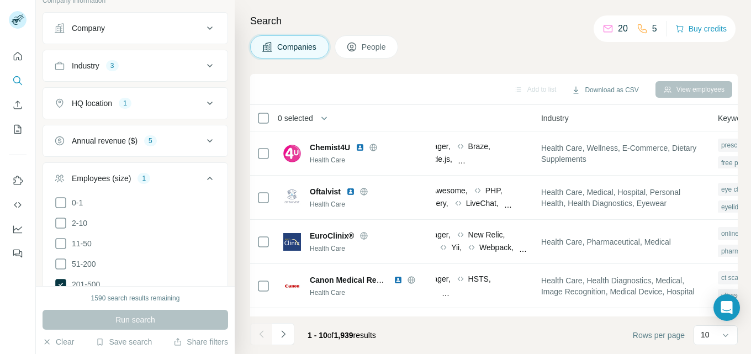
click at [203, 176] on icon at bounding box center [209, 178] width 13 height 13
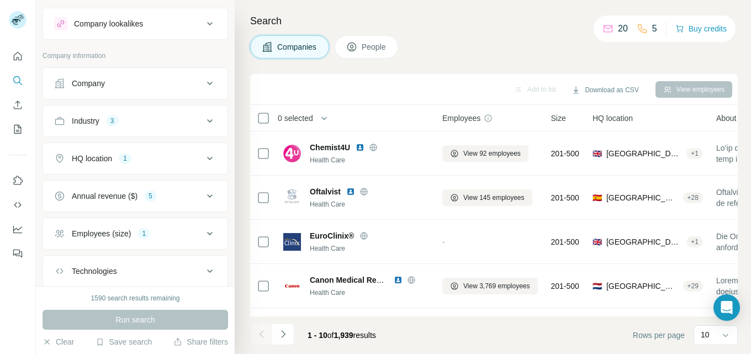
scroll to position [0, 0]
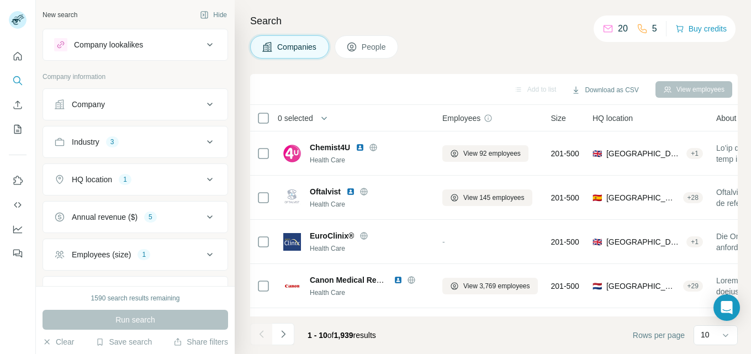
click at [203, 143] on icon at bounding box center [209, 141] width 13 height 13
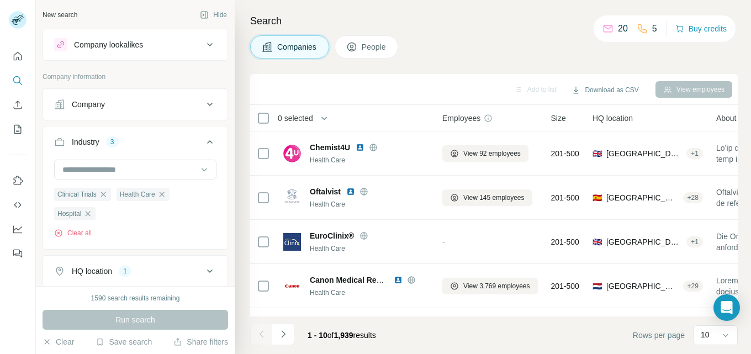
click at [203, 139] on icon at bounding box center [209, 141] width 13 height 13
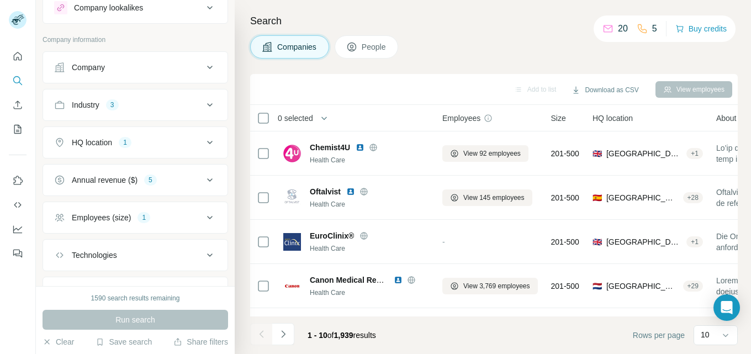
scroll to position [55, 0]
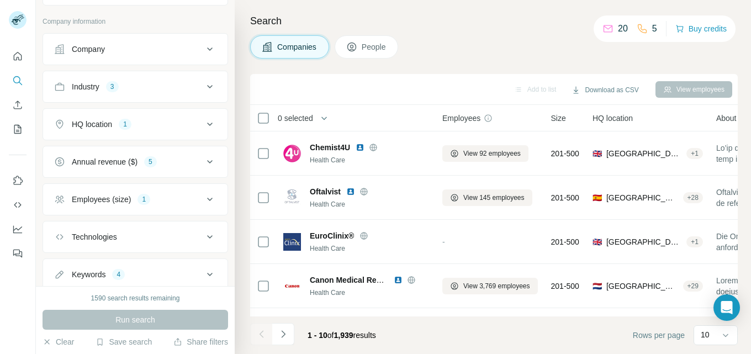
click at [203, 158] on icon at bounding box center [209, 161] width 13 height 13
click at [204, 158] on icon at bounding box center [209, 161] width 13 height 13
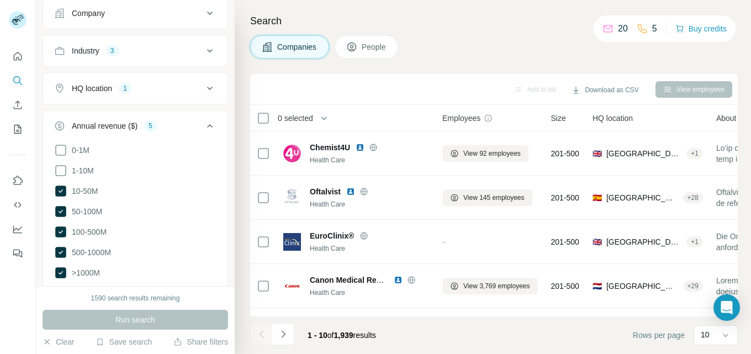
scroll to position [110, 0]
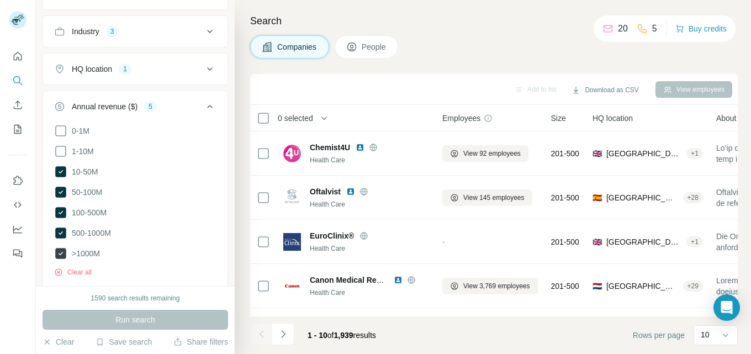
click at [61, 248] on icon at bounding box center [60, 253] width 11 height 11
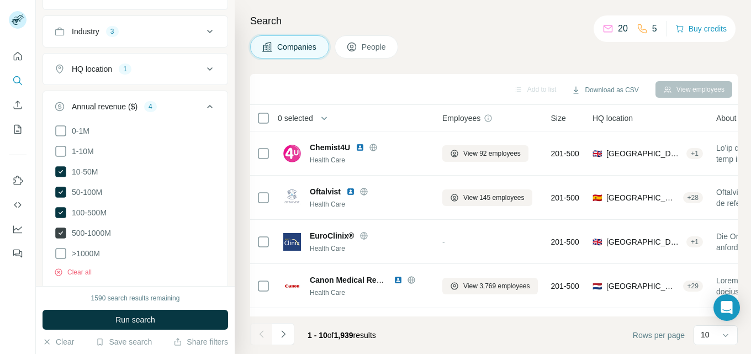
click at [62, 231] on icon at bounding box center [60, 232] width 11 height 11
click at [64, 208] on icon at bounding box center [60, 212] width 11 height 11
click at [158, 318] on button "Run search" at bounding box center [136, 320] width 186 height 20
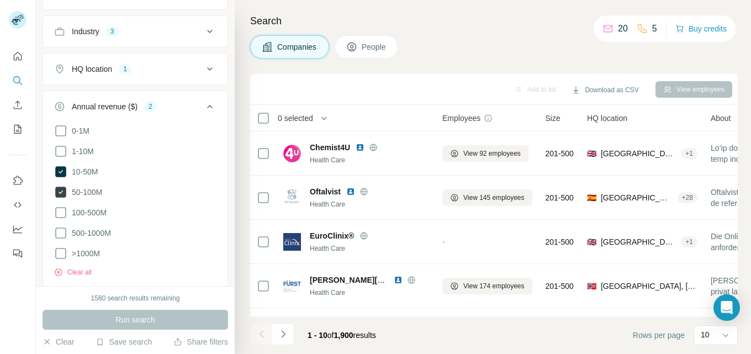
click at [58, 187] on icon at bounding box center [60, 192] width 11 height 11
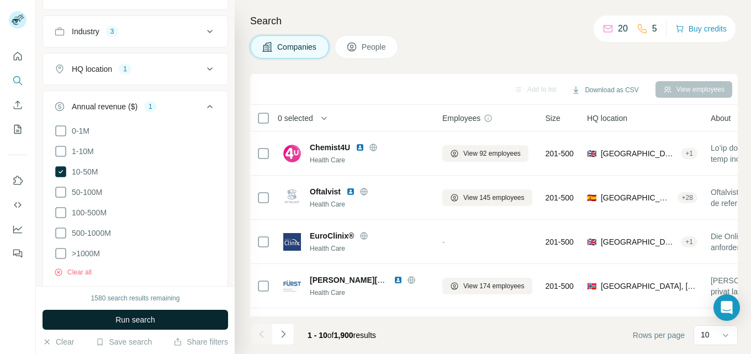
click at [167, 315] on button "Run search" at bounding box center [136, 320] width 186 height 20
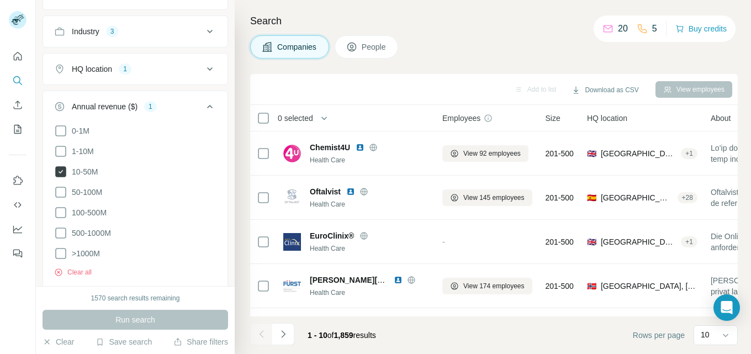
click at [57, 170] on icon at bounding box center [60, 171] width 11 height 11
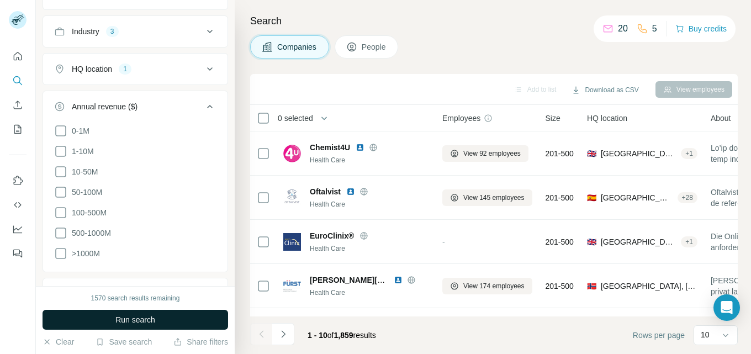
click at [165, 314] on button "Run search" at bounding box center [136, 320] width 186 height 20
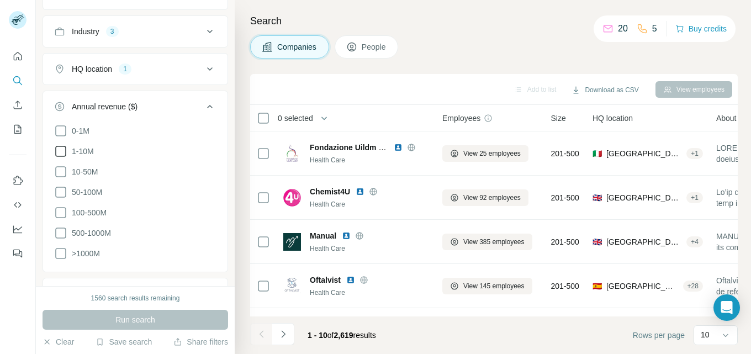
click at [60, 149] on icon at bounding box center [60, 151] width 13 height 13
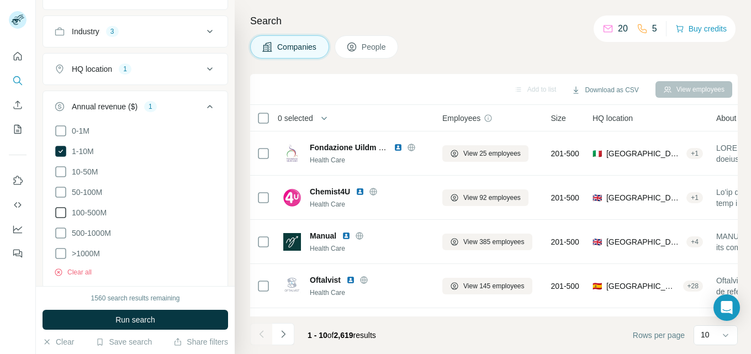
click at [60, 211] on icon at bounding box center [60, 212] width 13 height 13
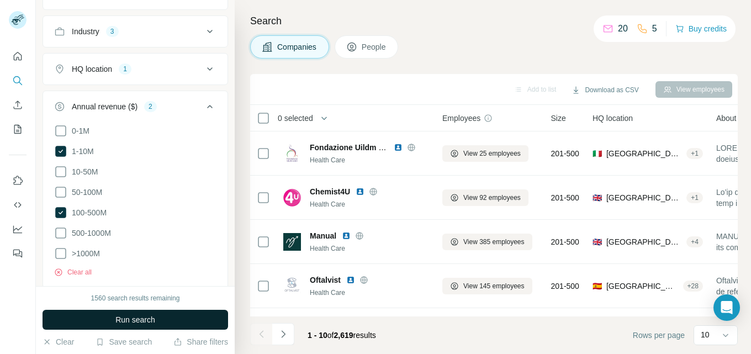
click at [142, 317] on span "Run search" at bounding box center [135, 319] width 40 height 11
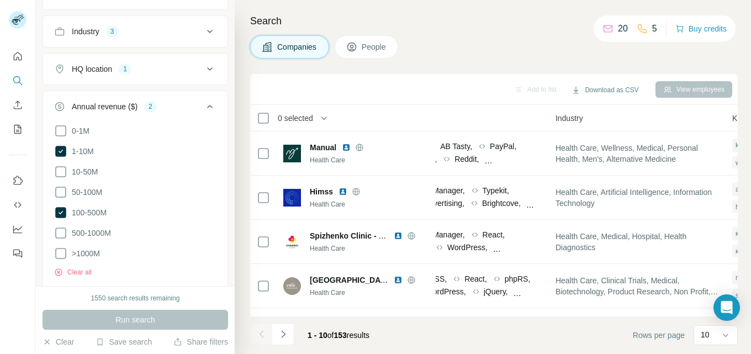
scroll to position [0, 684]
click at [62, 231] on icon at bounding box center [60, 232] width 13 height 13
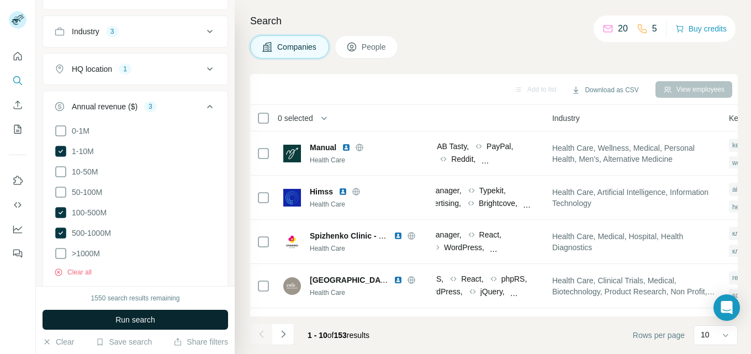
click at [123, 320] on span "Run search" at bounding box center [135, 319] width 40 height 11
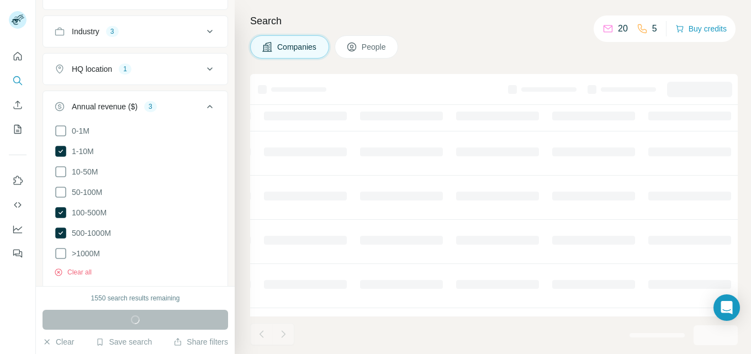
scroll to position [0, 568]
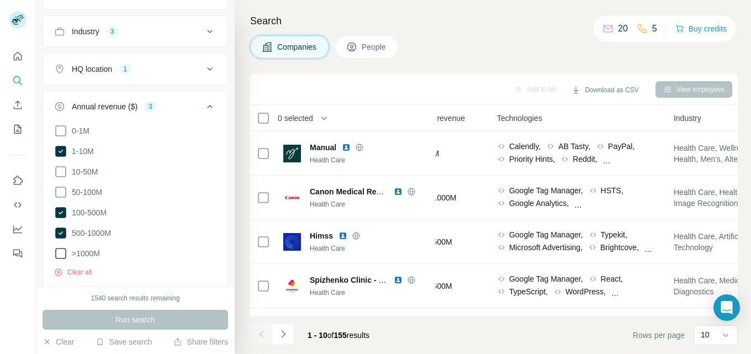
click at [61, 256] on icon at bounding box center [60, 253] width 13 height 13
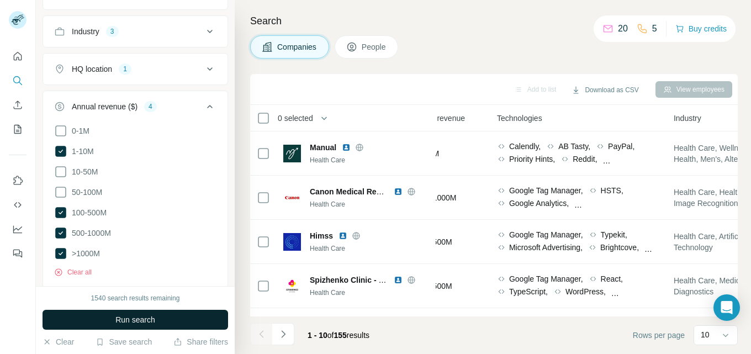
click at [172, 317] on button "Run search" at bounding box center [136, 320] width 186 height 20
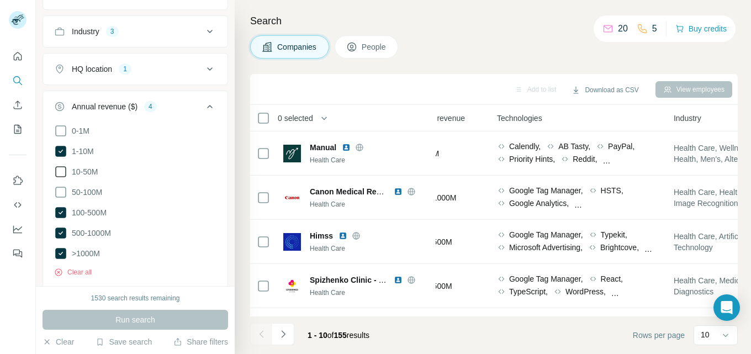
click at [60, 170] on icon at bounding box center [60, 171] width 13 height 13
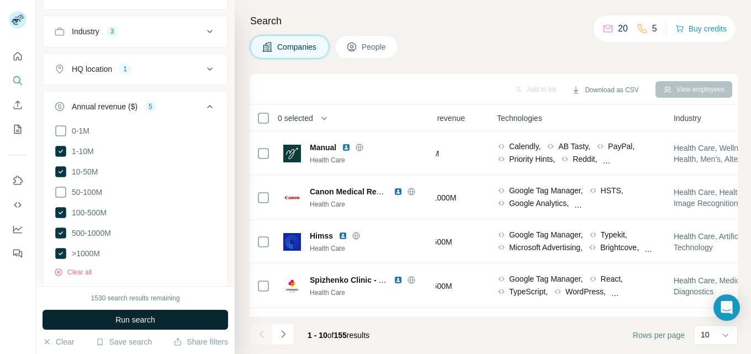
click at [145, 320] on span "Run search" at bounding box center [135, 319] width 40 height 11
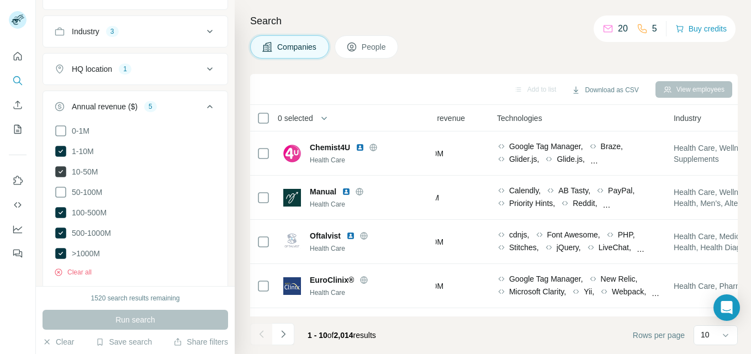
click at [58, 170] on icon at bounding box center [60, 171] width 11 height 11
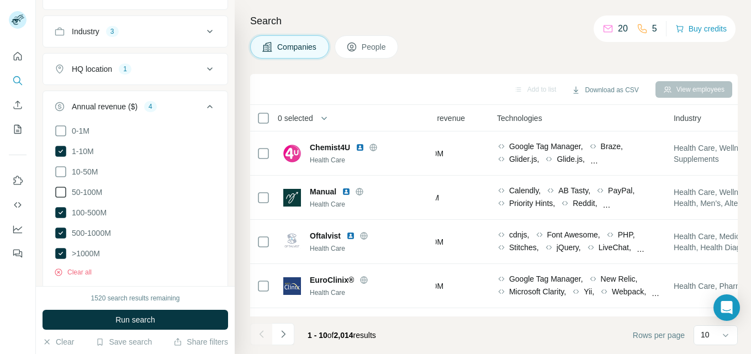
click at [61, 194] on icon at bounding box center [60, 192] width 13 height 13
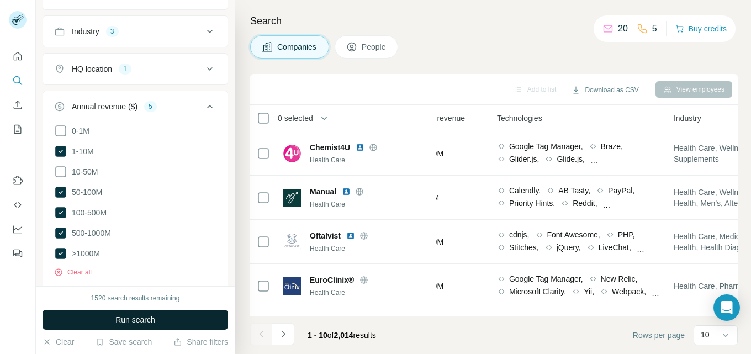
click at [134, 315] on span "Run search" at bounding box center [135, 319] width 40 height 11
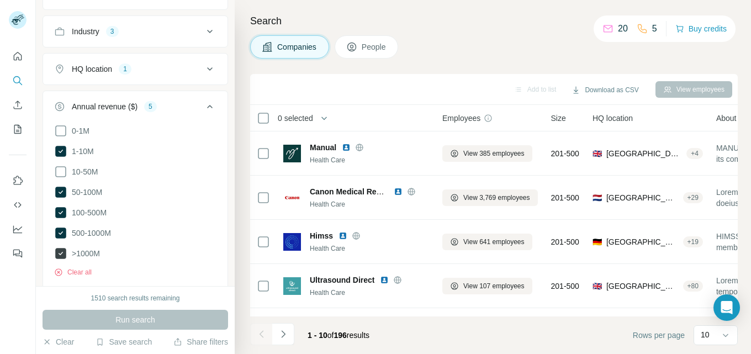
click at [62, 248] on icon at bounding box center [60, 253] width 11 height 11
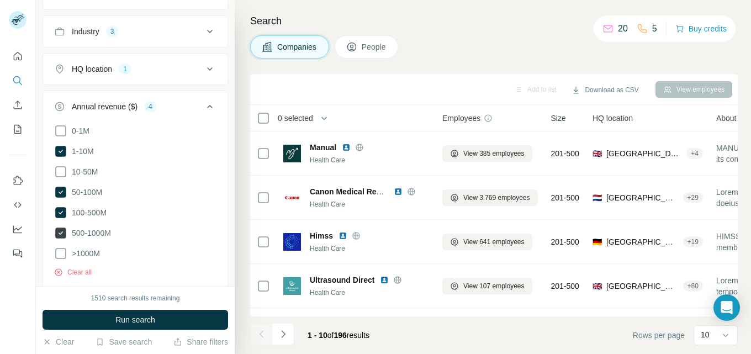
click at [63, 227] on icon at bounding box center [60, 232] width 11 height 11
click at [62, 209] on icon at bounding box center [60, 212] width 11 height 11
click at [63, 188] on icon at bounding box center [60, 192] width 11 height 11
click at [63, 173] on icon at bounding box center [60, 171] width 13 height 13
click at [61, 188] on icon at bounding box center [60, 192] width 13 height 13
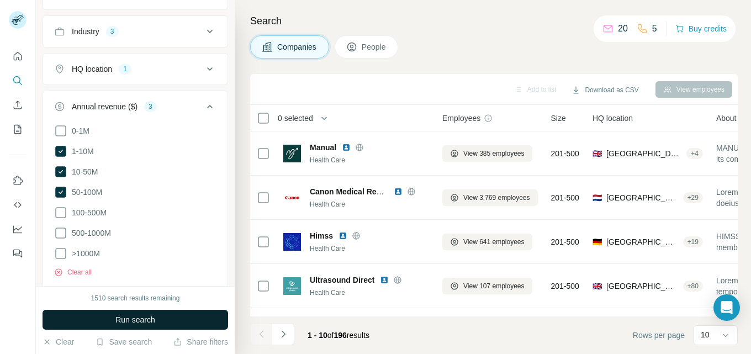
click at [166, 320] on button "Run search" at bounding box center [136, 320] width 186 height 20
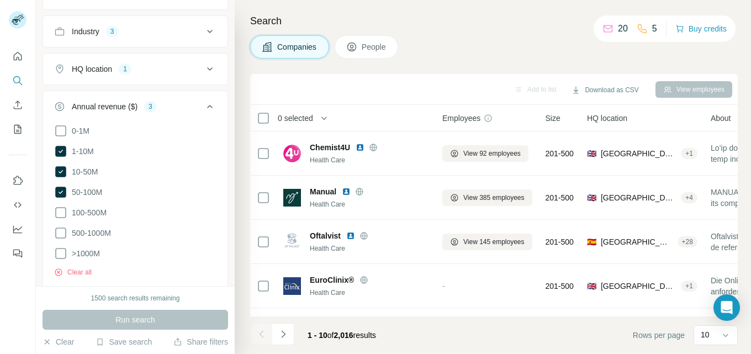
click at [206, 104] on icon at bounding box center [209, 106] width 13 height 13
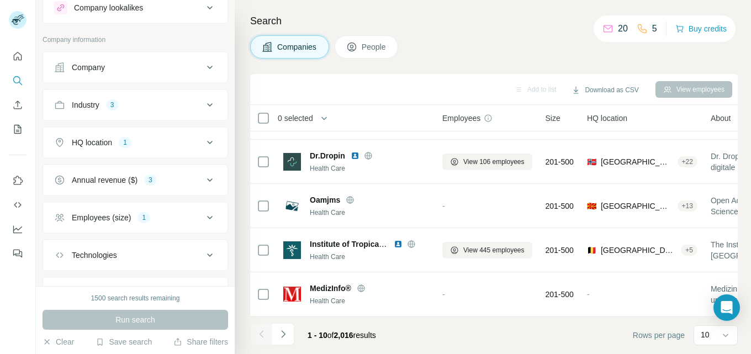
scroll to position [55, 0]
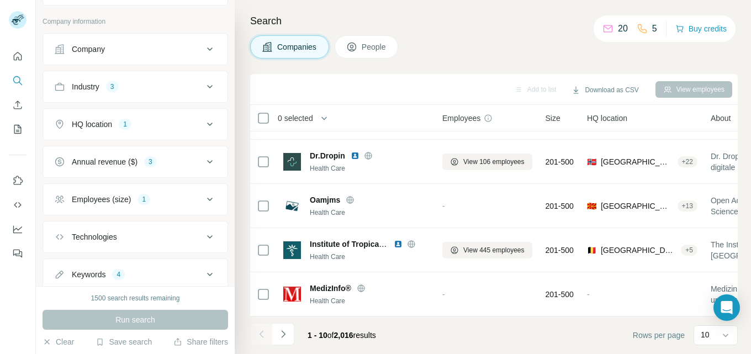
click at [203, 200] on icon at bounding box center [209, 199] width 13 height 13
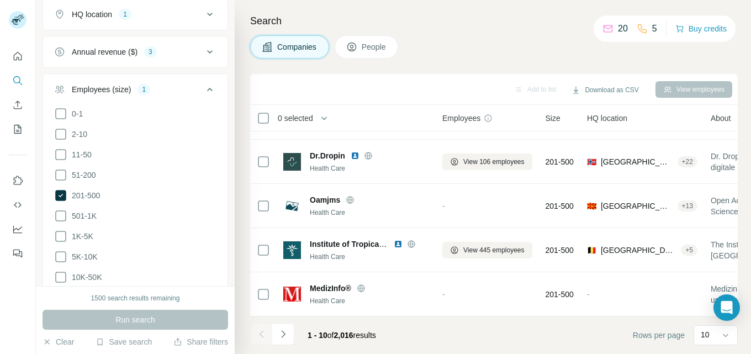
scroll to position [166, 0]
click at [63, 168] on icon at bounding box center [60, 174] width 13 height 13
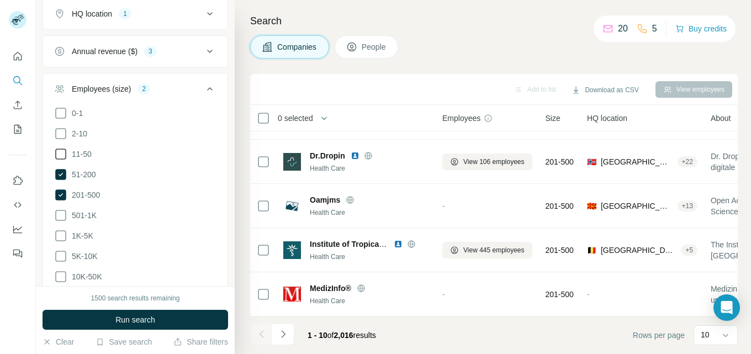
click at [62, 152] on icon at bounding box center [60, 153] width 13 height 13
click at [61, 171] on icon at bounding box center [60, 174] width 11 height 11
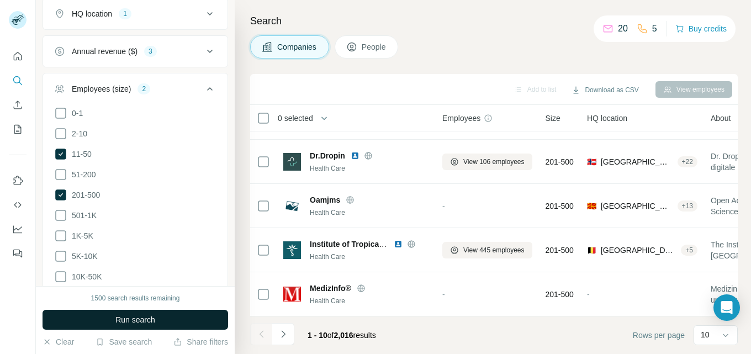
click at [157, 319] on button "Run search" at bounding box center [136, 320] width 186 height 20
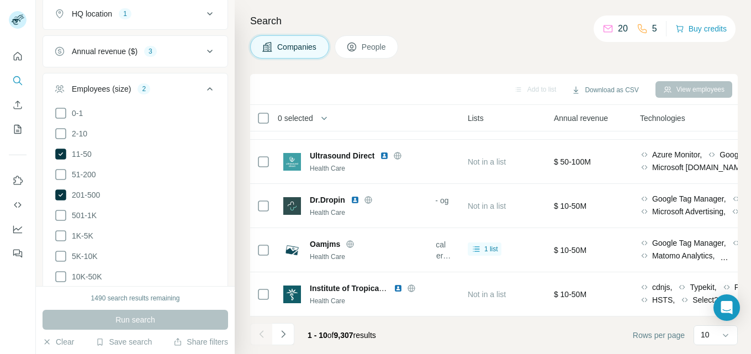
scroll to position [262, 320]
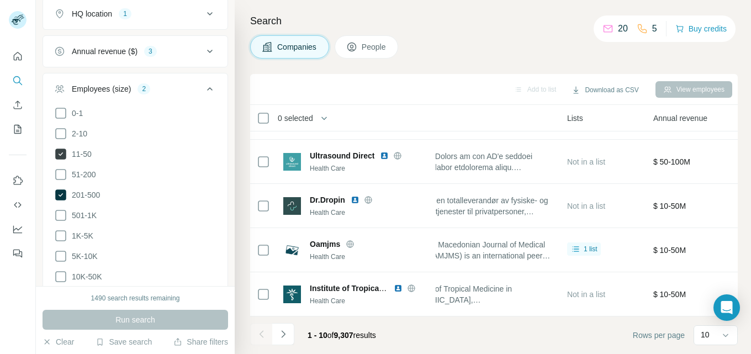
click at [57, 150] on icon at bounding box center [60, 154] width 11 height 11
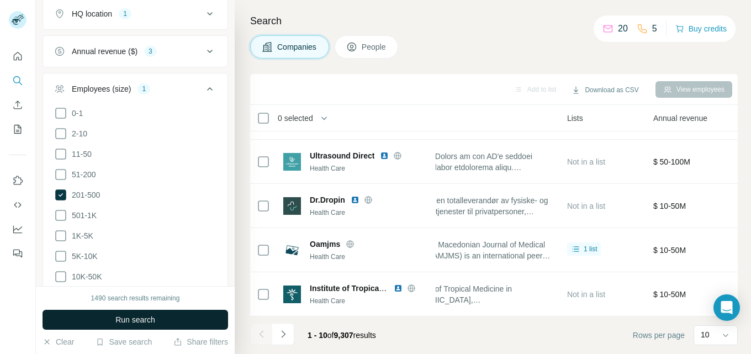
click at [142, 321] on span "Run search" at bounding box center [135, 319] width 40 height 11
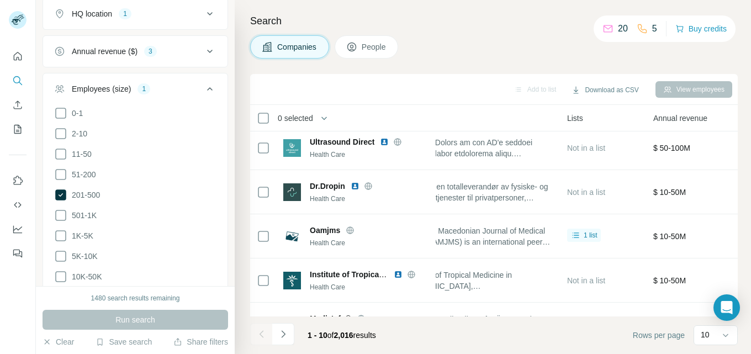
scroll to position [207, 320]
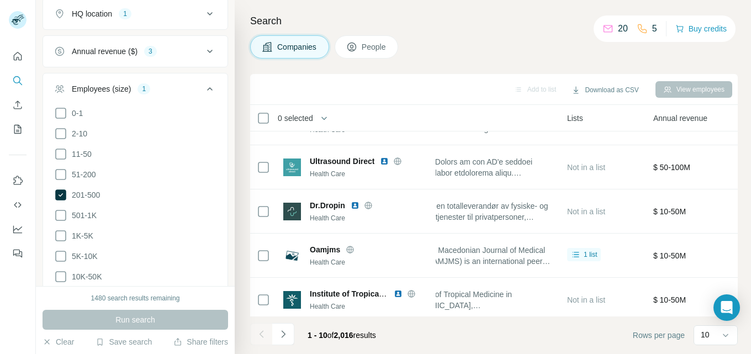
click at [203, 85] on icon at bounding box center [209, 88] width 13 height 13
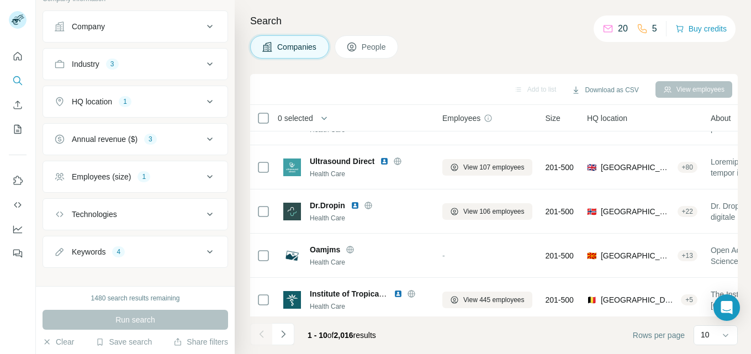
scroll to position [91, 0]
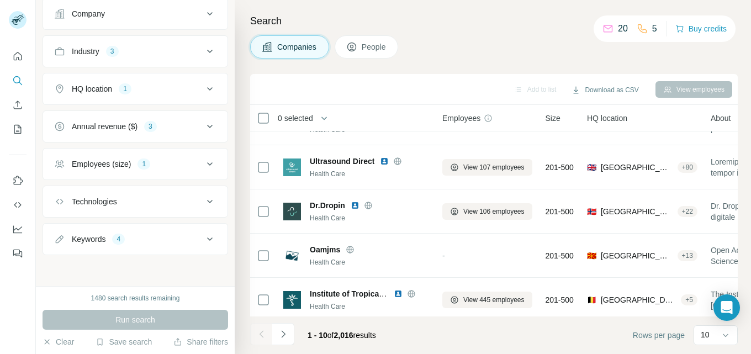
click at [204, 236] on icon at bounding box center [209, 238] width 13 height 13
click at [207, 239] on icon at bounding box center [210, 238] width 6 height 3
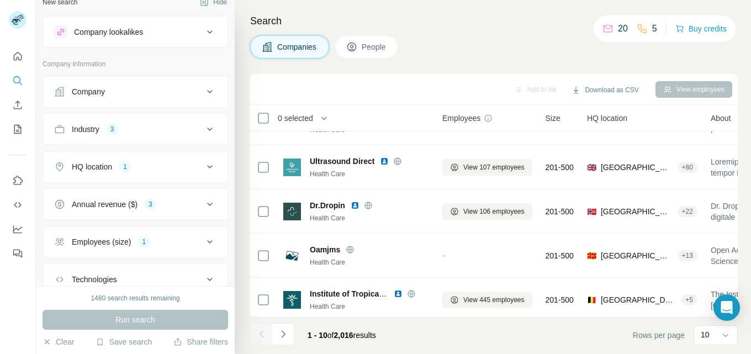
scroll to position [0, 0]
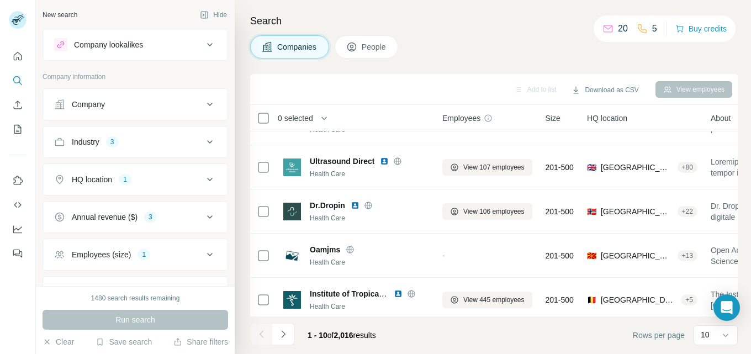
click at [203, 137] on icon at bounding box center [209, 141] width 13 height 13
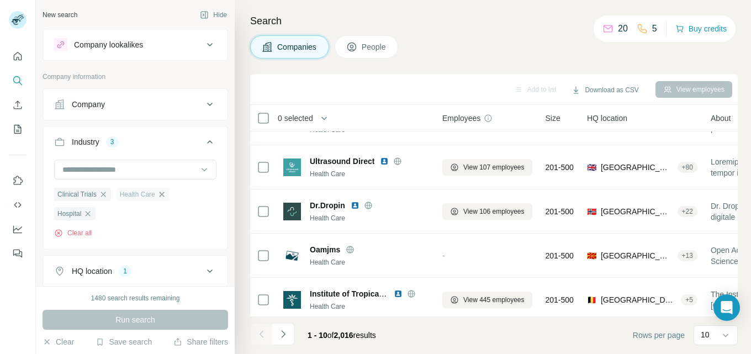
click at [166, 194] on icon "button" at bounding box center [161, 194] width 9 height 9
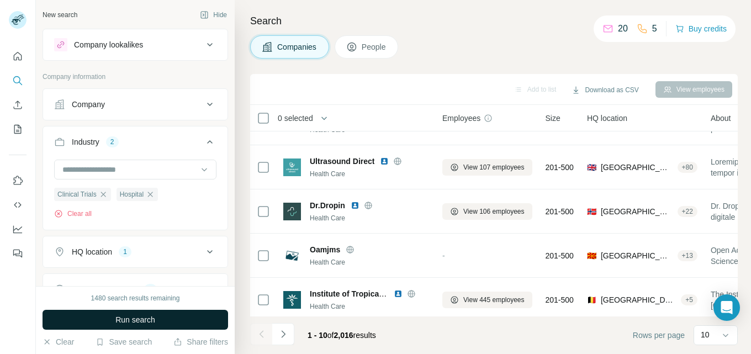
click at [156, 316] on button "Run search" at bounding box center [136, 320] width 186 height 20
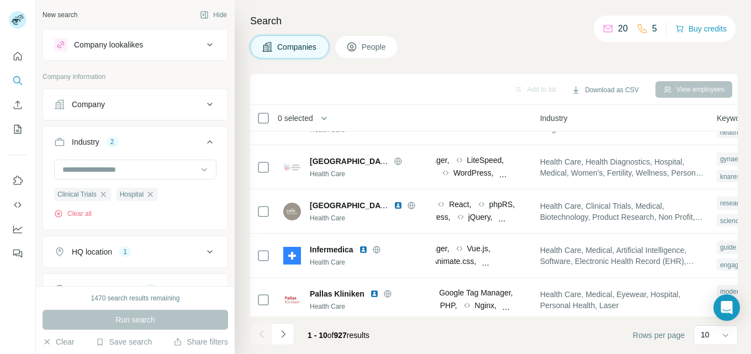
click at [204, 138] on icon at bounding box center [209, 141] width 13 height 13
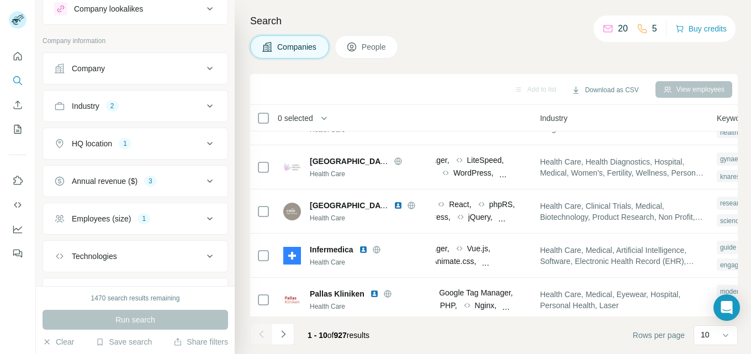
scroll to position [55, 0]
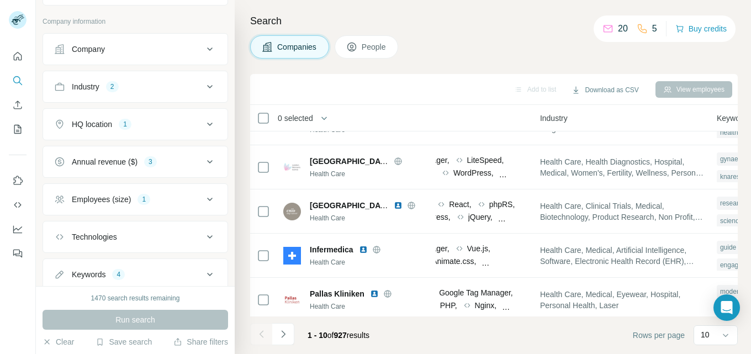
click at [205, 195] on icon at bounding box center [209, 199] width 13 height 13
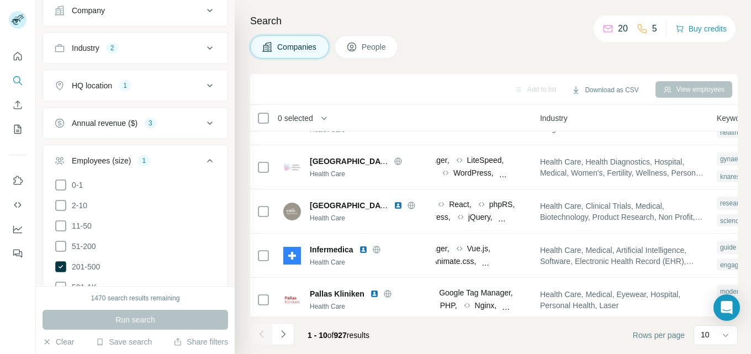
scroll to position [110, 0]
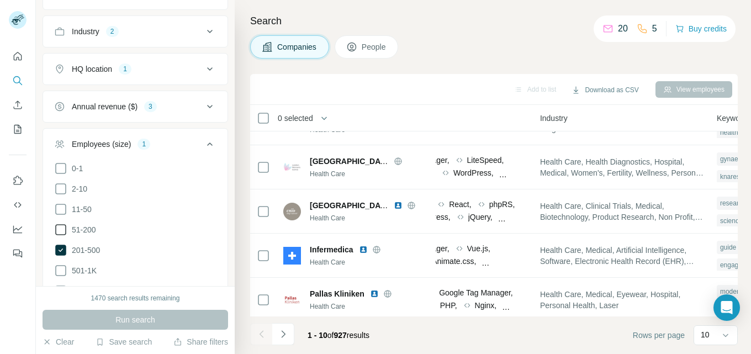
click at [62, 227] on icon at bounding box center [60, 229] width 13 height 13
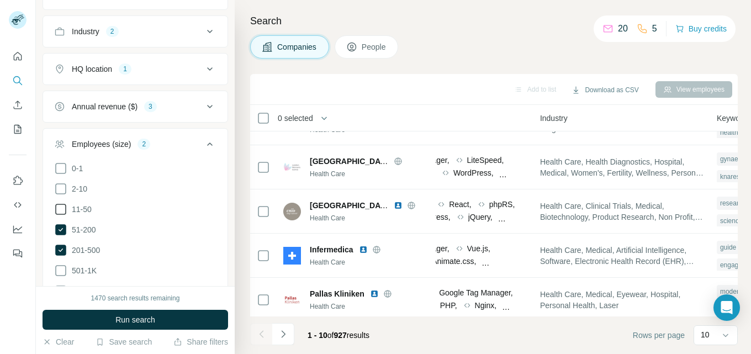
click at [63, 213] on icon at bounding box center [60, 209] width 11 height 11
click at [126, 311] on button "Run search" at bounding box center [136, 320] width 186 height 20
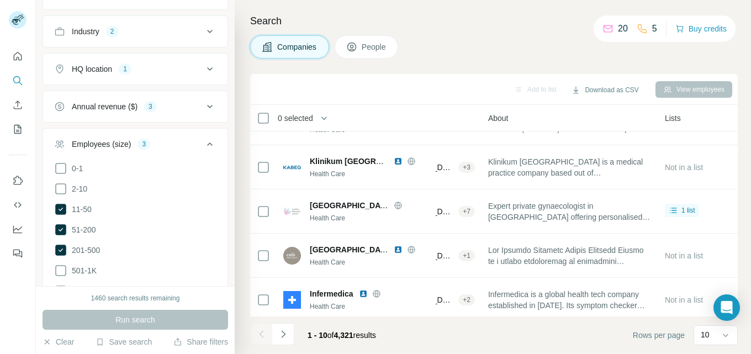
scroll to position [207, 55]
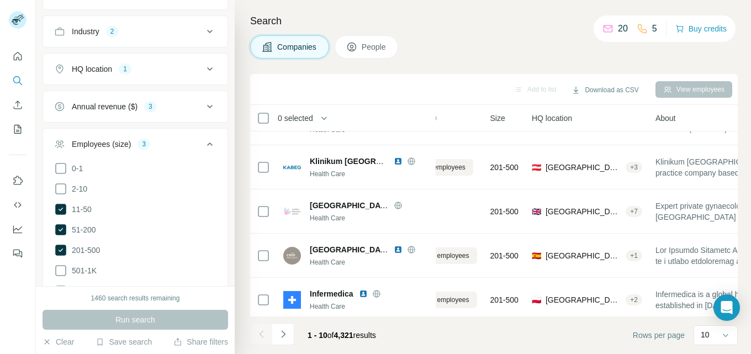
click at [204, 144] on icon at bounding box center [209, 143] width 13 height 13
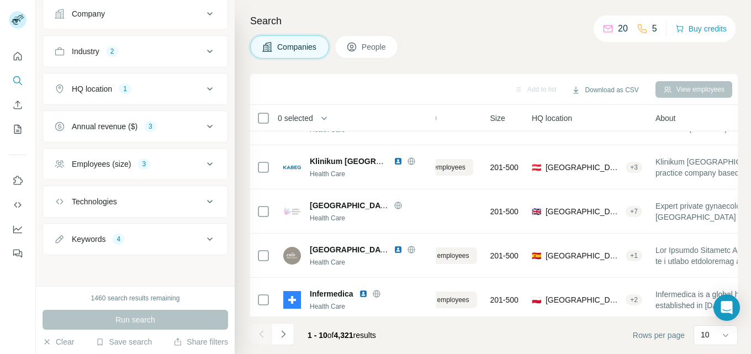
scroll to position [91, 0]
click at [205, 198] on icon at bounding box center [209, 201] width 13 height 13
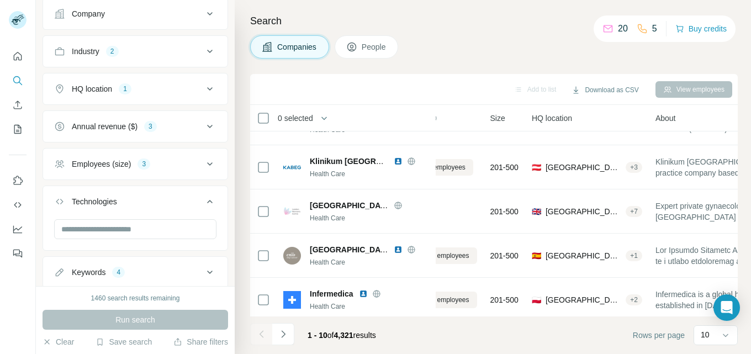
scroll to position [124, 0]
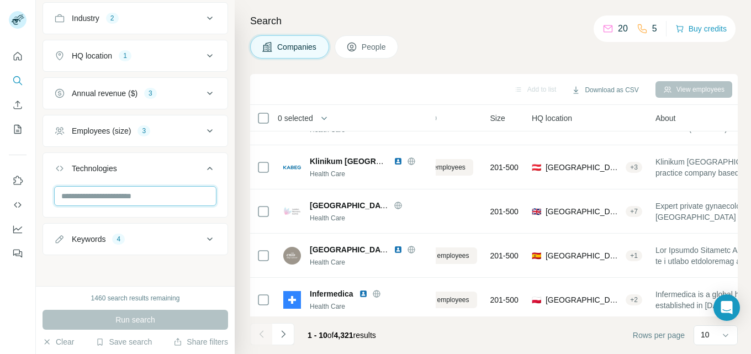
click at [148, 196] on input "text" at bounding box center [135, 196] width 162 height 20
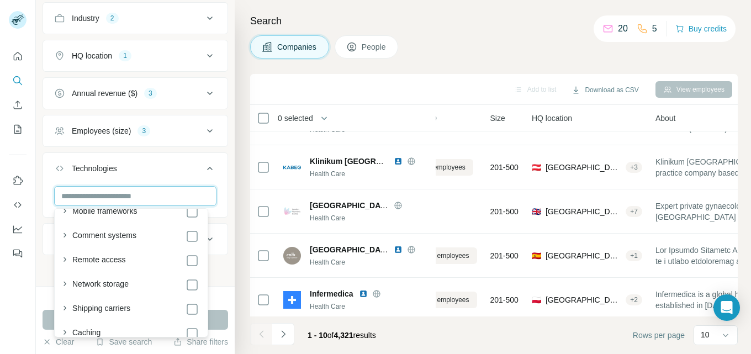
scroll to position [2144, 0]
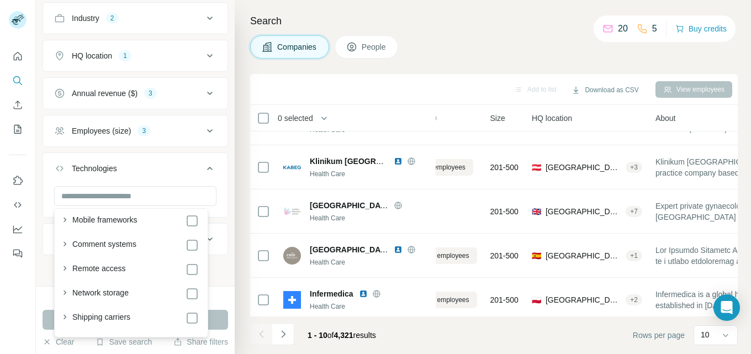
click at [203, 165] on icon at bounding box center [209, 168] width 13 height 13
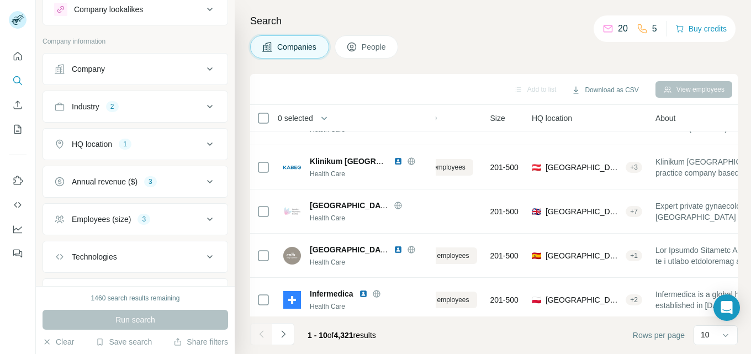
scroll to position [0, 0]
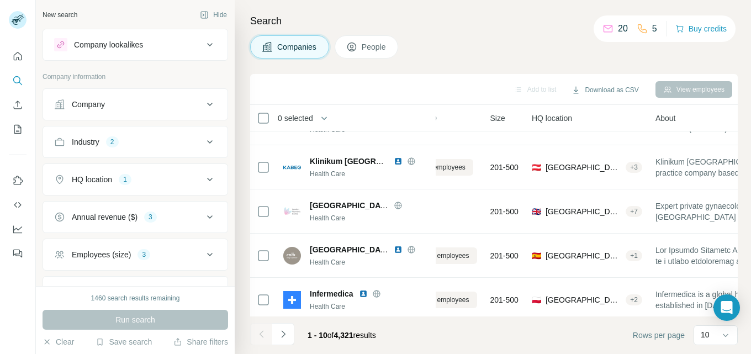
click at [204, 215] on icon at bounding box center [209, 216] width 13 height 13
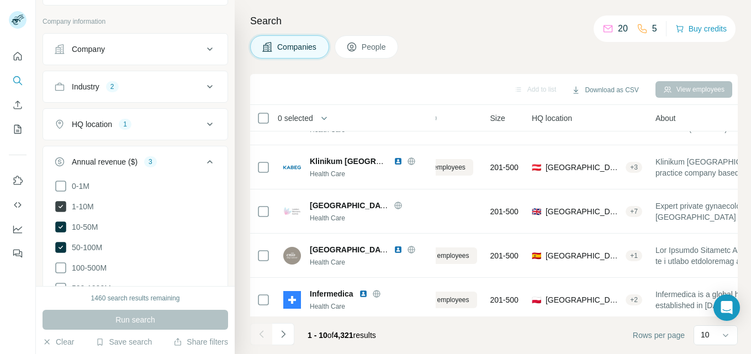
click at [62, 205] on icon at bounding box center [60, 206] width 11 height 11
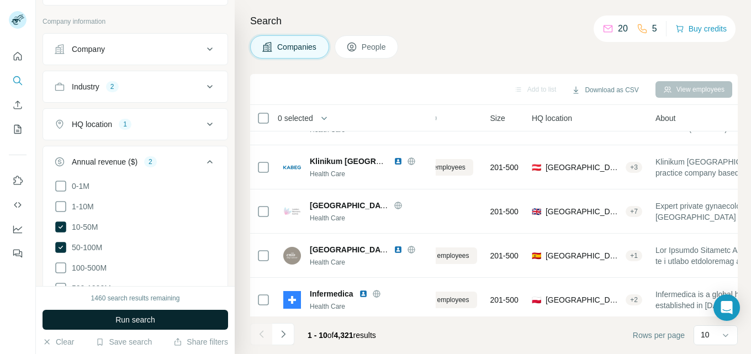
click at [147, 318] on span "Run search" at bounding box center [135, 319] width 40 height 11
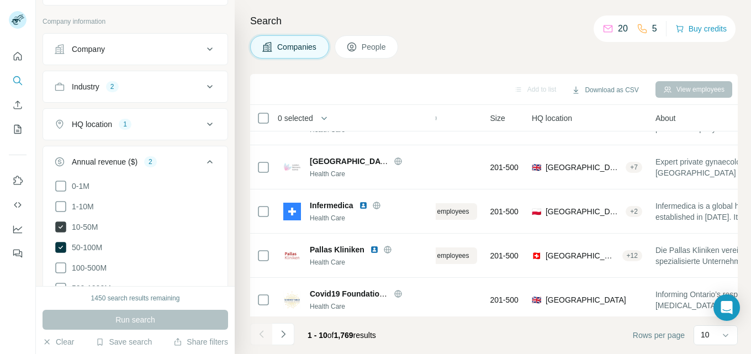
click at [58, 221] on icon at bounding box center [60, 226] width 11 height 11
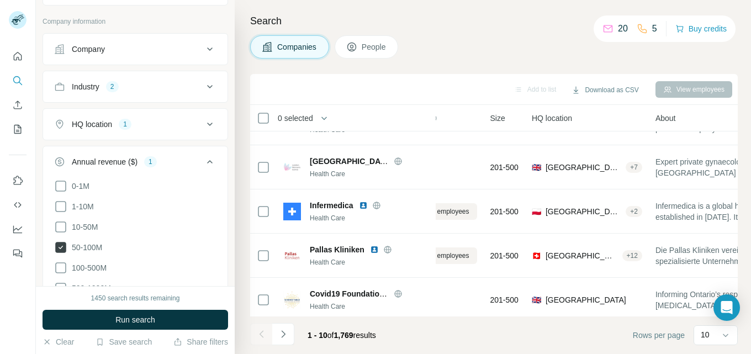
click at [60, 244] on icon at bounding box center [60, 247] width 11 height 11
click at [62, 224] on icon at bounding box center [60, 226] width 13 height 13
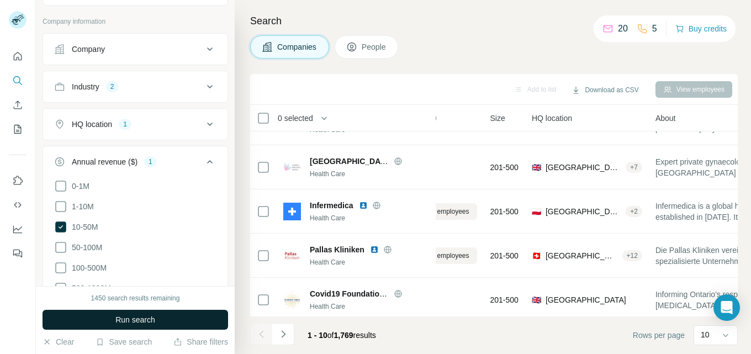
click at [103, 316] on button "Run search" at bounding box center [136, 320] width 186 height 20
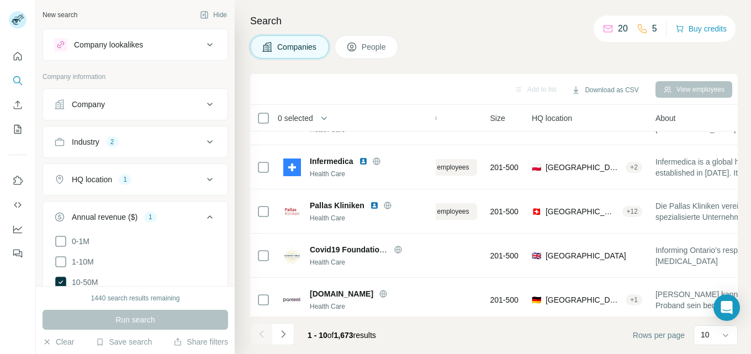
click at [203, 139] on icon at bounding box center [209, 141] width 13 height 13
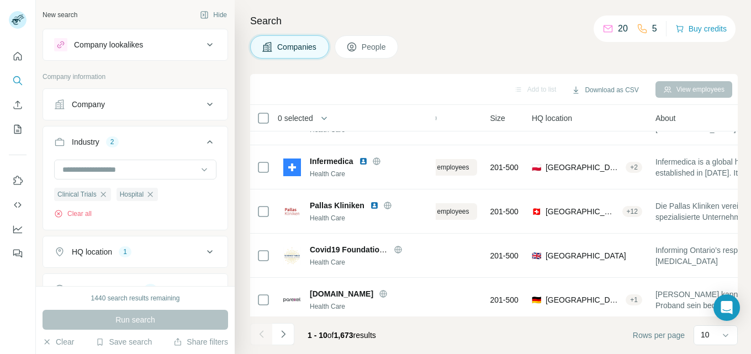
click at [200, 111] on button "Company" at bounding box center [135, 104] width 184 height 27
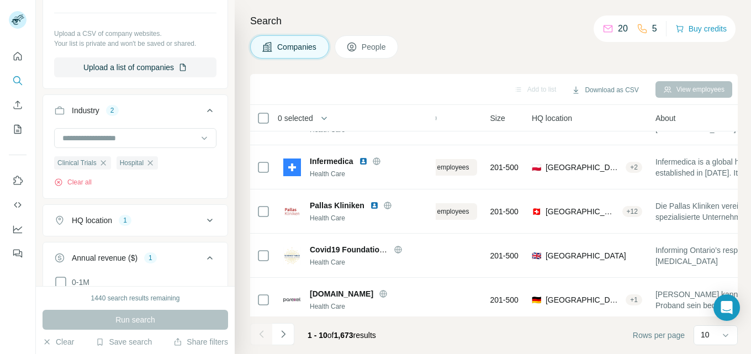
scroll to position [221, 0]
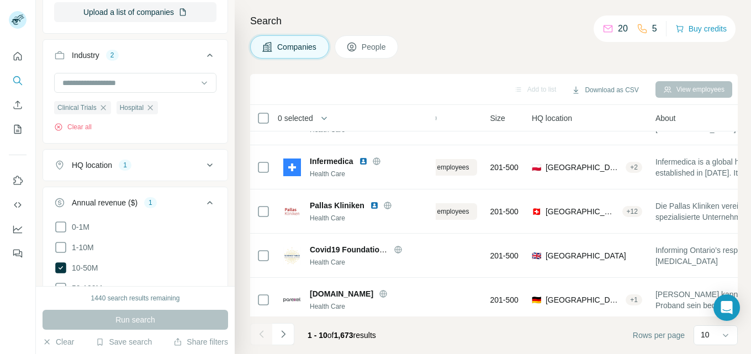
click at [203, 163] on icon at bounding box center [209, 164] width 13 height 13
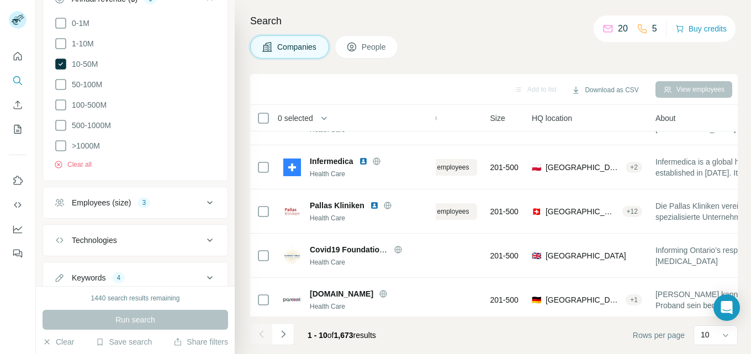
scroll to position [533, 0]
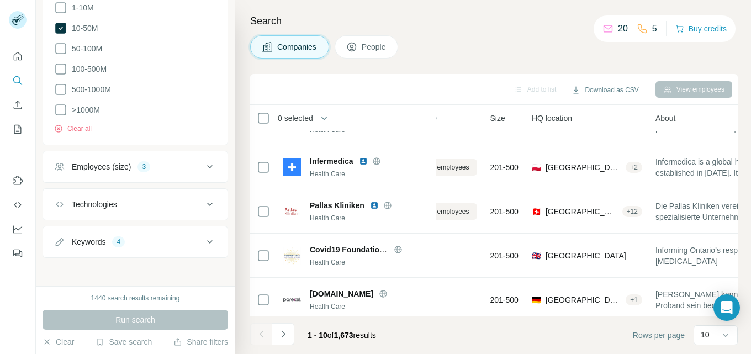
click at [187, 236] on div "Keywords 4" at bounding box center [128, 241] width 149 height 11
click at [203, 160] on icon at bounding box center [209, 166] width 13 height 13
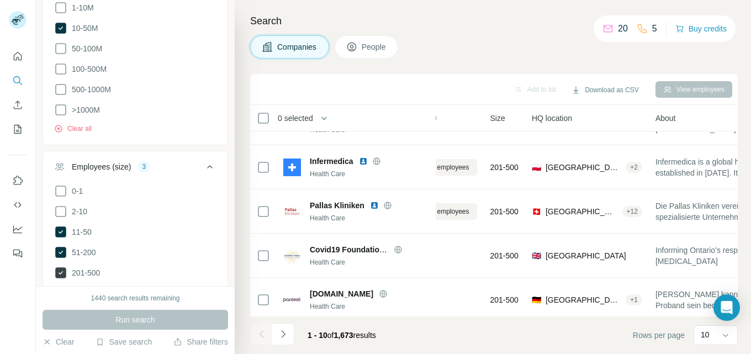
scroll to position [588, 0]
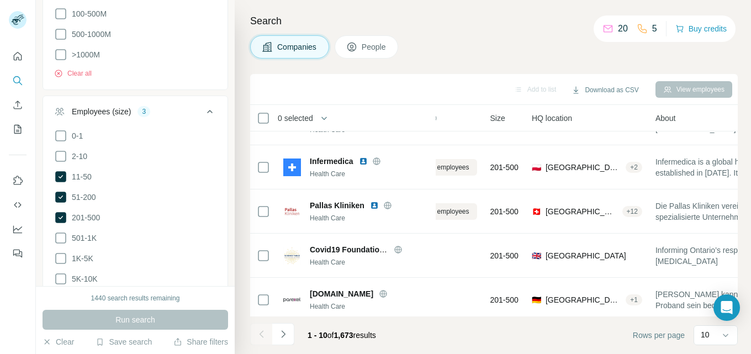
click at [72, 212] on span "201-500" at bounding box center [83, 217] width 33 height 11
click at [67, 193] on icon at bounding box center [60, 196] width 13 height 13
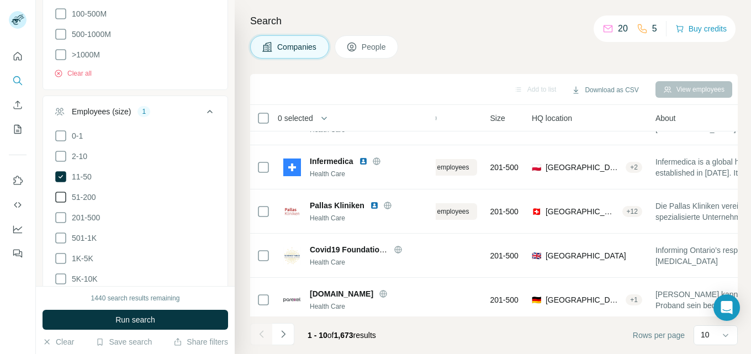
click at [61, 190] on icon at bounding box center [60, 196] width 13 height 13
click at [61, 192] on icon at bounding box center [60, 197] width 11 height 11
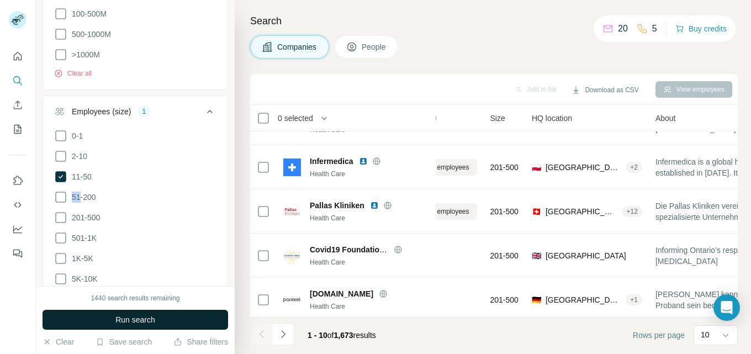
click at [74, 324] on button "Run search" at bounding box center [136, 320] width 186 height 20
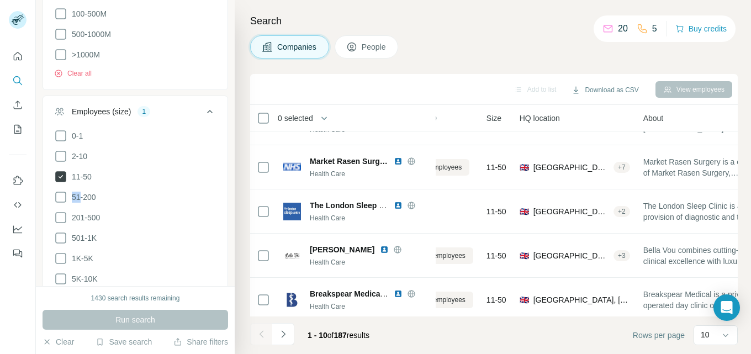
click at [62, 174] on icon at bounding box center [60, 176] width 11 height 11
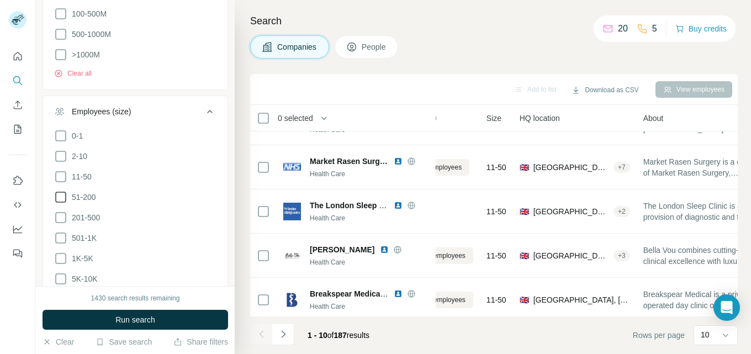
click at [60, 192] on icon at bounding box center [60, 197] width 11 height 11
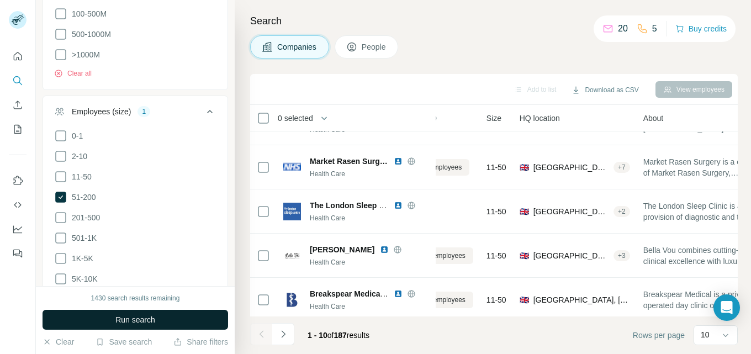
click at [56, 319] on button "Run search" at bounding box center [136, 320] width 186 height 20
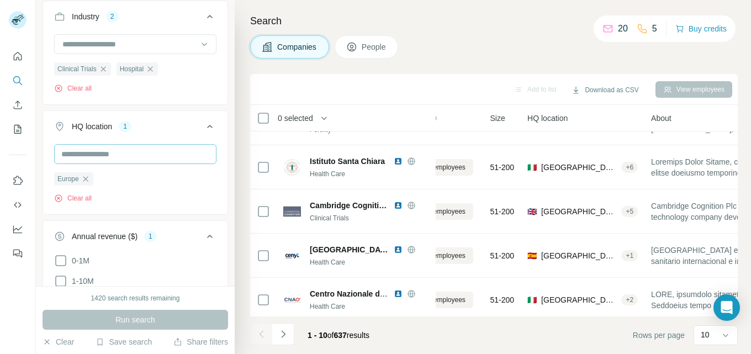
scroll to position [225, 0]
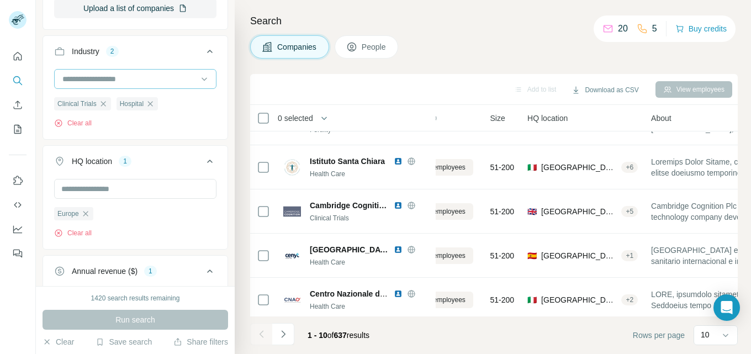
click at [144, 76] on input at bounding box center [129, 79] width 136 height 12
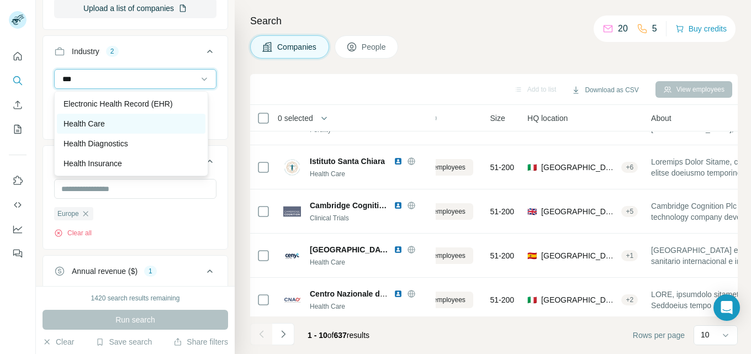
type input "***"
click at [113, 123] on div "Health Care" at bounding box center [130, 123] width 135 height 11
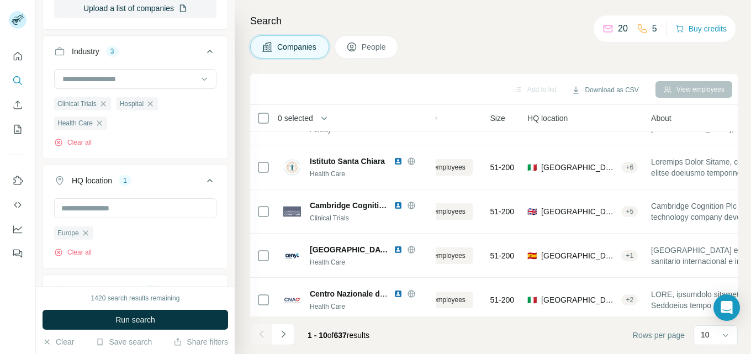
click at [203, 48] on icon at bounding box center [209, 51] width 13 height 13
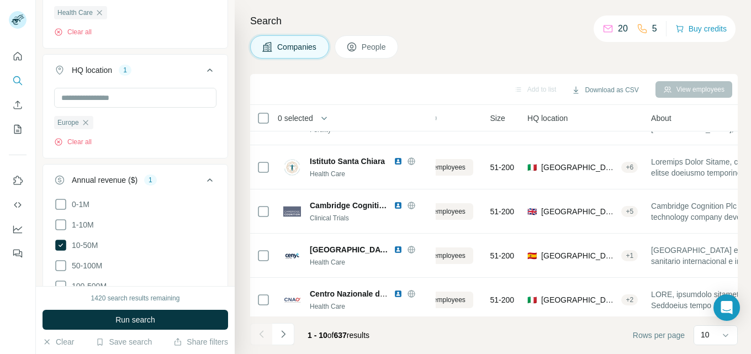
scroll to position [446, 0]
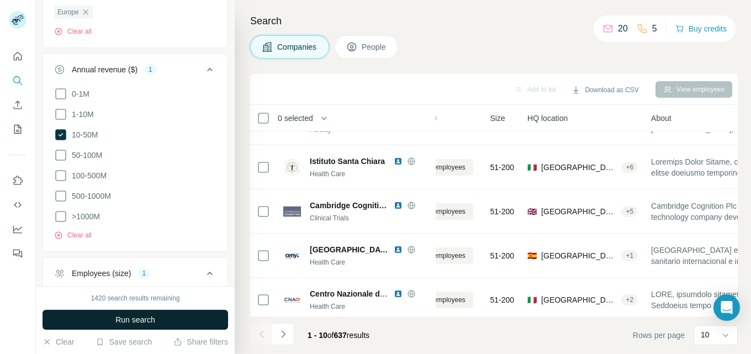
click at [158, 315] on button "Run search" at bounding box center [136, 320] width 186 height 20
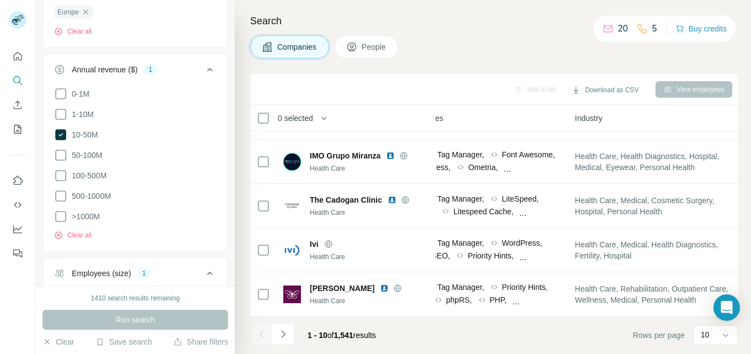
scroll to position [262, 713]
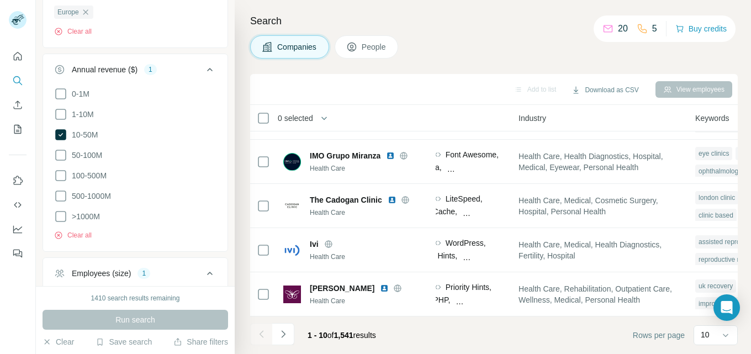
click at [671, 324] on footer "1 - 10 of 1,541 results Rows per page 10" at bounding box center [494, 335] width 488 height 38
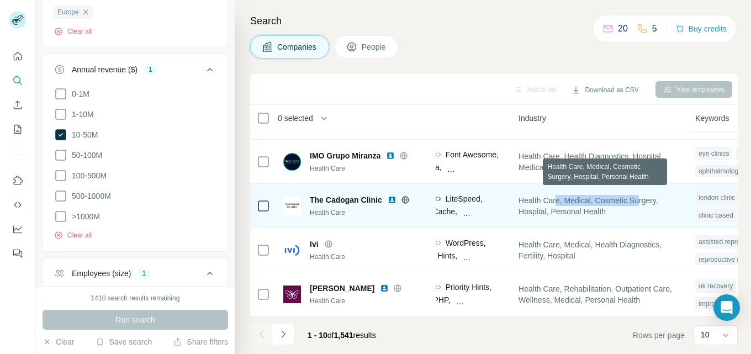
drag, startPoint x: 591, startPoint y: 192, endPoint x: 628, endPoint y: 204, distance: 39.3
click at [653, 195] on span "Health Care, Medical, Cosmetic Surgery, Hospital, Personal Health" at bounding box center [599, 206] width 163 height 22
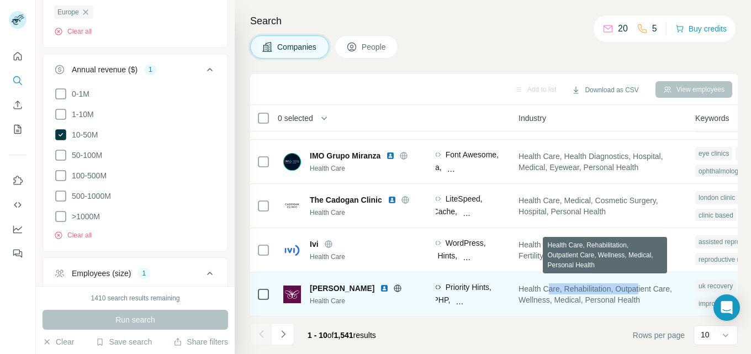
drag, startPoint x: 575, startPoint y: 283, endPoint x: 650, endPoint y: 286, distance: 75.7
click at [650, 286] on span "Health Care, Rehabilitation, Outpatient Care, Wellness, Medical, Personal Health" at bounding box center [599, 294] width 163 height 22
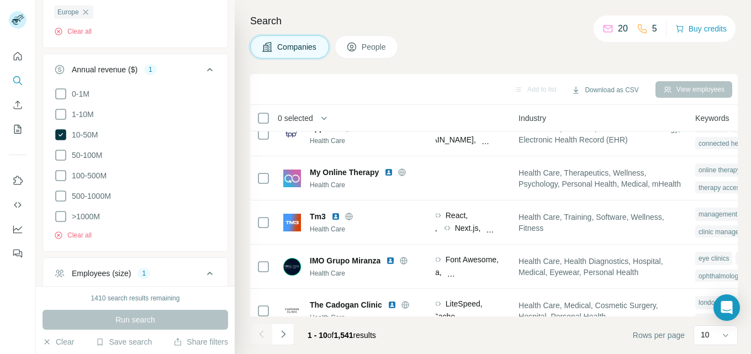
scroll to position [390, 0]
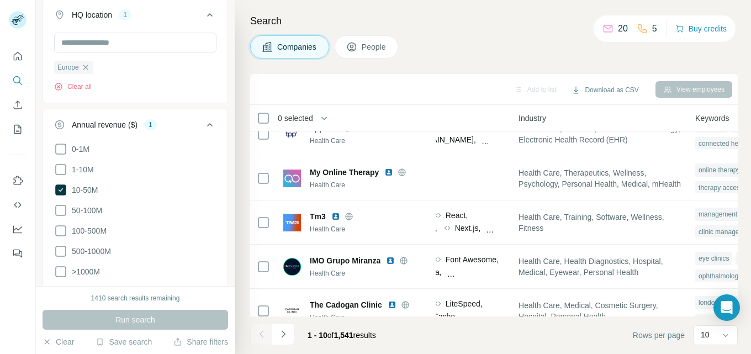
click at [203, 124] on icon at bounding box center [209, 124] width 13 height 13
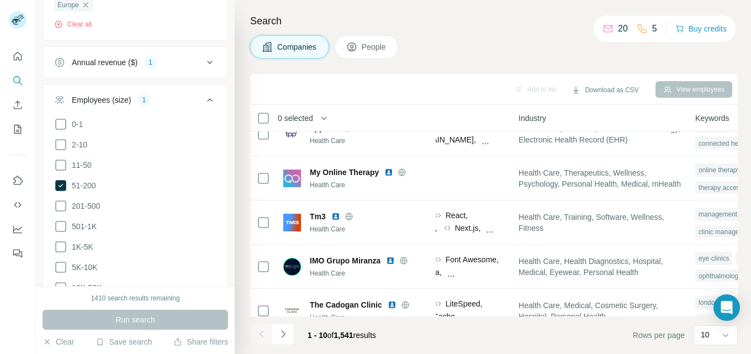
scroll to position [446, 0]
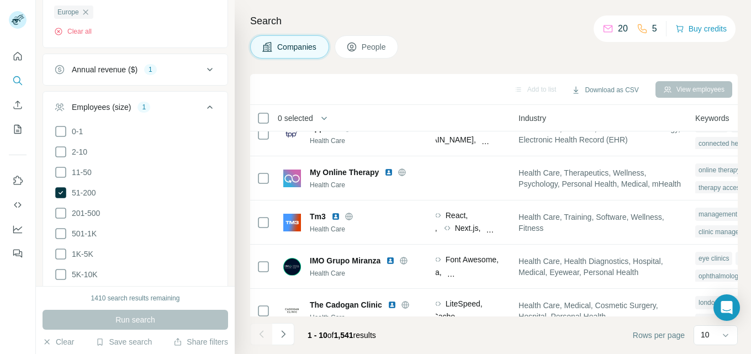
click at [203, 107] on icon at bounding box center [209, 106] width 13 height 13
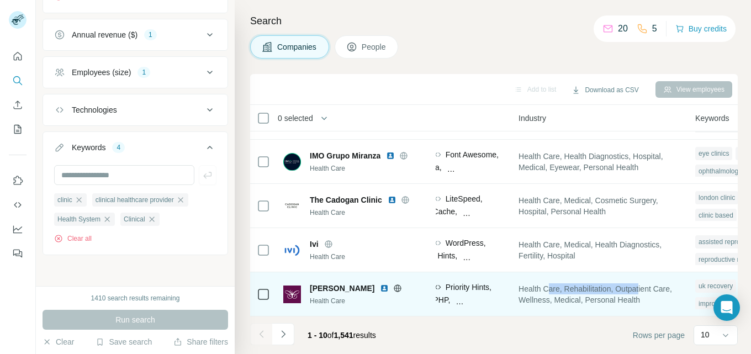
scroll to position [262, 713]
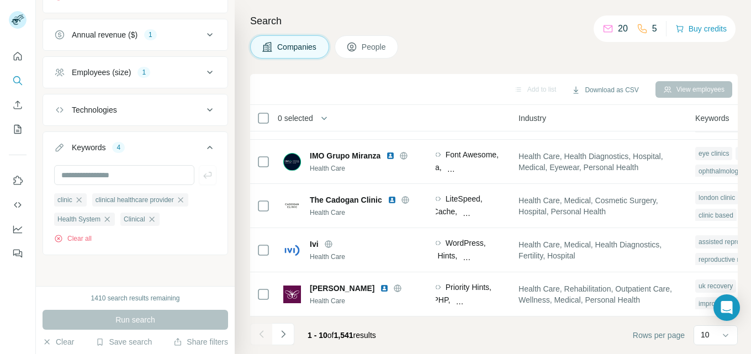
click at [507, 50] on div "Companies People" at bounding box center [494, 46] width 488 height 23
click at [203, 144] on icon at bounding box center [209, 147] width 13 height 13
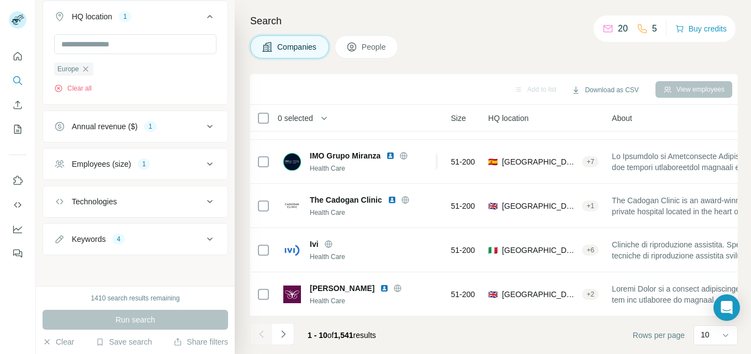
scroll to position [262, 0]
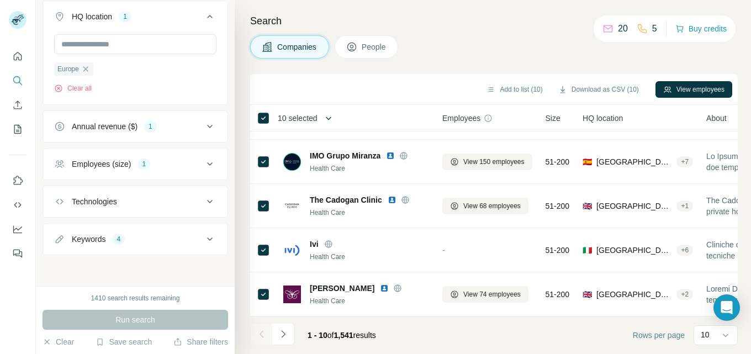
click at [331, 116] on icon "button" at bounding box center [328, 118] width 11 height 11
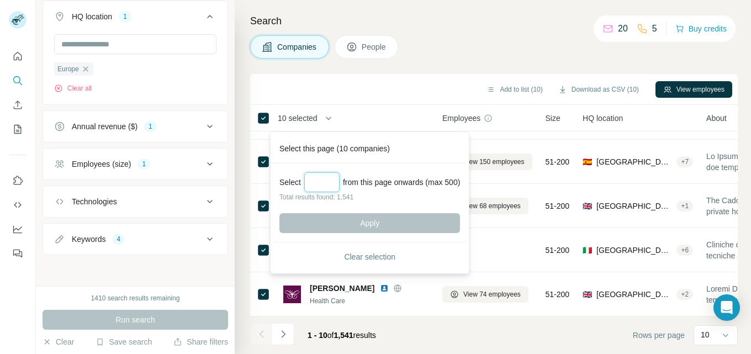
click at [317, 183] on input "Select a number (up to 500)" at bounding box center [321, 182] width 35 height 20
click at [399, 83] on div "Add to list (10) Download as CSV (10) View employees" at bounding box center [494, 89] width 476 height 19
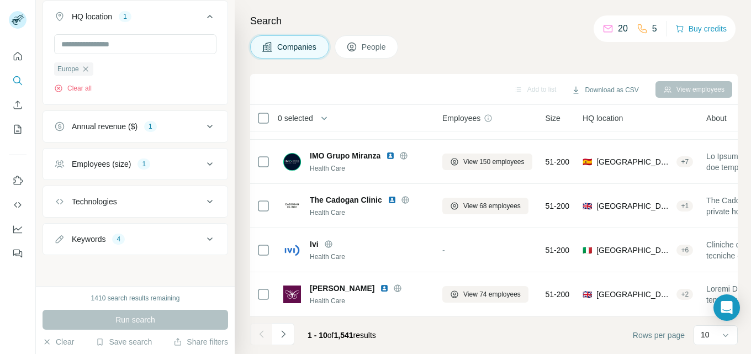
click at [203, 163] on icon at bounding box center [209, 163] width 13 height 13
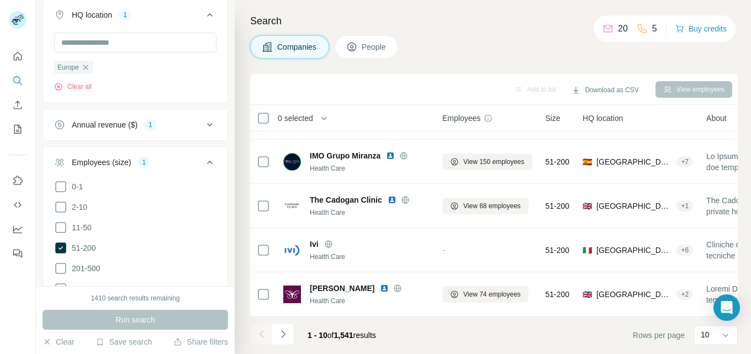
scroll to position [446, 0]
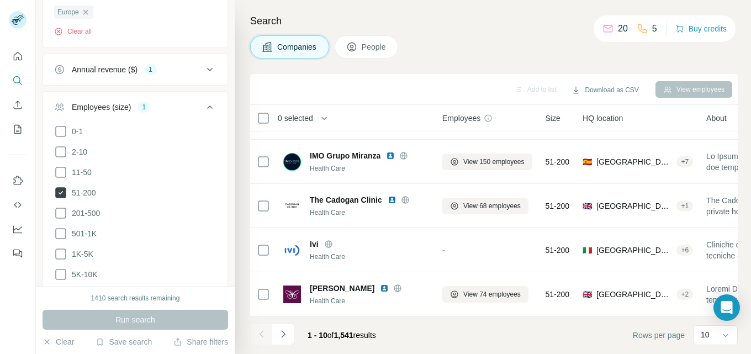
click at [60, 192] on icon at bounding box center [60, 192] width 11 height 11
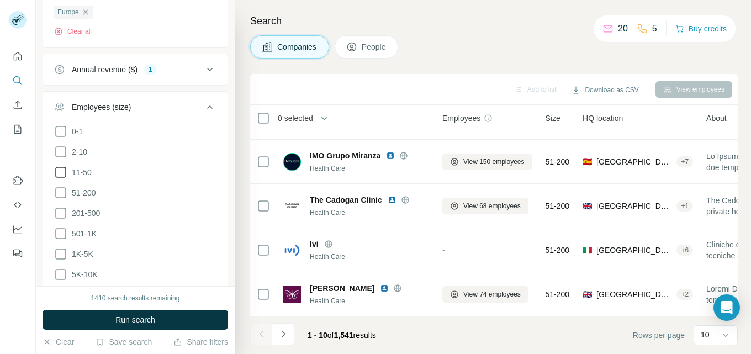
click at [61, 171] on icon at bounding box center [60, 172] width 13 height 13
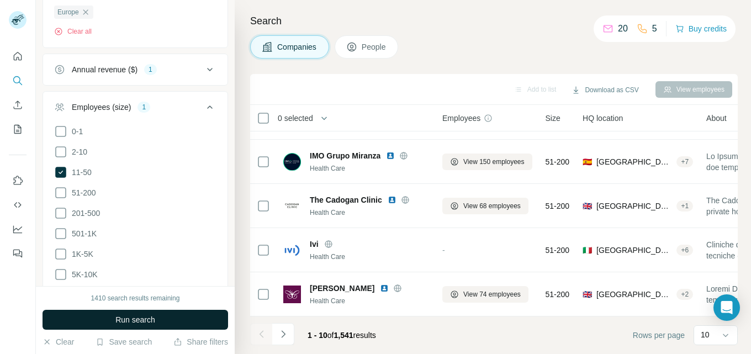
click at [140, 321] on span "Run search" at bounding box center [135, 319] width 40 height 11
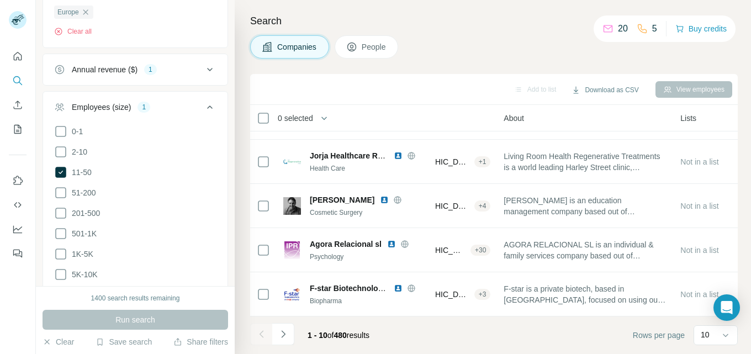
scroll to position [262, 0]
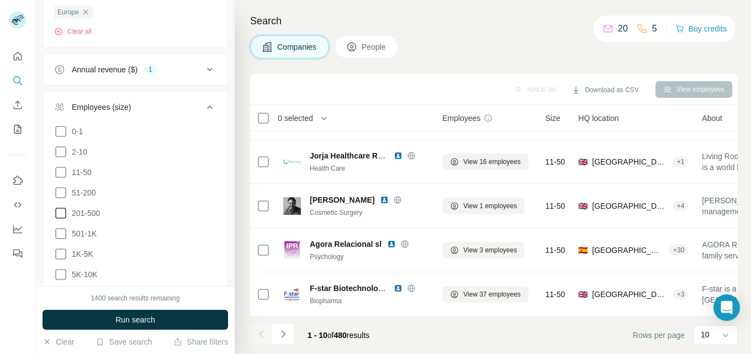
click at [62, 213] on icon at bounding box center [60, 212] width 13 height 13
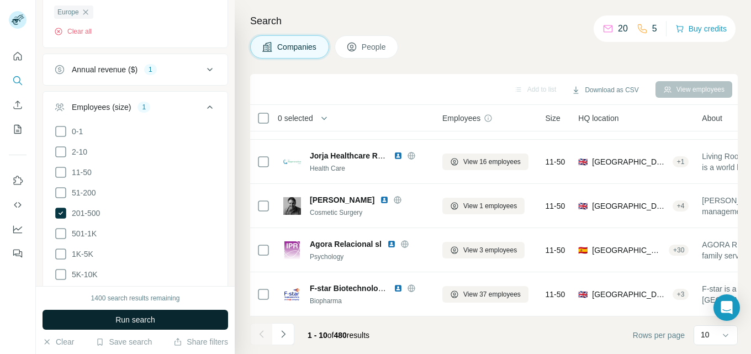
click at [140, 319] on span "Run search" at bounding box center [135, 319] width 40 height 11
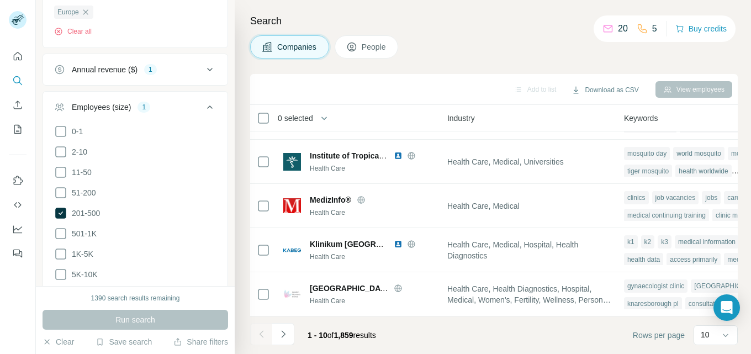
scroll to position [262, 800]
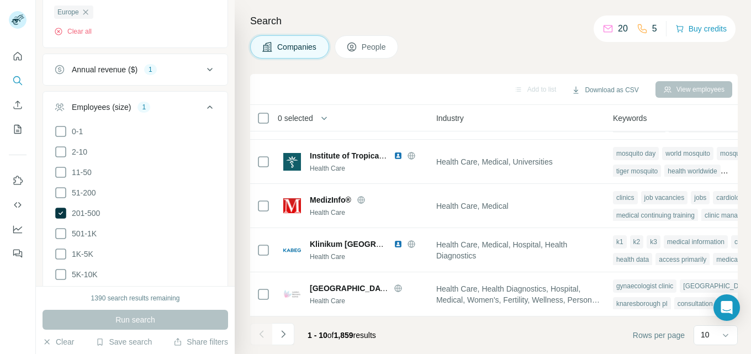
click at [203, 103] on icon at bounding box center [209, 106] width 13 height 13
click at [209, 106] on ul "Company Select a company name or website Upload a CSV of company websites. Your…" at bounding box center [136, 55] width 186 height 824
click at [203, 108] on ul "Company Select a company name or website Upload a CSV of company websites. Your…" at bounding box center [136, 55] width 186 height 824
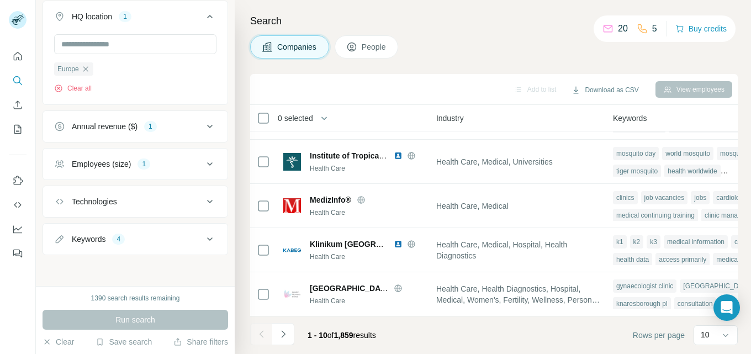
scroll to position [262, 516]
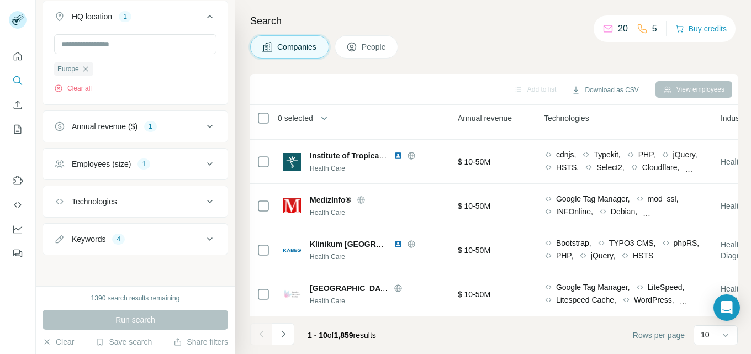
click at [203, 235] on icon at bounding box center [209, 238] width 13 height 13
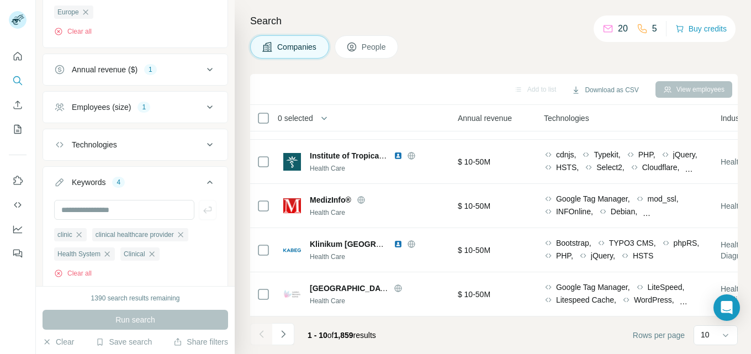
scroll to position [483, 0]
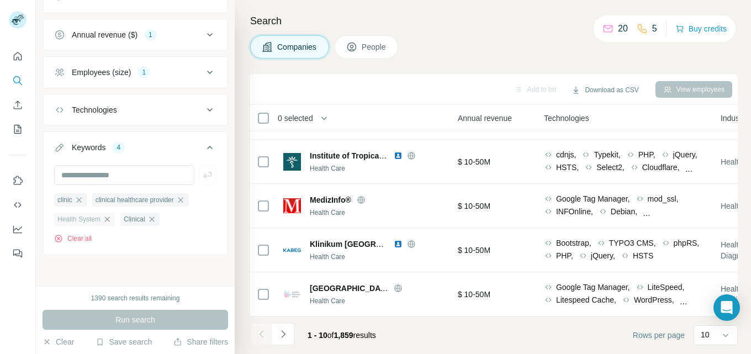
click at [110, 219] on icon "button" at bounding box center [107, 218] width 5 height 5
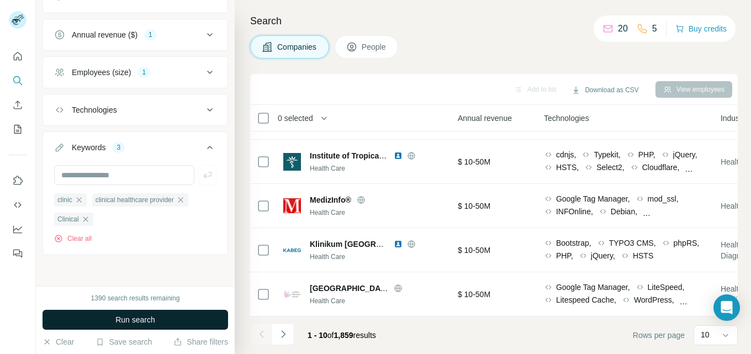
click at [145, 317] on span "Run search" at bounding box center [135, 319] width 40 height 11
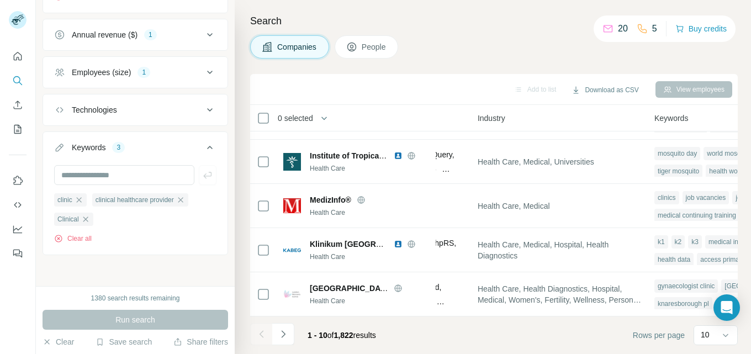
scroll to position [262, 858]
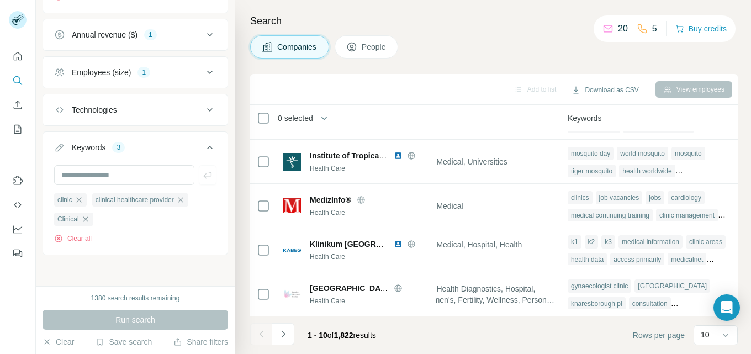
click at [207, 146] on icon at bounding box center [210, 147] width 6 height 3
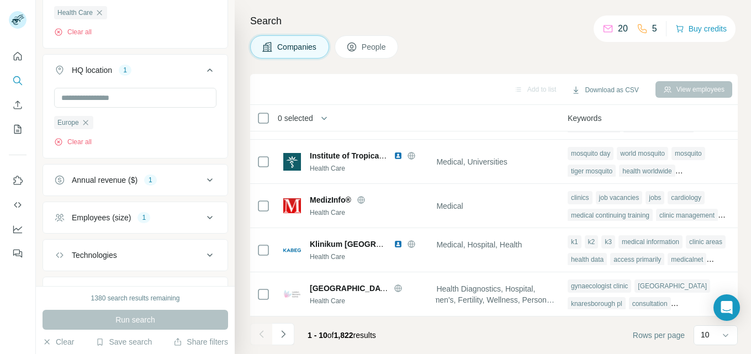
scroll to position [280, 0]
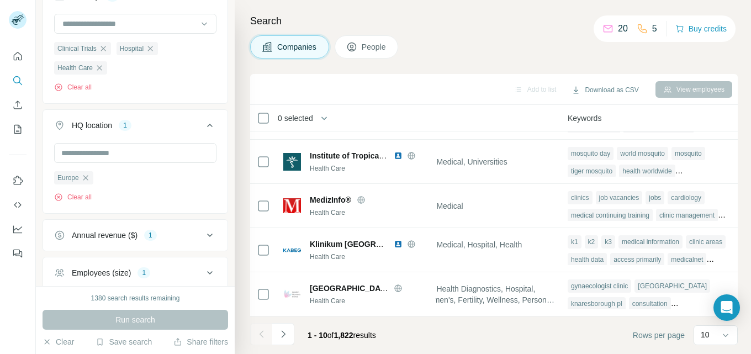
click at [203, 123] on icon at bounding box center [209, 125] width 13 height 13
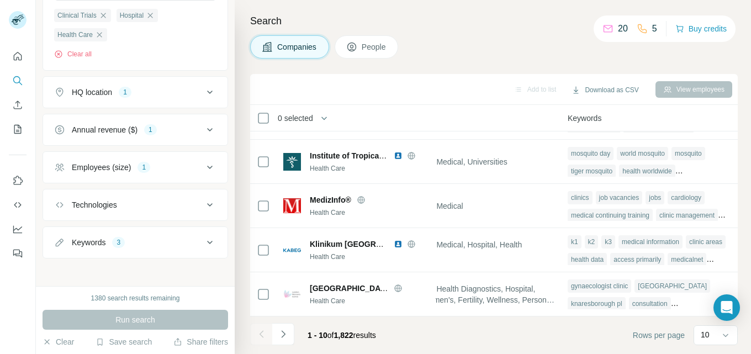
scroll to position [317, 0]
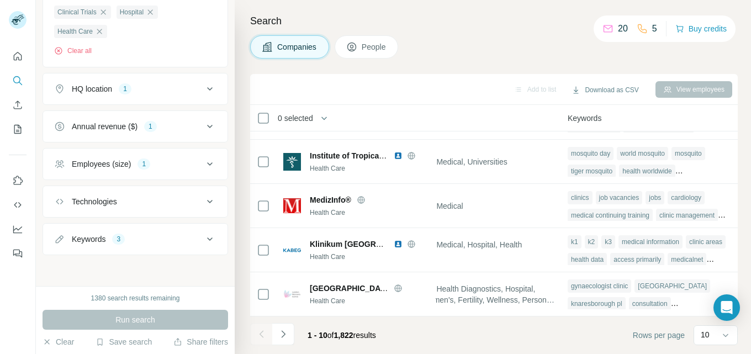
click at [203, 161] on icon at bounding box center [209, 163] width 13 height 13
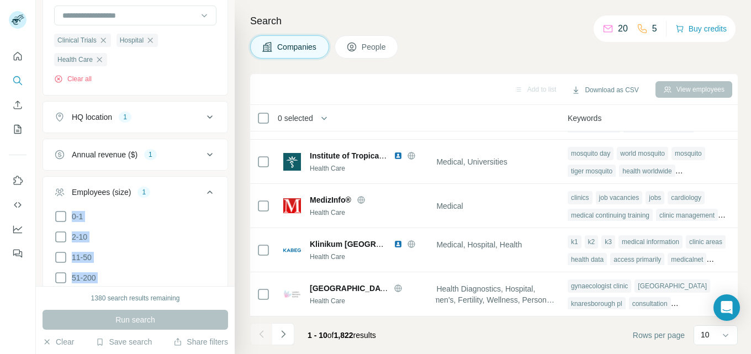
scroll to position [399, 0]
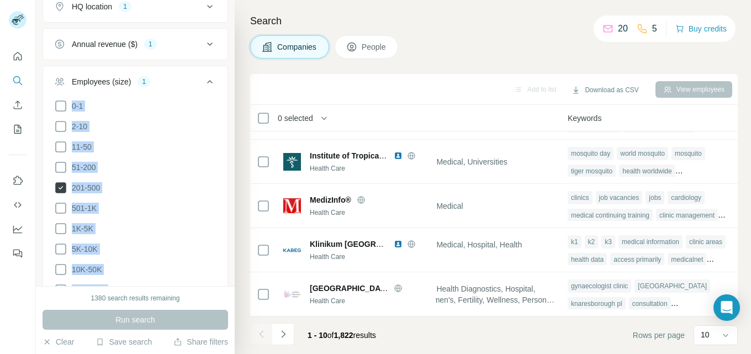
click at [62, 188] on icon at bounding box center [60, 187] width 11 height 11
click at [62, 188] on icon at bounding box center [60, 187] width 13 height 13
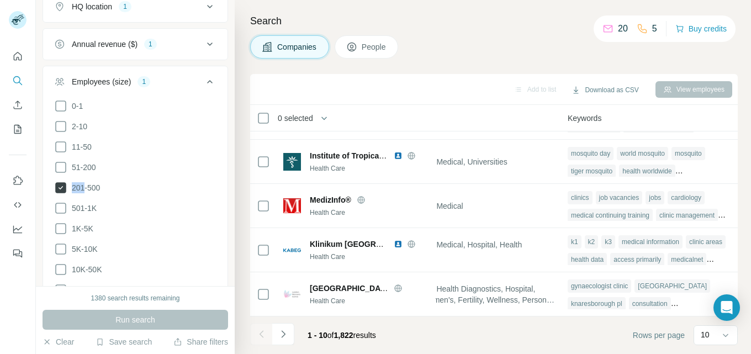
click at [62, 188] on icon at bounding box center [60, 187] width 11 height 11
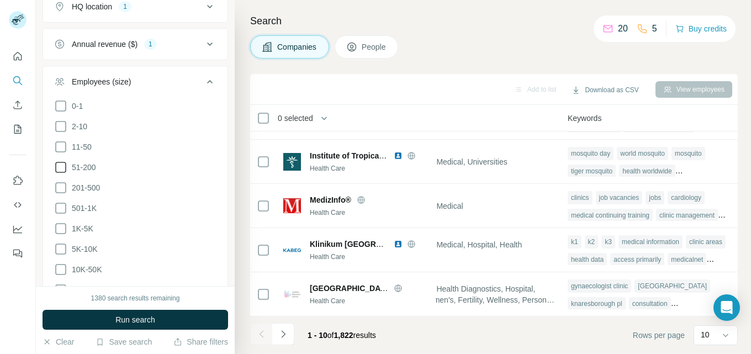
click at [59, 167] on icon at bounding box center [60, 167] width 13 height 13
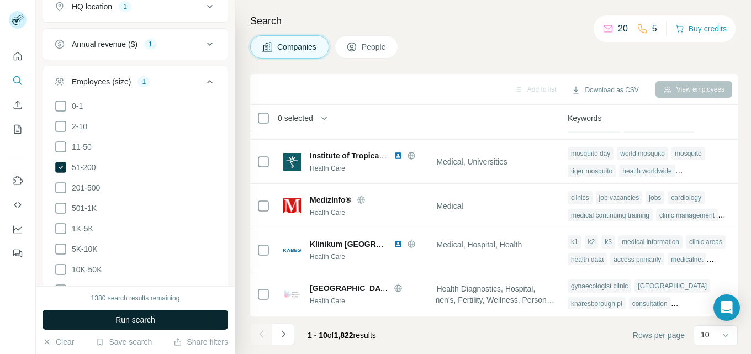
click at [140, 323] on span "Run search" at bounding box center [135, 319] width 40 height 11
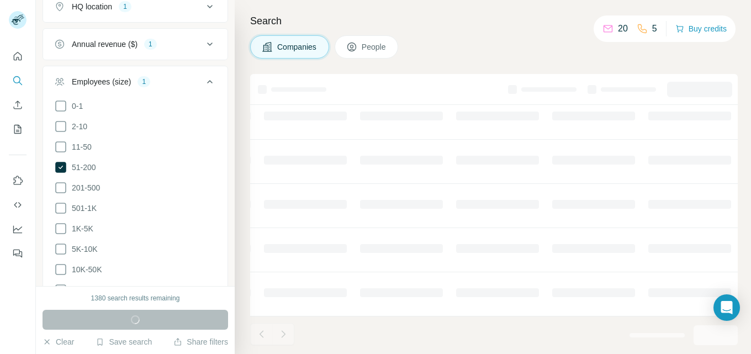
scroll to position [262, 568]
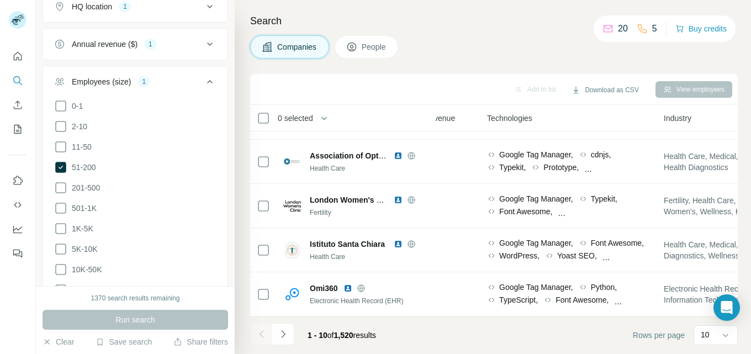
click at [203, 83] on icon at bounding box center [209, 81] width 13 height 13
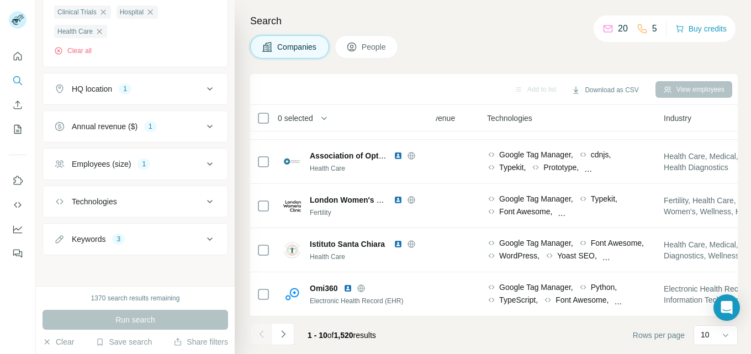
scroll to position [317, 0]
click at [203, 125] on icon at bounding box center [209, 126] width 13 height 13
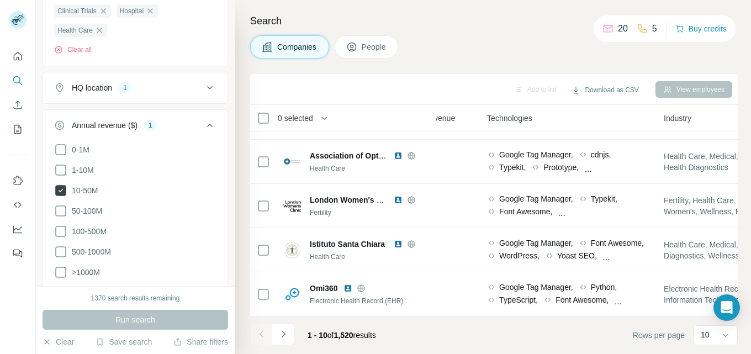
click at [56, 190] on icon at bounding box center [60, 190] width 11 height 11
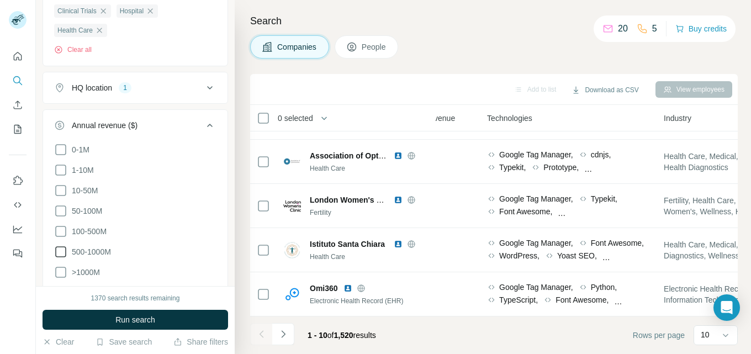
click at [57, 210] on icon at bounding box center [60, 210] width 13 height 13
click at [128, 315] on span "Run search" at bounding box center [135, 319] width 40 height 11
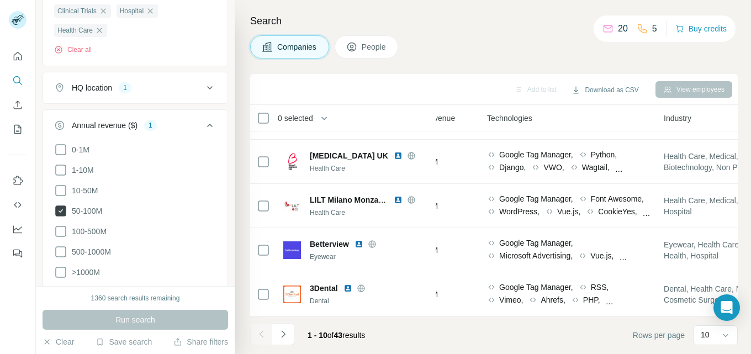
click at [61, 211] on icon at bounding box center [61, 210] width 4 height 3
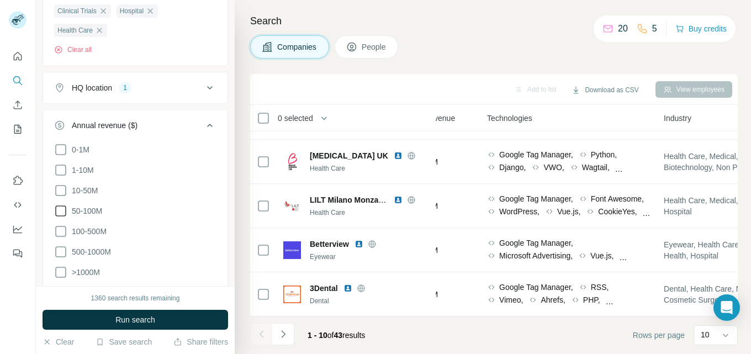
drag, startPoint x: 56, startPoint y: 227, endPoint x: 93, endPoint y: 290, distance: 73.5
click at [56, 228] on icon at bounding box center [60, 231] width 11 height 11
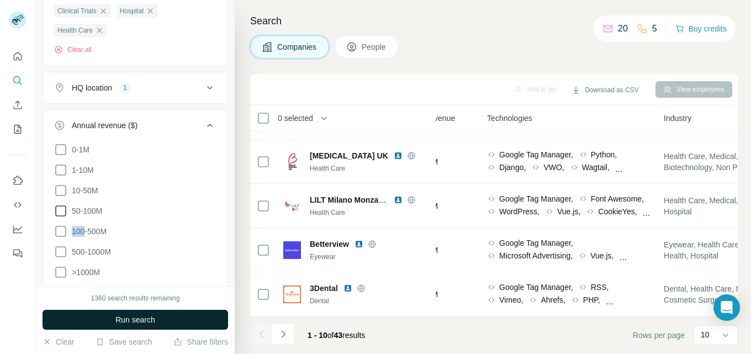
click at [126, 324] on span "Run search" at bounding box center [135, 319] width 40 height 11
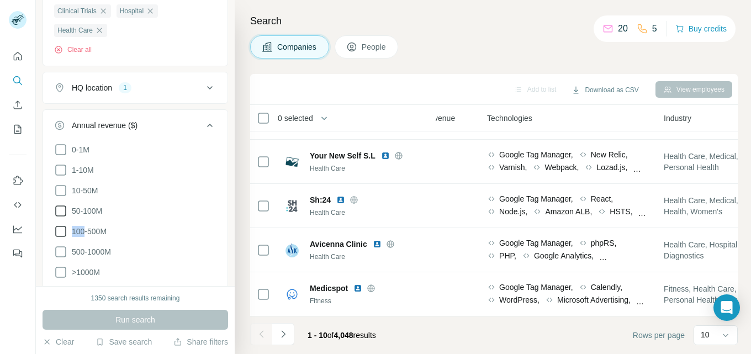
click at [59, 229] on icon at bounding box center [60, 231] width 13 height 13
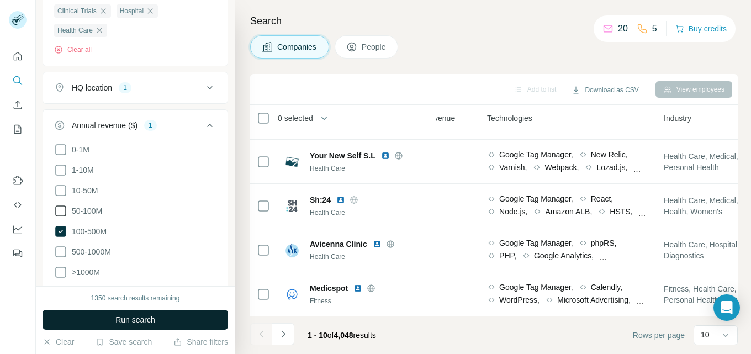
click at [128, 316] on span "Run search" at bounding box center [135, 319] width 40 height 11
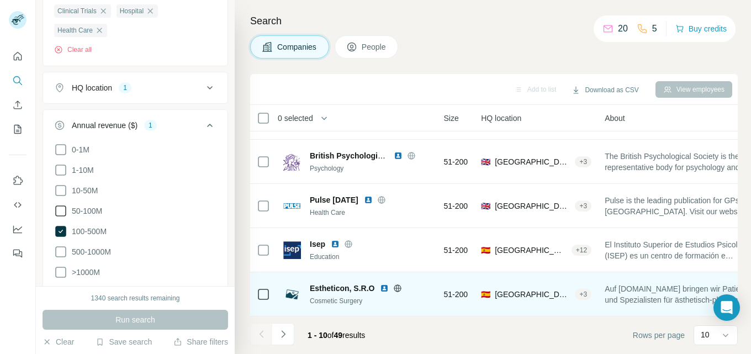
scroll to position [262, 740]
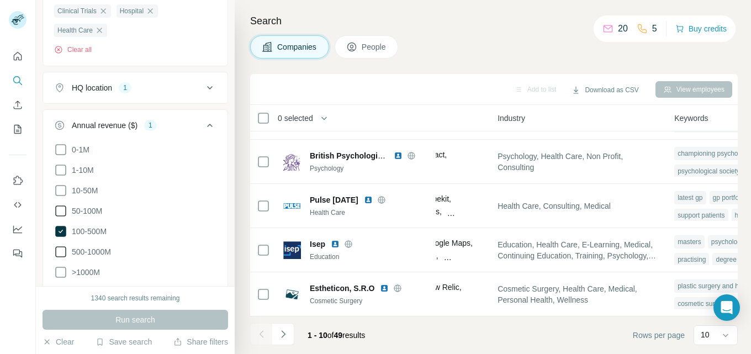
click at [62, 249] on icon at bounding box center [60, 251] width 13 height 13
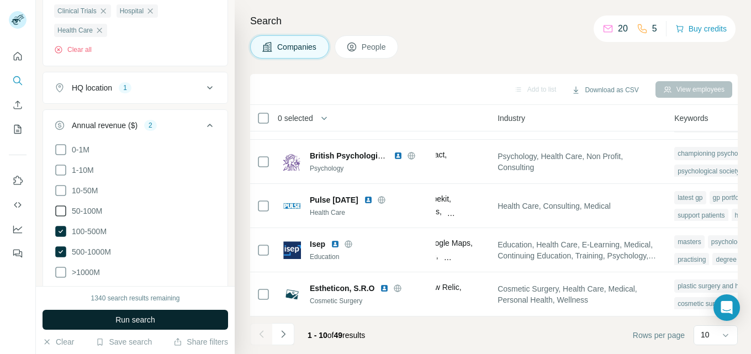
click at [147, 315] on span "Run search" at bounding box center [135, 319] width 40 height 11
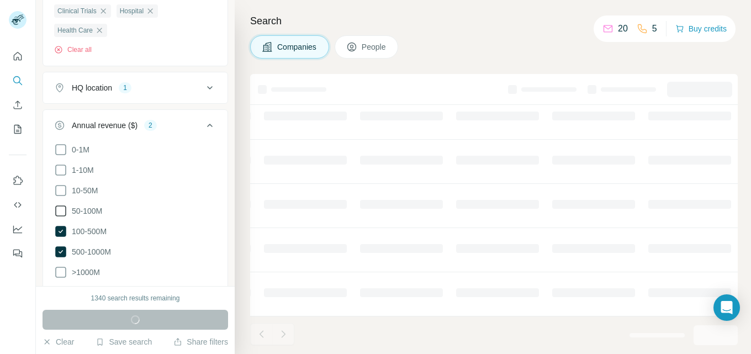
scroll to position [262, 568]
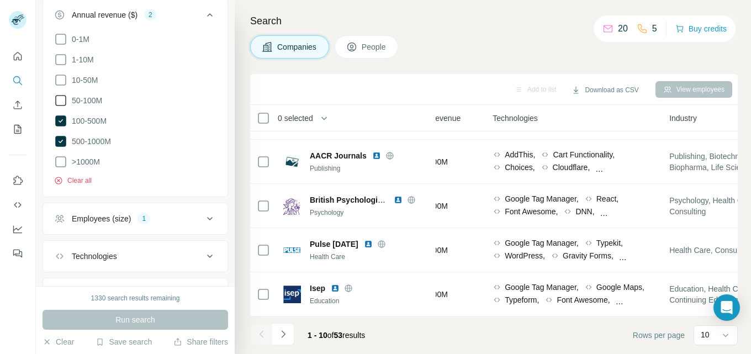
scroll to position [373, 0]
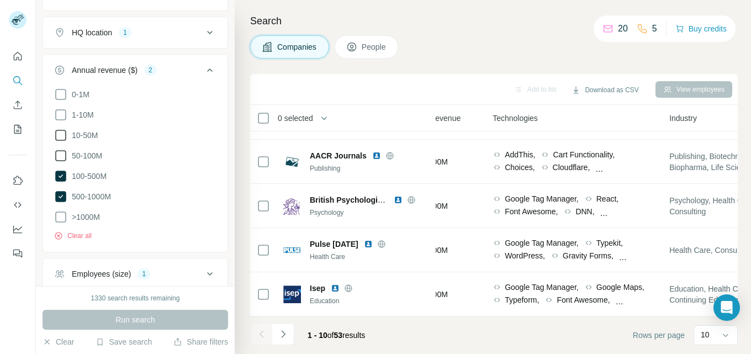
click at [62, 134] on icon at bounding box center [60, 135] width 13 height 13
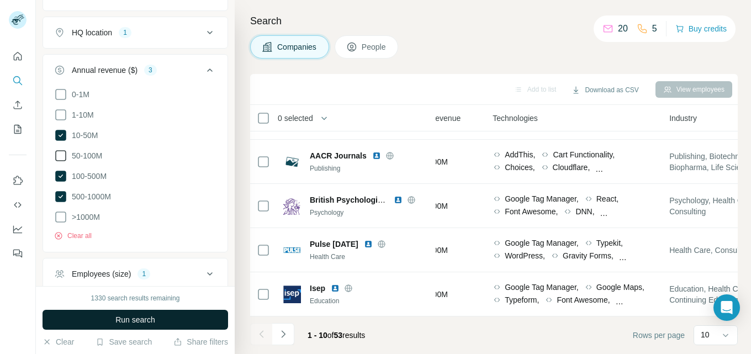
click at [170, 318] on button "Run search" at bounding box center [136, 320] width 186 height 20
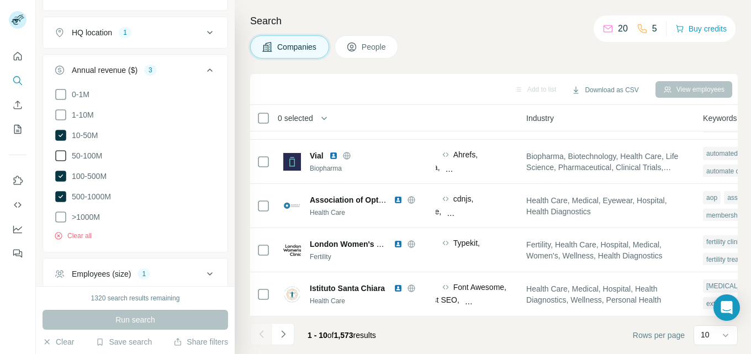
scroll to position [262, 0]
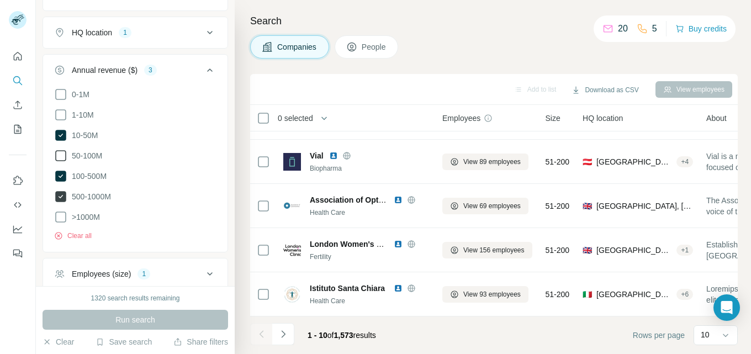
click at [62, 193] on icon at bounding box center [60, 196] width 11 height 11
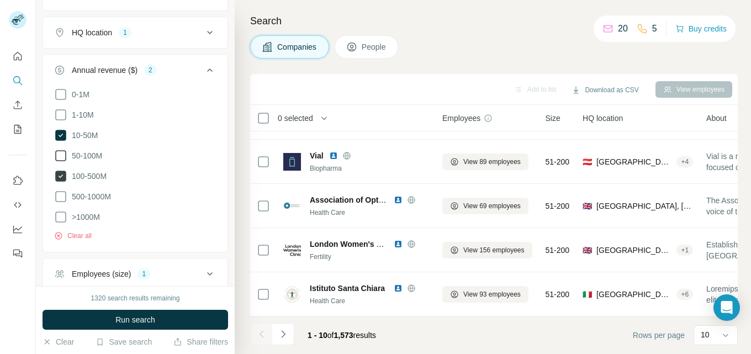
click at [59, 174] on icon at bounding box center [60, 176] width 11 height 11
click at [61, 131] on icon at bounding box center [60, 135] width 11 height 11
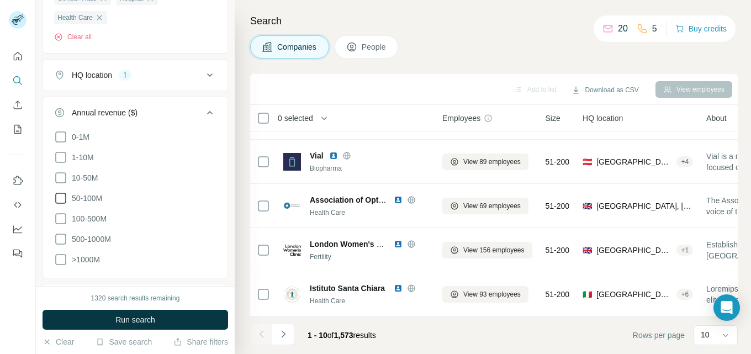
scroll to position [317, 0]
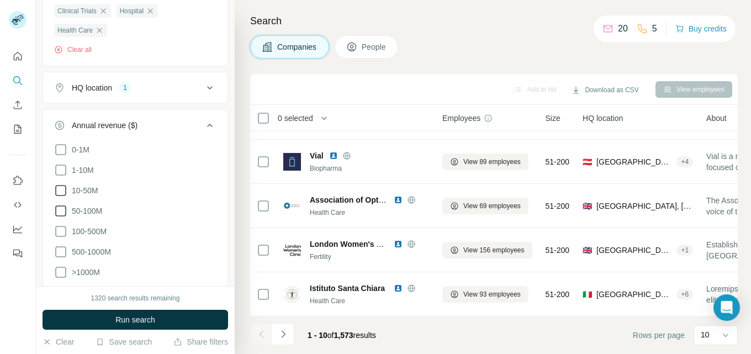
click at [60, 190] on icon at bounding box center [60, 190] width 13 height 13
click at [60, 188] on icon at bounding box center [60, 190] width 11 height 11
click at [60, 210] on icon at bounding box center [60, 210] width 13 height 13
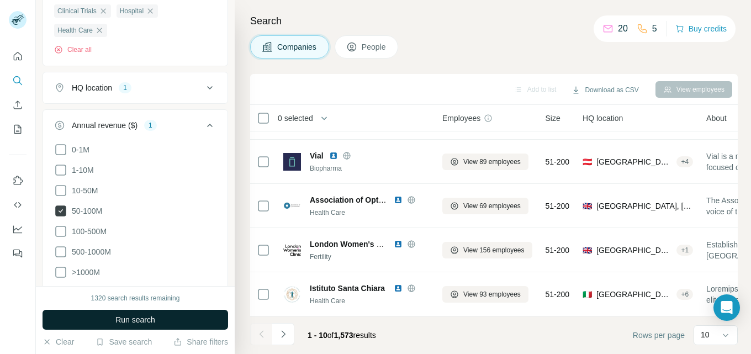
click at [173, 318] on button "Run search" at bounding box center [136, 320] width 186 height 20
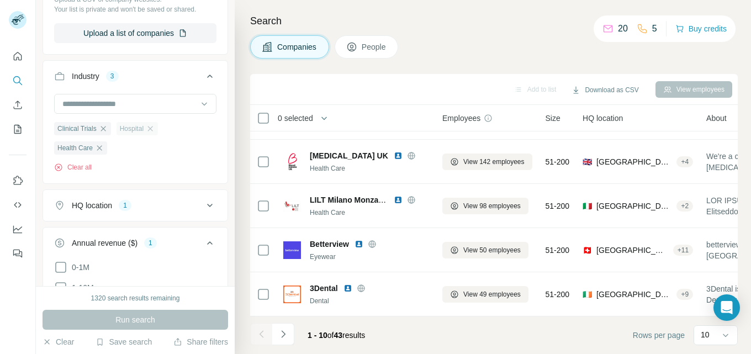
scroll to position [152, 0]
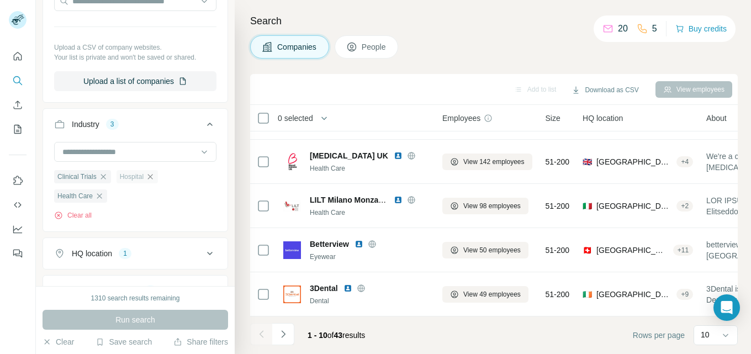
click at [151, 176] on icon "button" at bounding box center [150, 176] width 9 height 9
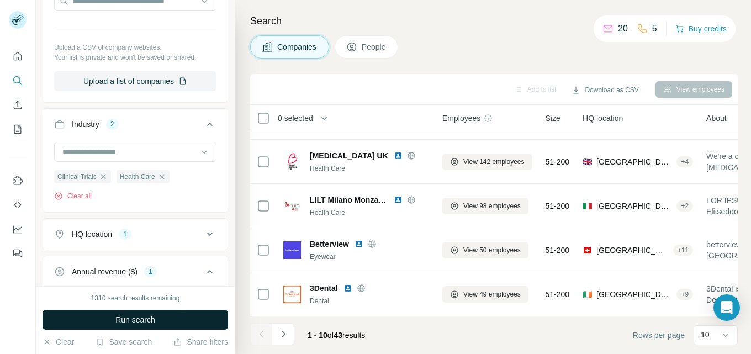
click at [156, 314] on button "Run search" at bounding box center [136, 320] width 186 height 20
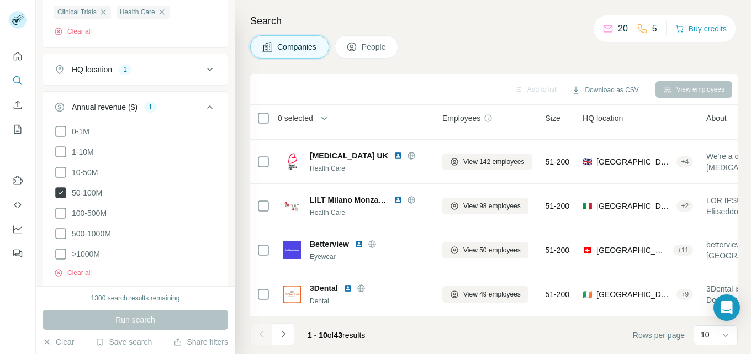
scroll to position [317, 0]
click at [61, 209] on icon at bounding box center [60, 211] width 13 height 13
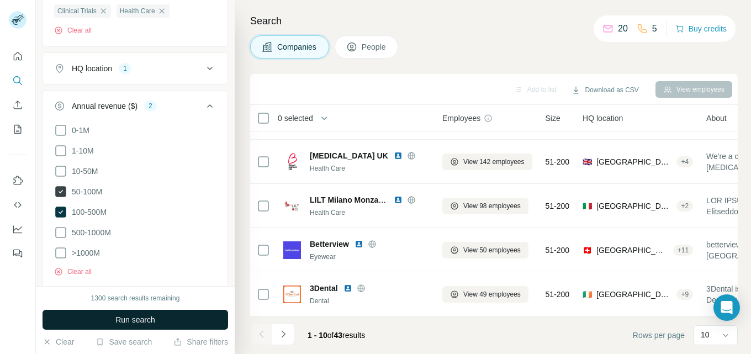
click at [127, 316] on span "Run search" at bounding box center [135, 319] width 40 height 11
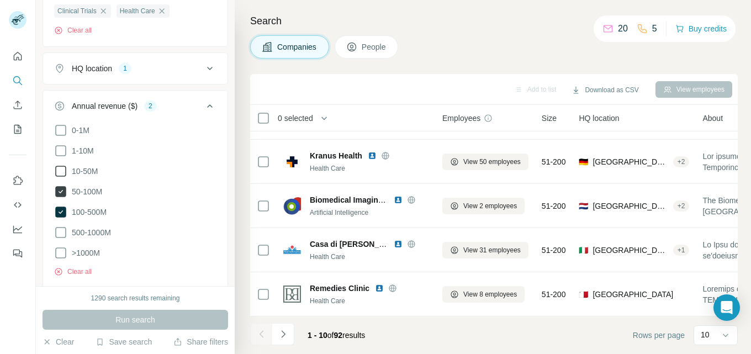
scroll to position [373, 0]
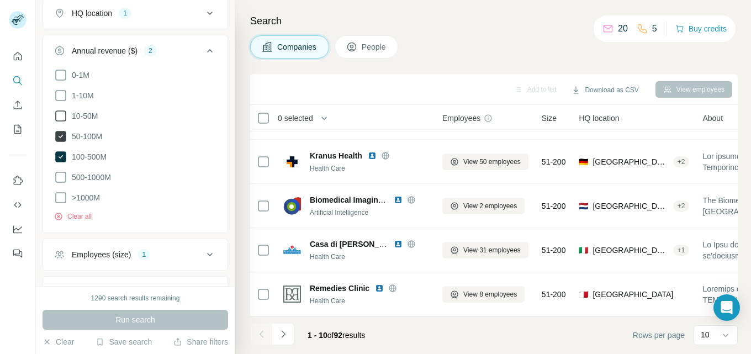
click at [64, 115] on icon at bounding box center [60, 115] width 13 height 13
click at [59, 113] on icon at bounding box center [60, 115] width 11 height 11
click at [59, 113] on icon at bounding box center [60, 115] width 13 height 13
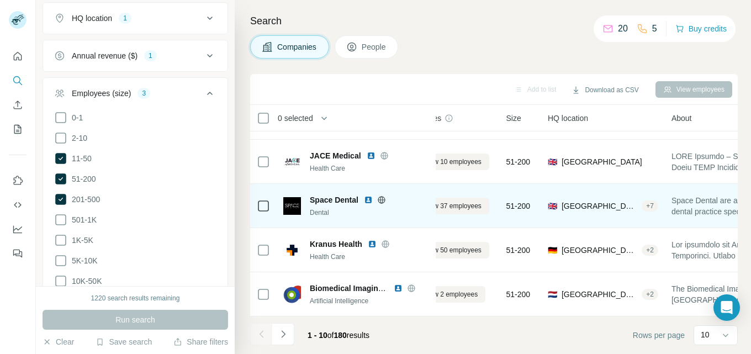
scroll to position [262, 0]
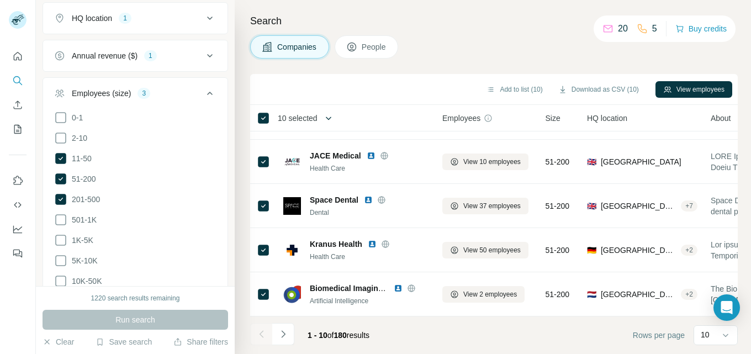
click at [327, 117] on icon "button" at bounding box center [328, 118] width 11 height 11
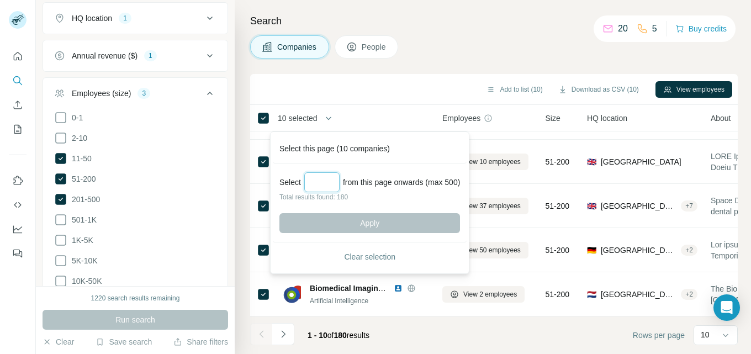
click at [324, 180] on input "Select a number (up to 500)" at bounding box center [321, 182] width 35 height 20
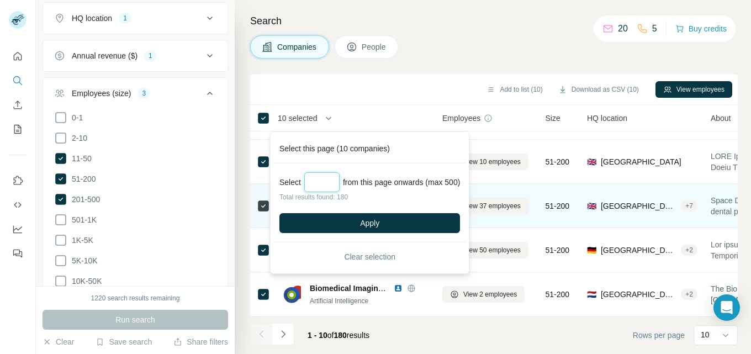
type input "***"
click at [401, 218] on button "Apply" at bounding box center [369, 223] width 181 height 20
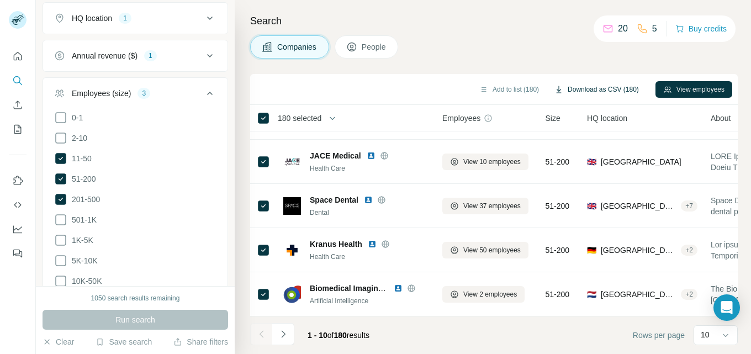
click at [562, 86] on button "Download as CSV (180)" at bounding box center [597, 89] width 100 height 17
click at [62, 198] on icon at bounding box center [61, 199] width 4 height 3
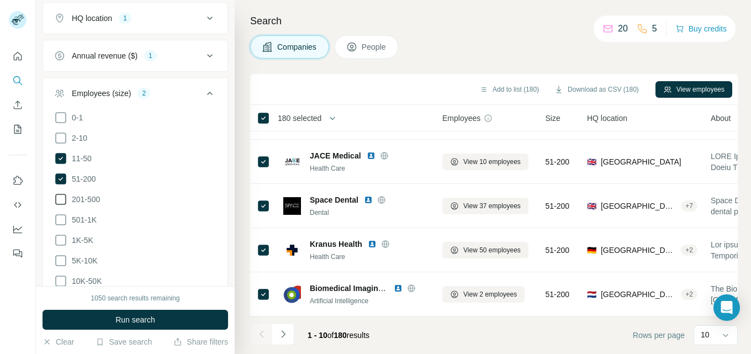
click at [60, 197] on icon at bounding box center [60, 199] width 13 height 13
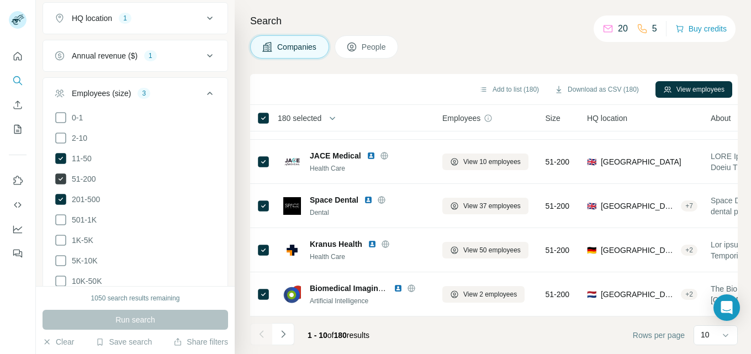
click at [62, 177] on icon at bounding box center [60, 178] width 11 height 11
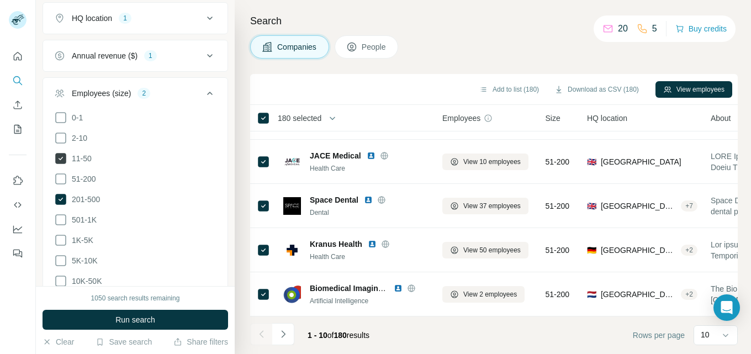
click at [62, 160] on icon at bounding box center [60, 158] width 11 height 11
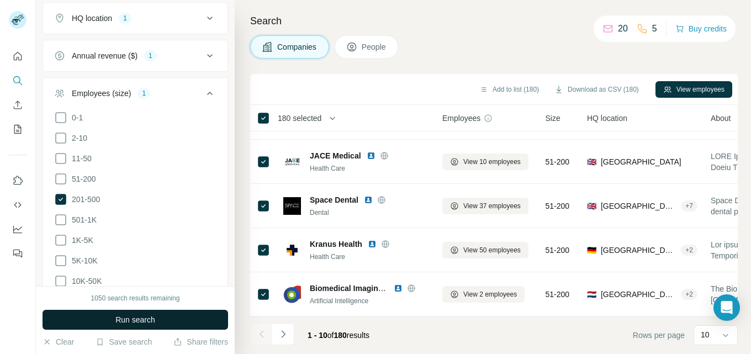
click at [161, 315] on button "Run search" at bounding box center [136, 320] width 186 height 20
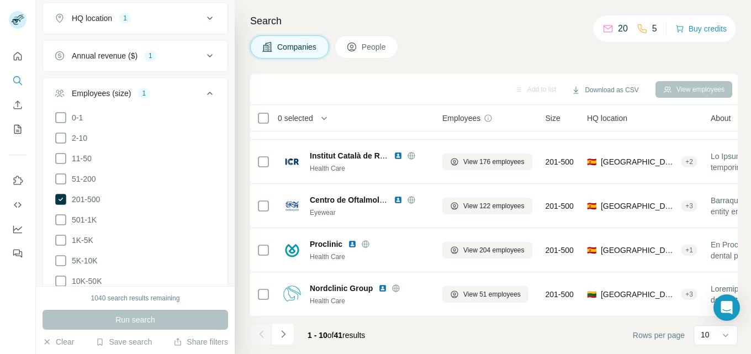
scroll to position [332, 0]
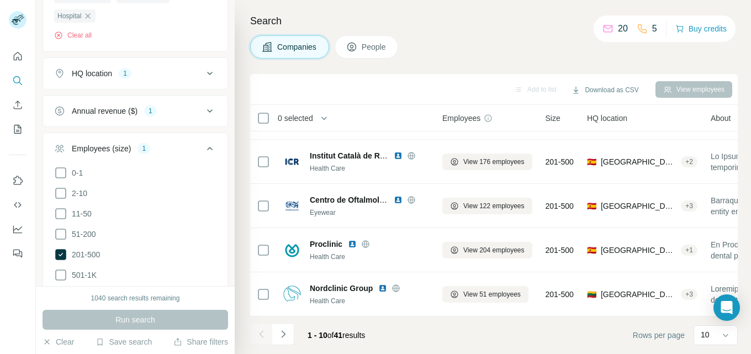
click at [203, 149] on icon at bounding box center [209, 148] width 13 height 13
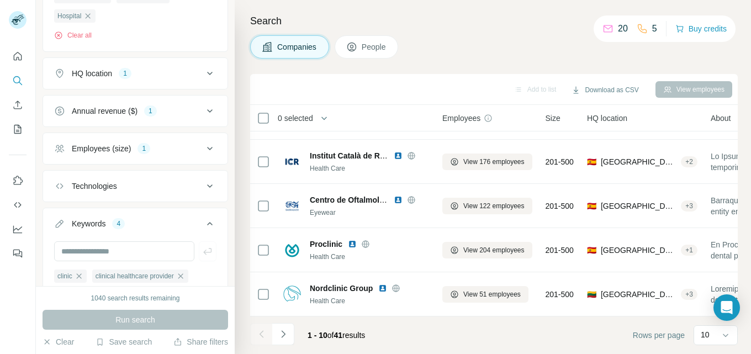
click at [203, 109] on icon at bounding box center [209, 110] width 13 height 13
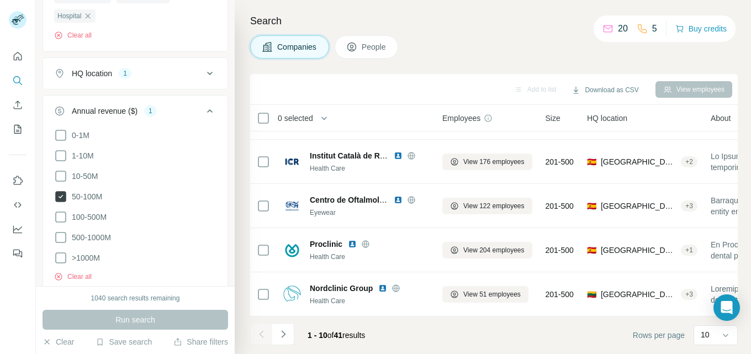
click at [61, 193] on icon at bounding box center [60, 196] width 11 height 11
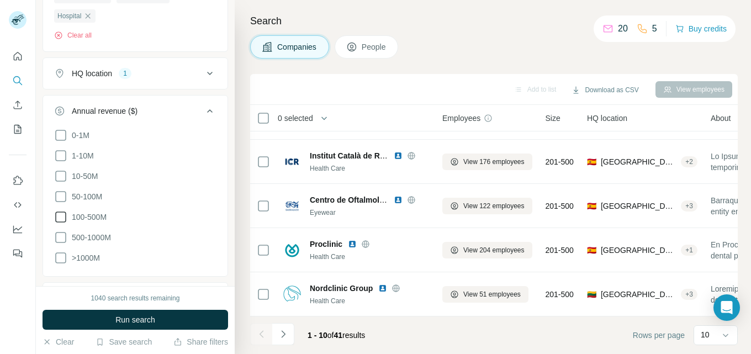
click at [62, 218] on icon at bounding box center [60, 216] width 13 height 13
click at [62, 218] on icon at bounding box center [60, 216] width 11 height 11
click at [62, 215] on icon at bounding box center [60, 216] width 13 height 13
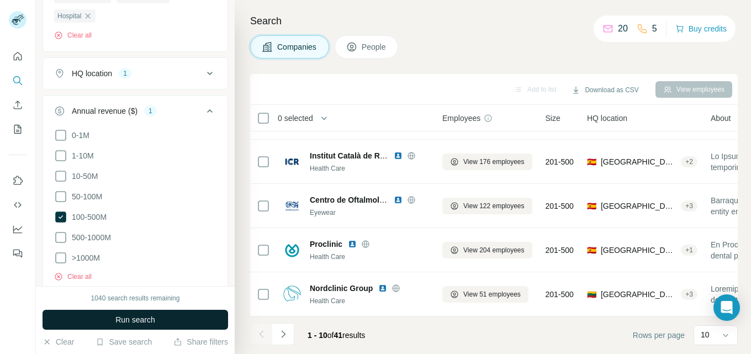
click at [139, 314] on span "Run search" at bounding box center [135, 319] width 40 height 11
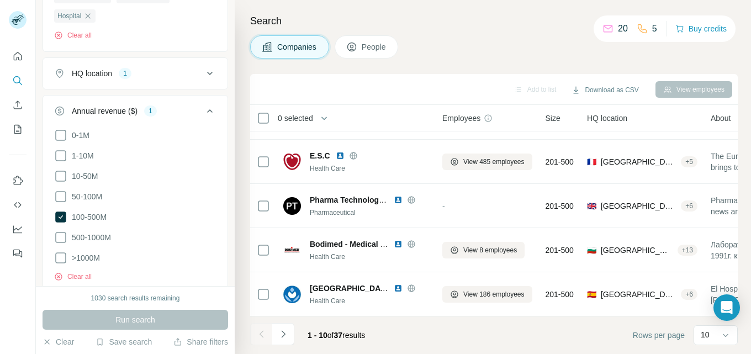
scroll to position [277, 0]
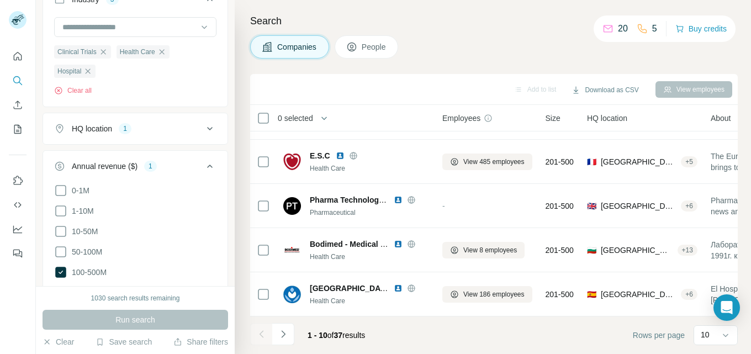
click at [203, 163] on icon at bounding box center [209, 166] width 13 height 13
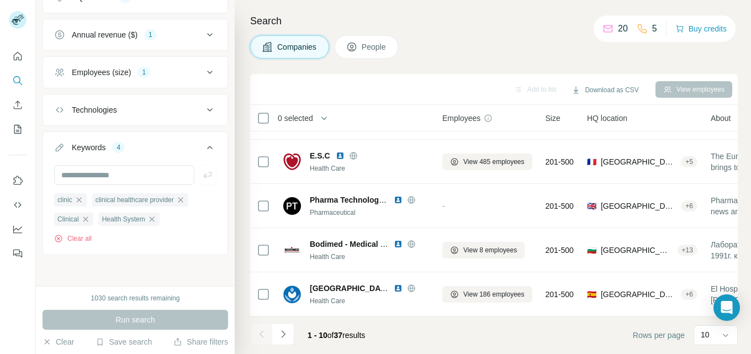
scroll to position [355, 0]
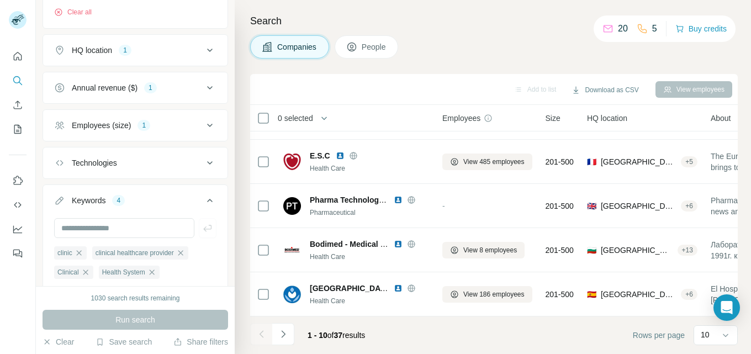
click at [203, 203] on icon at bounding box center [209, 200] width 13 height 13
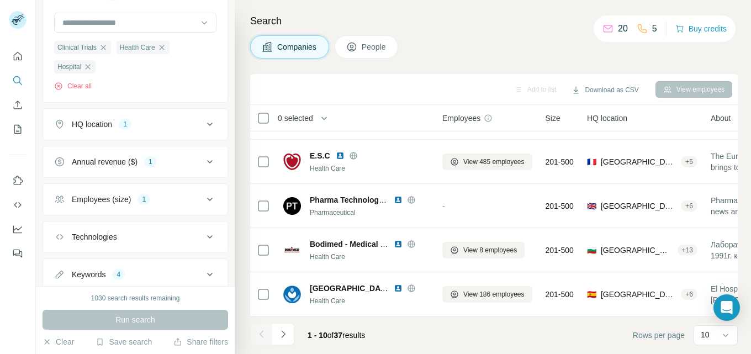
scroll to position [262, 0]
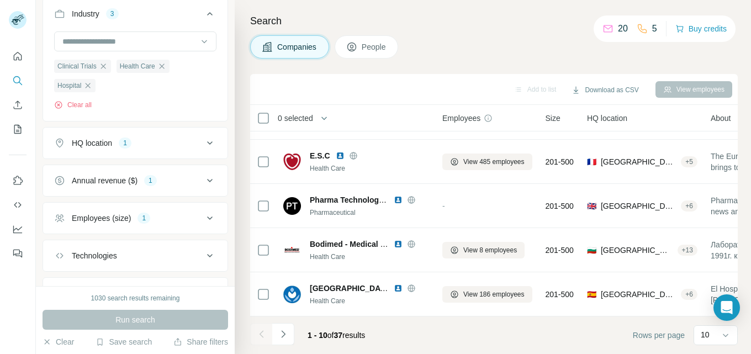
click at [194, 177] on div "Annual revenue ($) 1" at bounding box center [128, 180] width 149 height 11
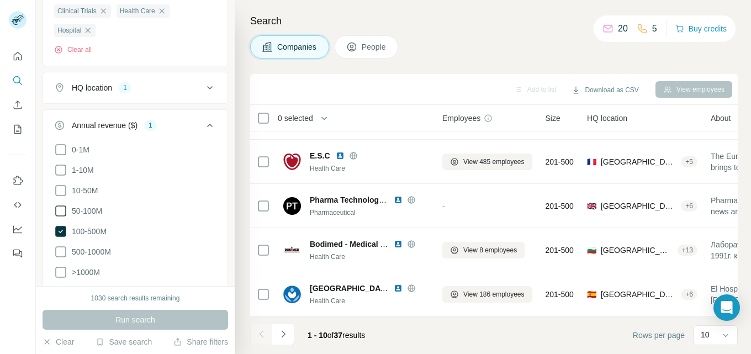
click at [59, 205] on icon at bounding box center [60, 210] width 11 height 11
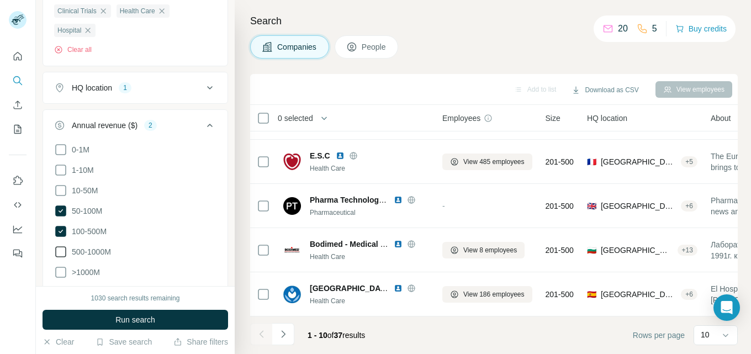
click at [61, 248] on icon at bounding box center [60, 251] width 13 height 13
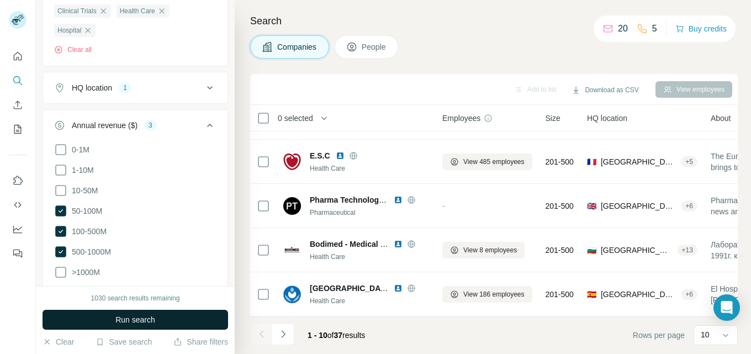
click at [167, 314] on button "Run search" at bounding box center [136, 320] width 186 height 20
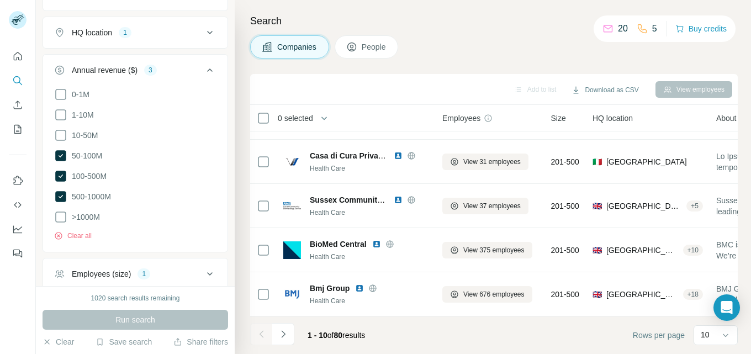
scroll to position [428, 0]
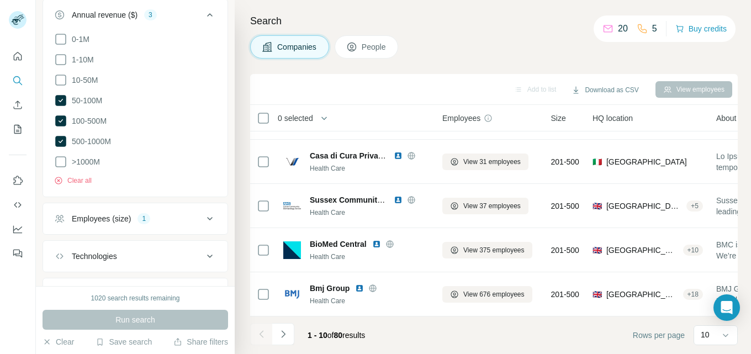
click at [203, 214] on icon at bounding box center [209, 218] width 13 height 13
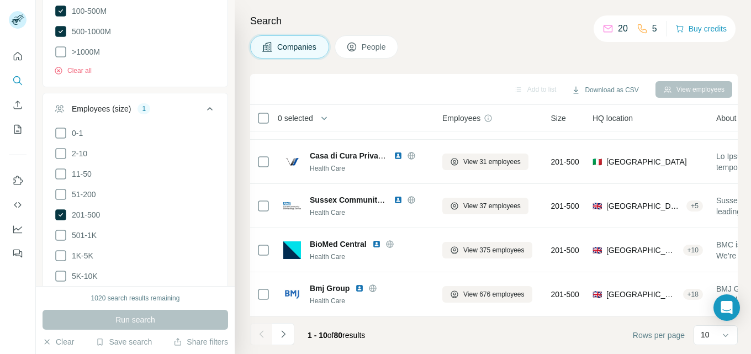
scroll to position [538, 0]
click at [64, 190] on icon at bounding box center [60, 193] width 13 height 13
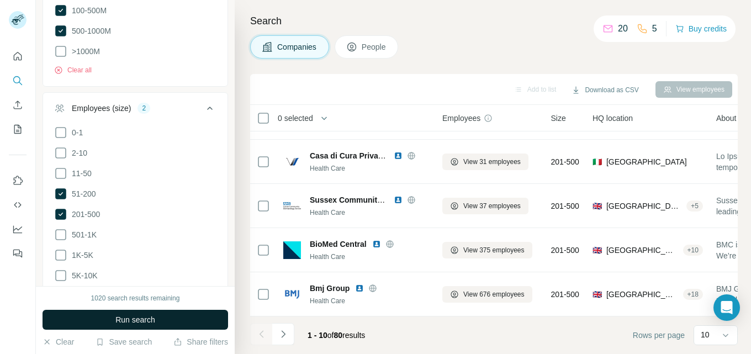
click at [141, 318] on span "Run search" at bounding box center [135, 319] width 40 height 11
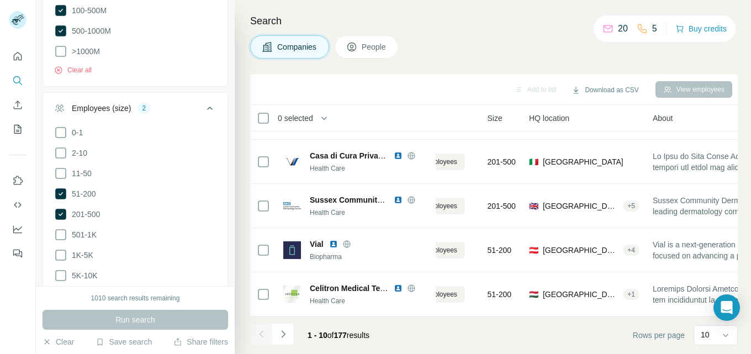
scroll to position [262, 2]
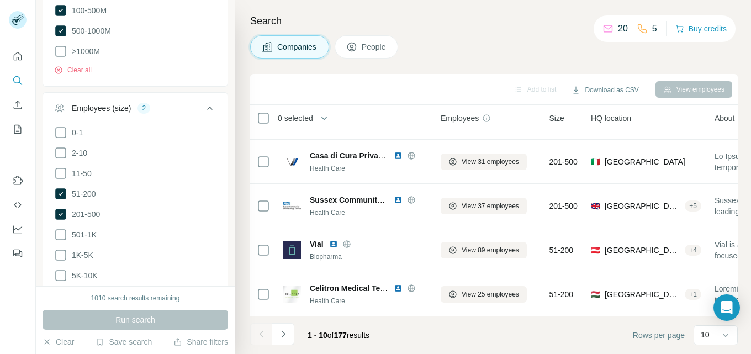
click at [362, 320] on footer "1 - 10 of 177 results Rows per page 10" at bounding box center [494, 335] width 488 height 38
click at [367, 320] on footer "1 - 10 of 177 results Rows per page 10" at bounding box center [494, 335] width 488 height 38
drag, startPoint x: 386, startPoint y: 320, endPoint x: 454, endPoint y: 320, distance: 68.5
click at [454, 320] on footer "1 - 10 of 177 results Rows per page 10" at bounding box center [494, 335] width 488 height 38
click at [203, 102] on icon at bounding box center [209, 108] width 13 height 13
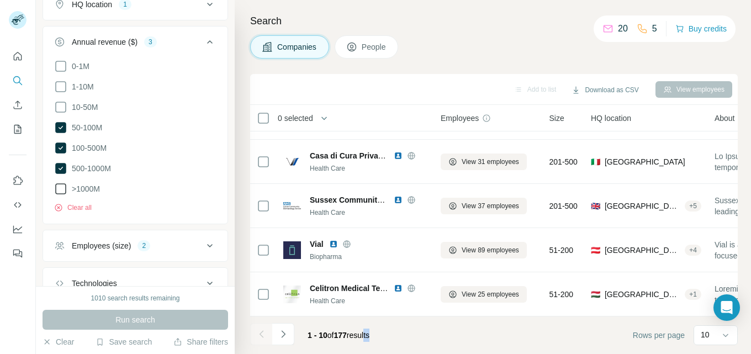
scroll to position [369, 0]
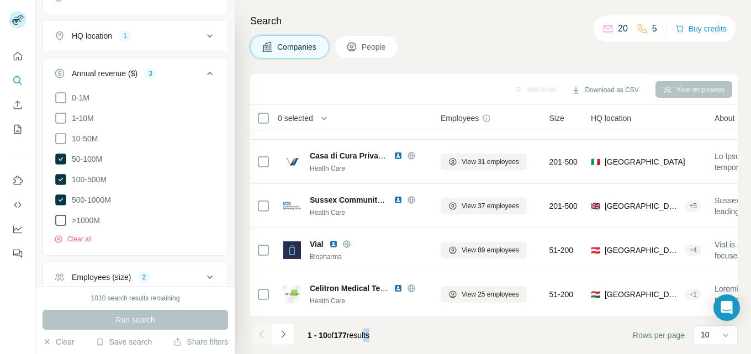
click at [61, 217] on icon at bounding box center [60, 220] width 13 height 13
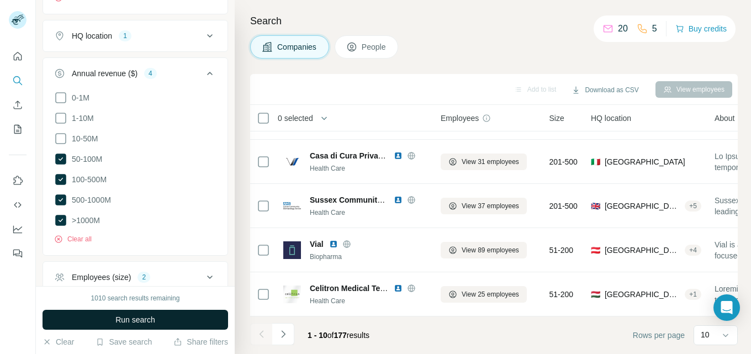
click at [144, 321] on span "Run search" at bounding box center [135, 319] width 40 height 11
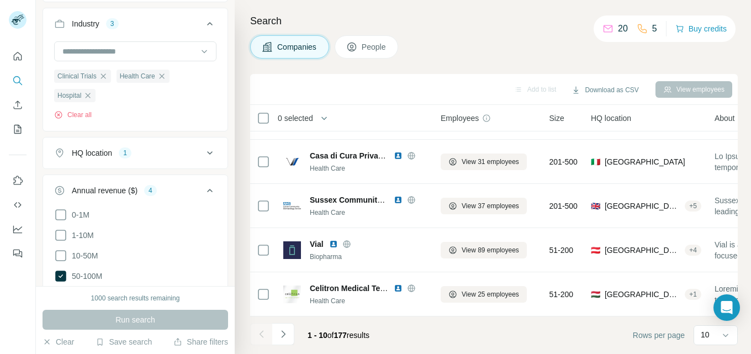
scroll to position [259, 0]
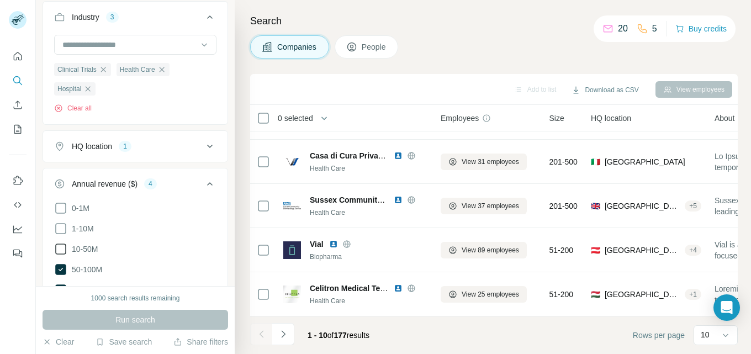
click at [61, 247] on icon at bounding box center [60, 248] width 13 height 13
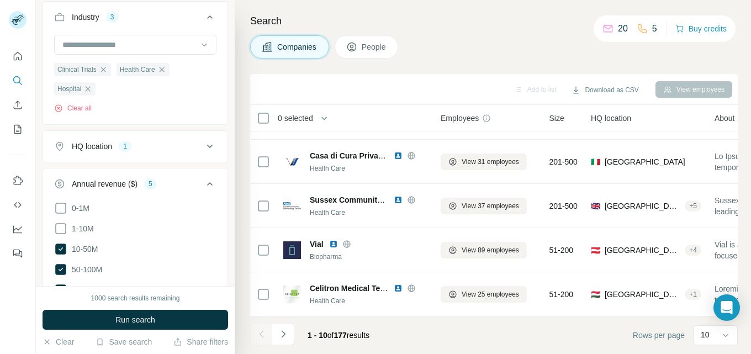
click at [57, 227] on icon at bounding box center [60, 228] width 13 height 13
click at [59, 227] on icon at bounding box center [60, 228] width 11 height 11
click at [137, 314] on span "Run search" at bounding box center [135, 319] width 40 height 11
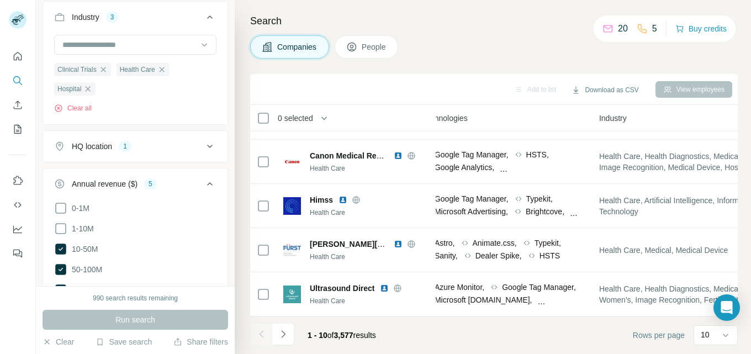
scroll to position [262, 863]
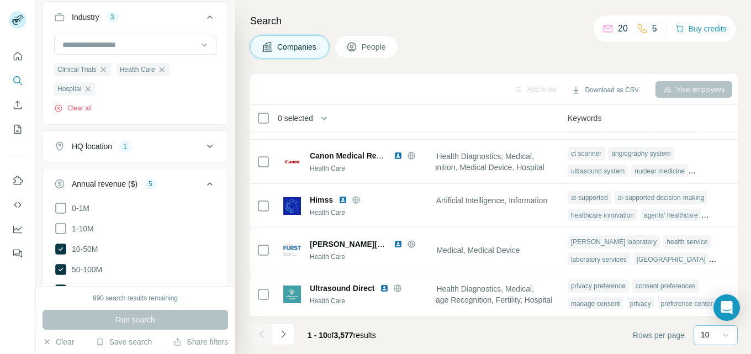
click at [725, 325] on div at bounding box center [725, 335] width 11 height 20
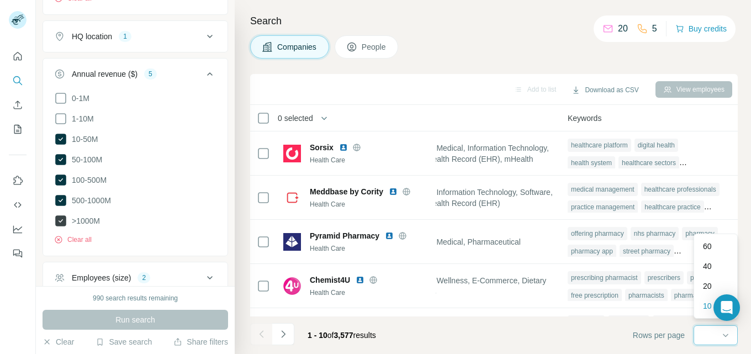
scroll to position [369, 0]
click at [60, 160] on icon at bounding box center [61, 158] width 4 height 3
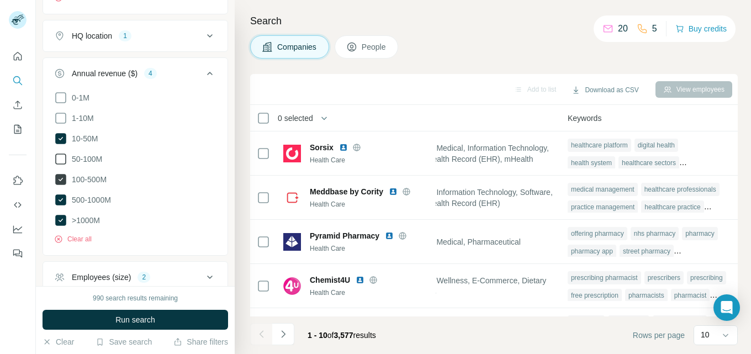
click at [57, 176] on icon at bounding box center [60, 179] width 11 height 11
drag, startPoint x: 64, startPoint y: 199, endPoint x: 68, endPoint y: 210, distance: 12.2
click at [65, 199] on icon at bounding box center [60, 199] width 11 height 11
click at [171, 321] on button "Run search" at bounding box center [136, 320] width 186 height 20
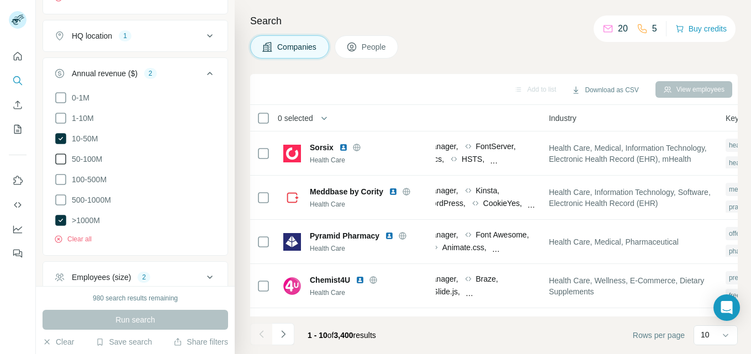
scroll to position [0, 688]
click at [62, 196] on icon at bounding box center [60, 199] width 13 height 13
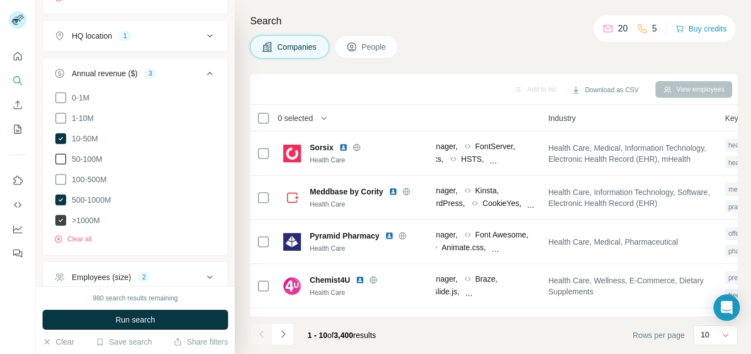
click at [62, 216] on icon at bounding box center [60, 220] width 11 height 11
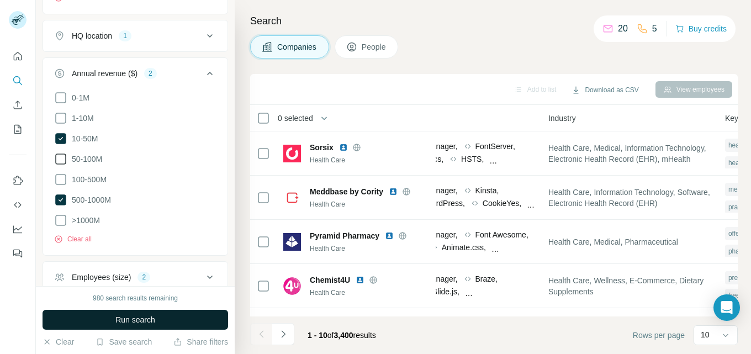
click at [189, 316] on button "Run search" at bounding box center [136, 320] width 186 height 20
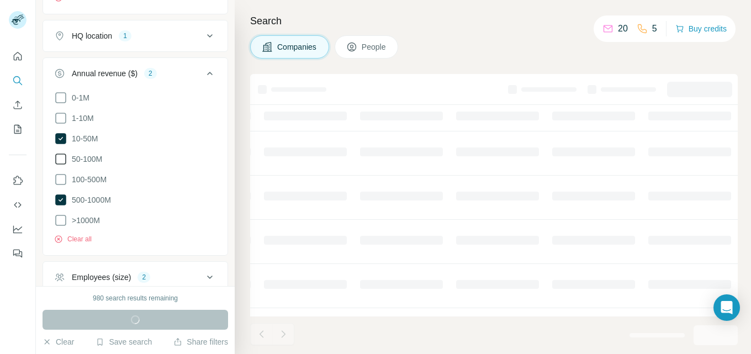
scroll to position [0, 568]
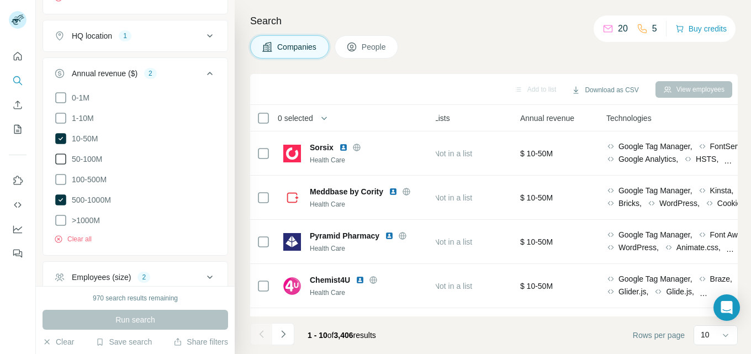
scroll to position [0, 367]
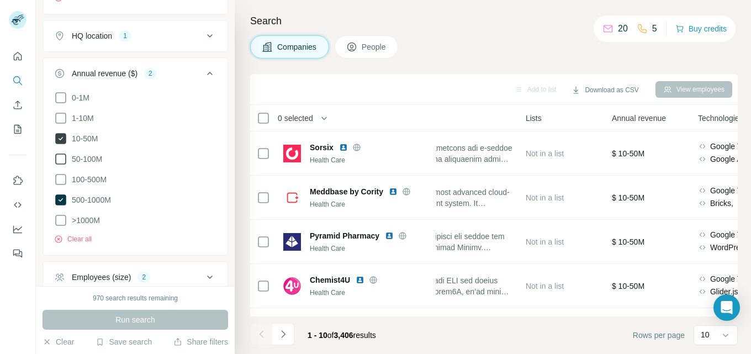
click at [61, 133] on icon at bounding box center [60, 138] width 13 height 13
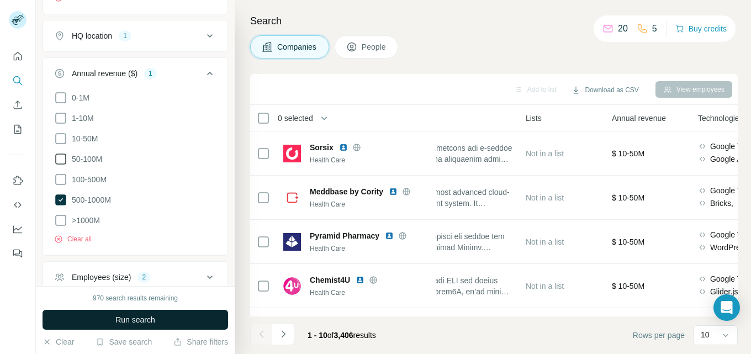
click at [148, 316] on span "Run search" at bounding box center [135, 319] width 40 height 11
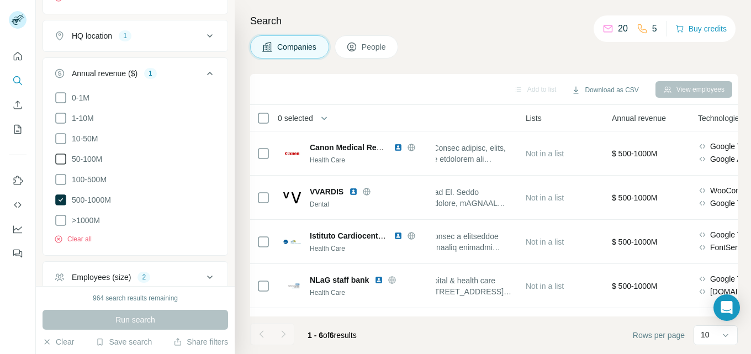
click at [60, 156] on icon at bounding box center [60, 158] width 13 height 13
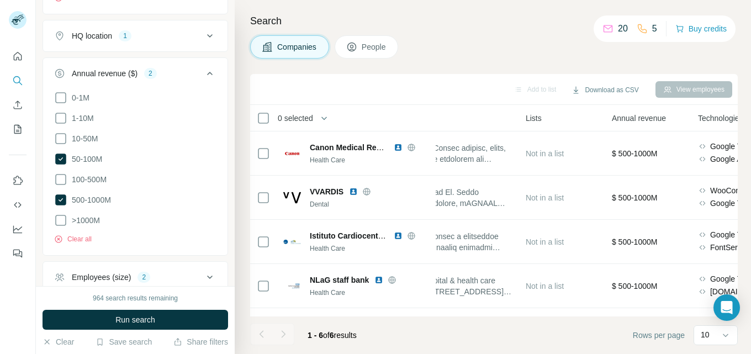
click at [147, 322] on span "Run search" at bounding box center [135, 319] width 40 height 11
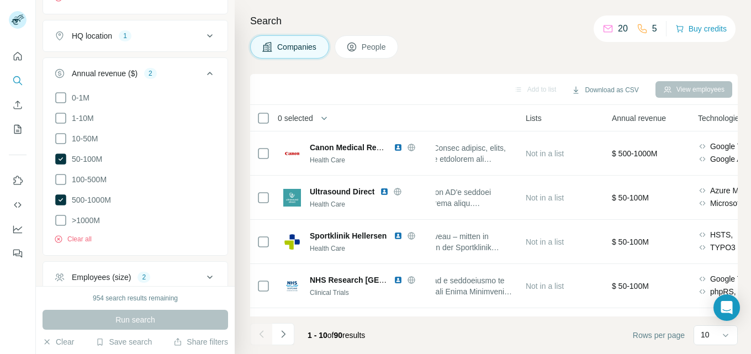
drag, startPoint x: 59, startPoint y: 178, endPoint x: 78, endPoint y: 226, distance: 51.8
click at [59, 178] on icon at bounding box center [60, 179] width 13 height 13
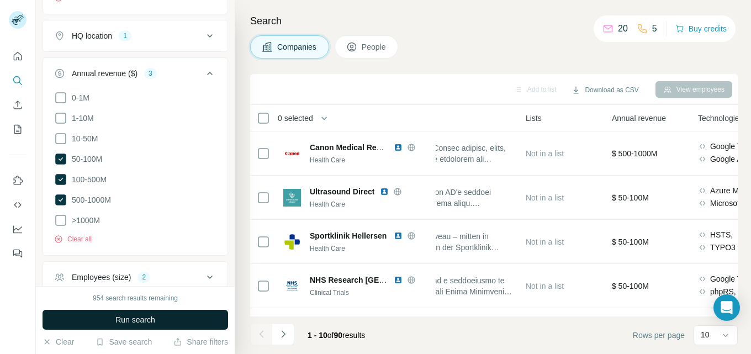
click at [139, 315] on span "Run search" at bounding box center [135, 319] width 40 height 11
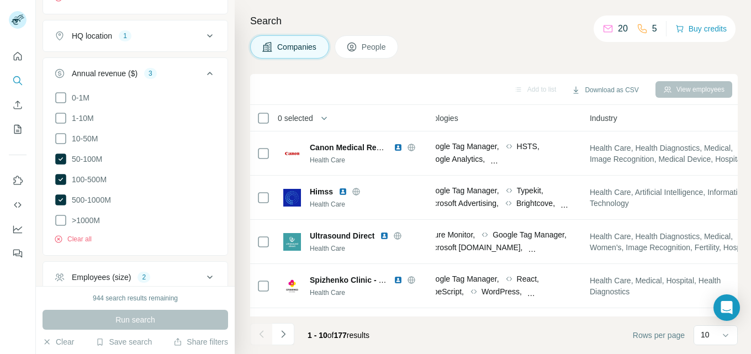
scroll to position [0, 654]
drag, startPoint x: 550, startPoint y: 321, endPoint x: 586, endPoint y: 322, distance: 35.9
click at [586, 322] on footer "1 - 10 of 177 results Rows per page 10" at bounding box center [494, 335] width 488 height 38
click at [62, 135] on icon at bounding box center [60, 138] width 13 height 13
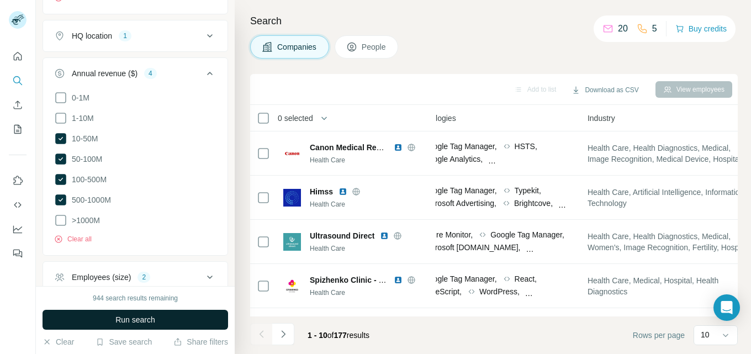
click at [160, 320] on button "Run search" at bounding box center [136, 320] width 186 height 20
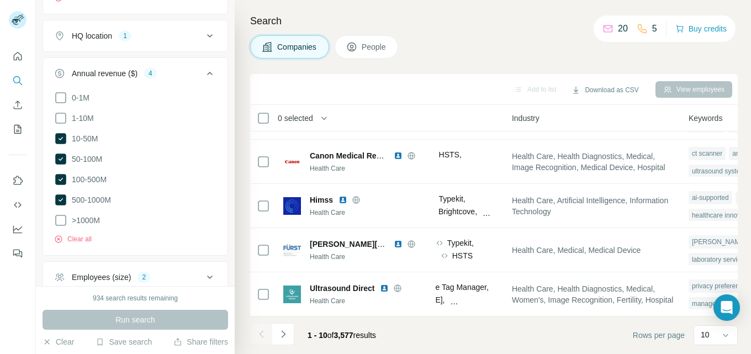
scroll to position [314, 0]
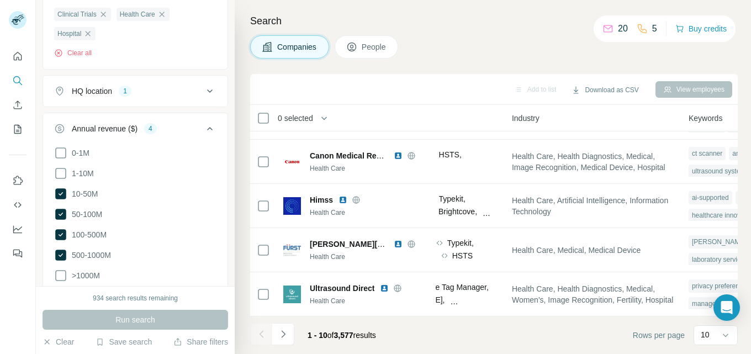
click at [204, 126] on icon at bounding box center [209, 128] width 13 height 13
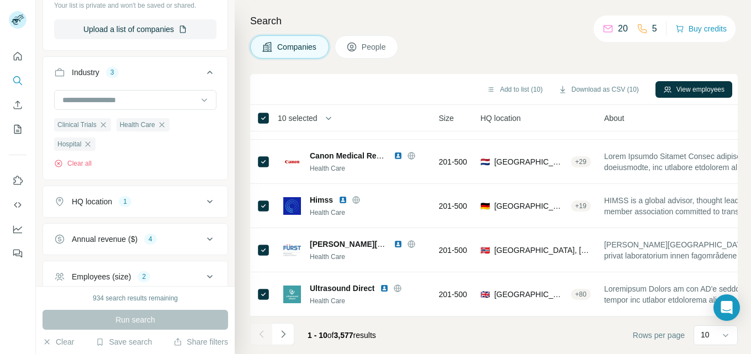
scroll to position [262, 109]
click at [329, 116] on icon "button" at bounding box center [328, 118] width 11 height 11
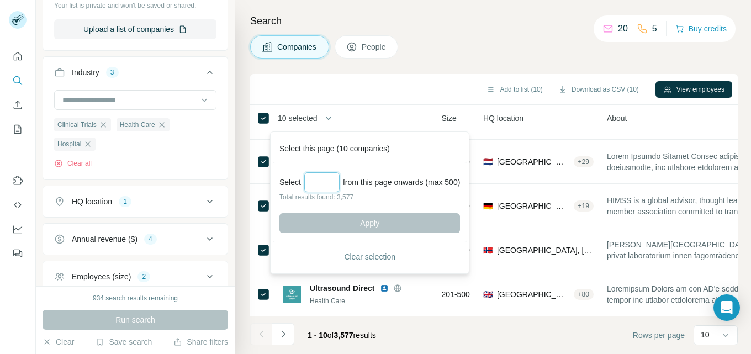
click at [330, 183] on input "Select a number (up to 500)" at bounding box center [321, 182] width 35 height 20
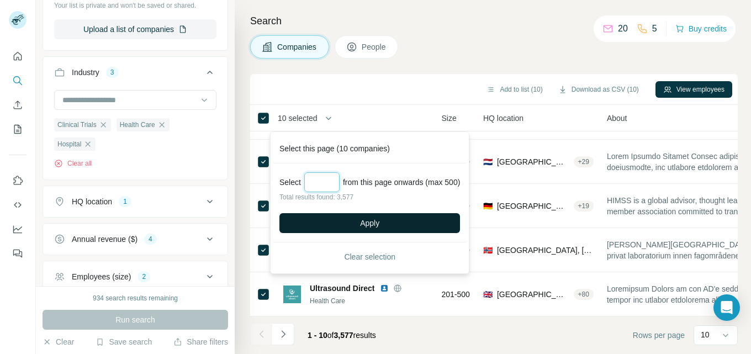
type input "***"
click at [377, 223] on span "Apply" at bounding box center [369, 223] width 19 height 11
